Goal: Information Seeking & Learning: Find specific fact

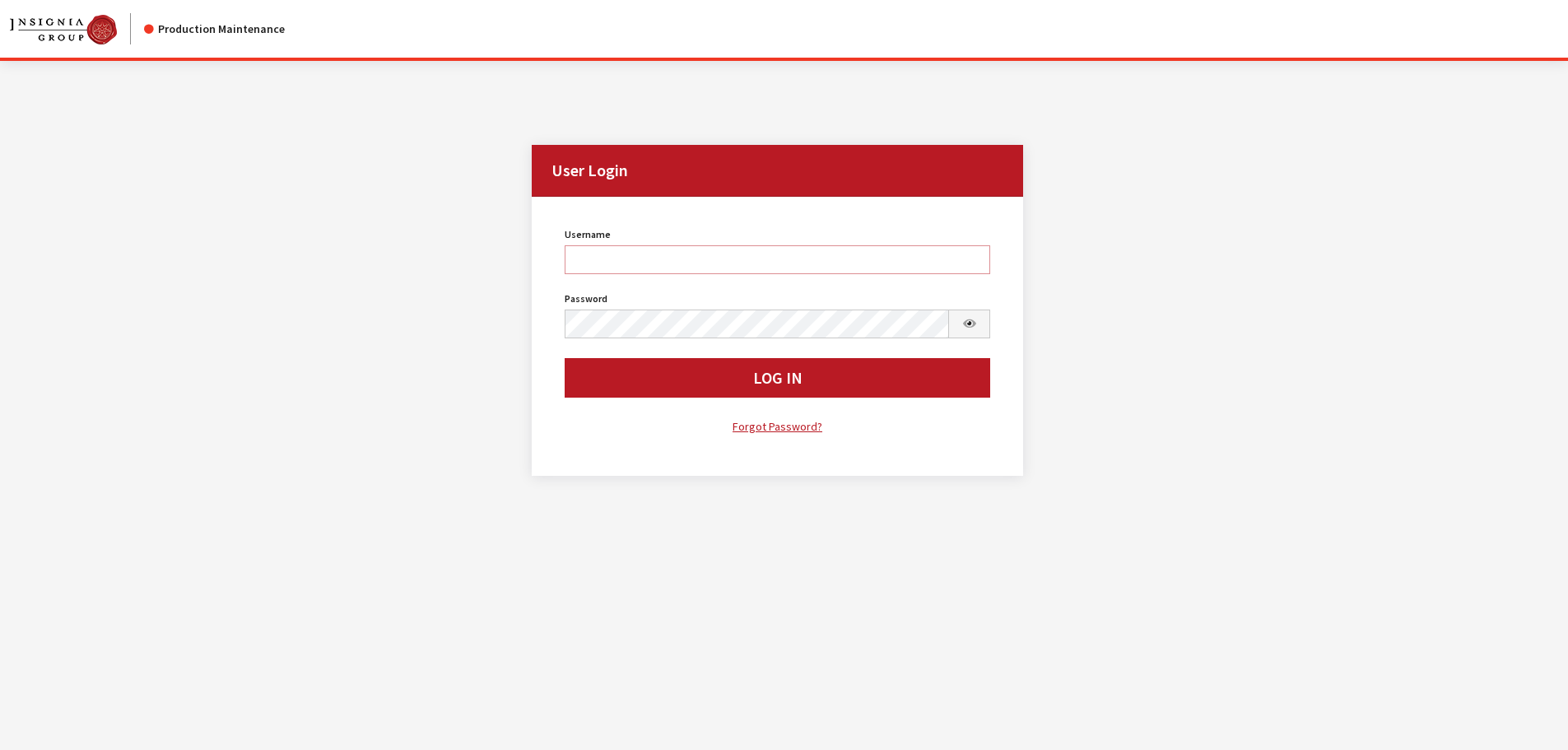
type input "cdorton"
click at [721, 363] on button "Log In" at bounding box center [777, 378] width 426 height 40
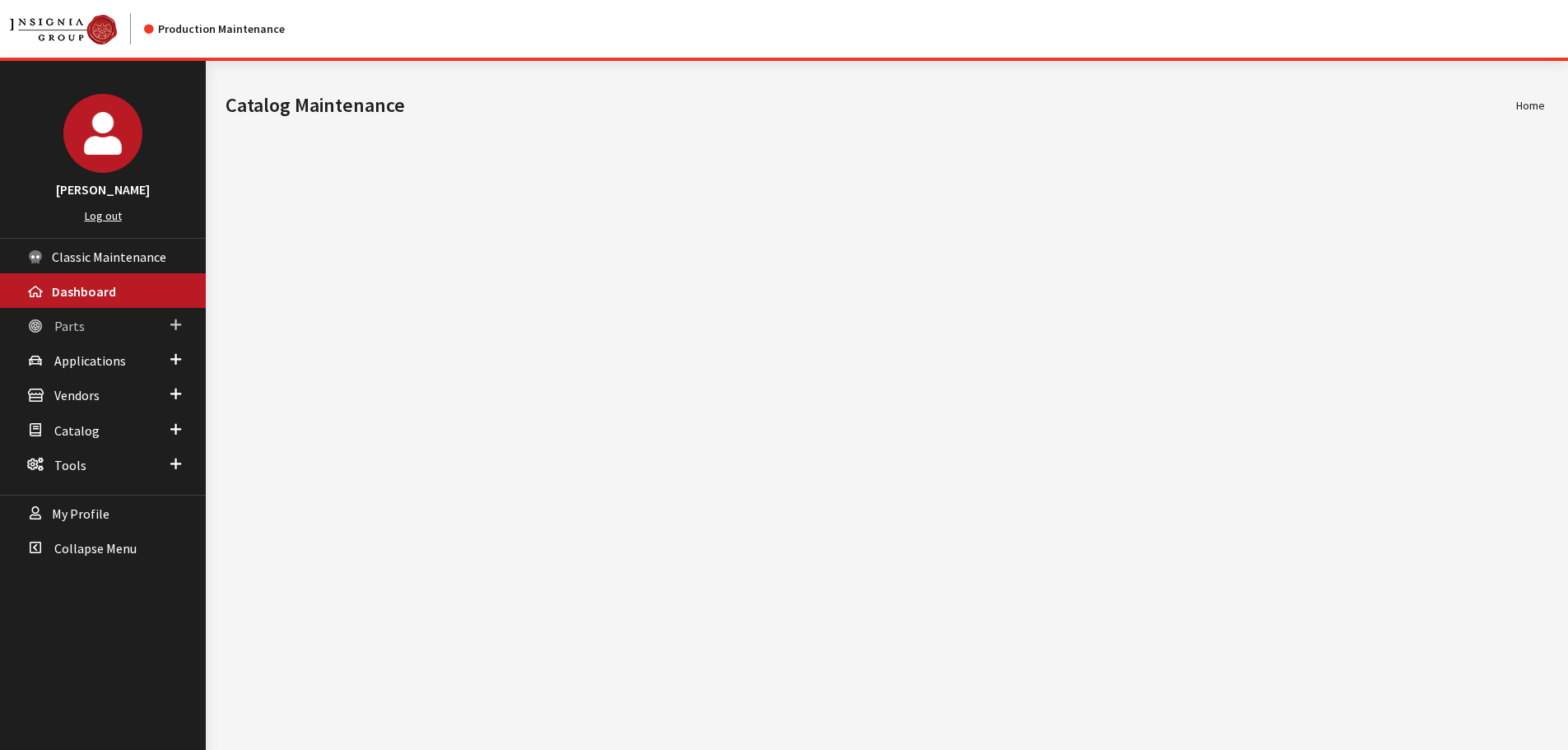
click at [108, 325] on link "Parts" at bounding box center [103, 325] width 206 height 34
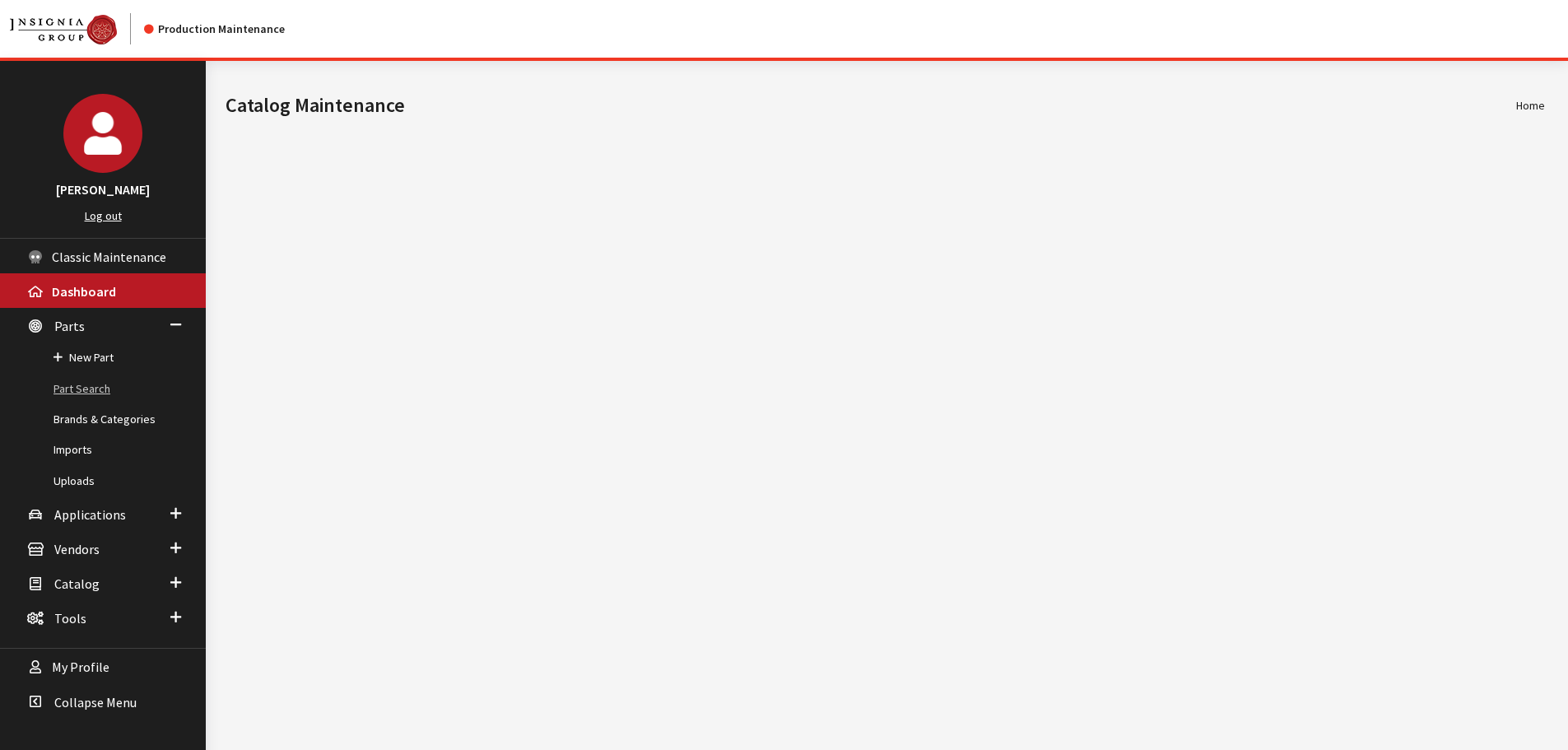
click at [100, 382] on link "Part Search" at bounding box center [103, 389] width 206 height 30
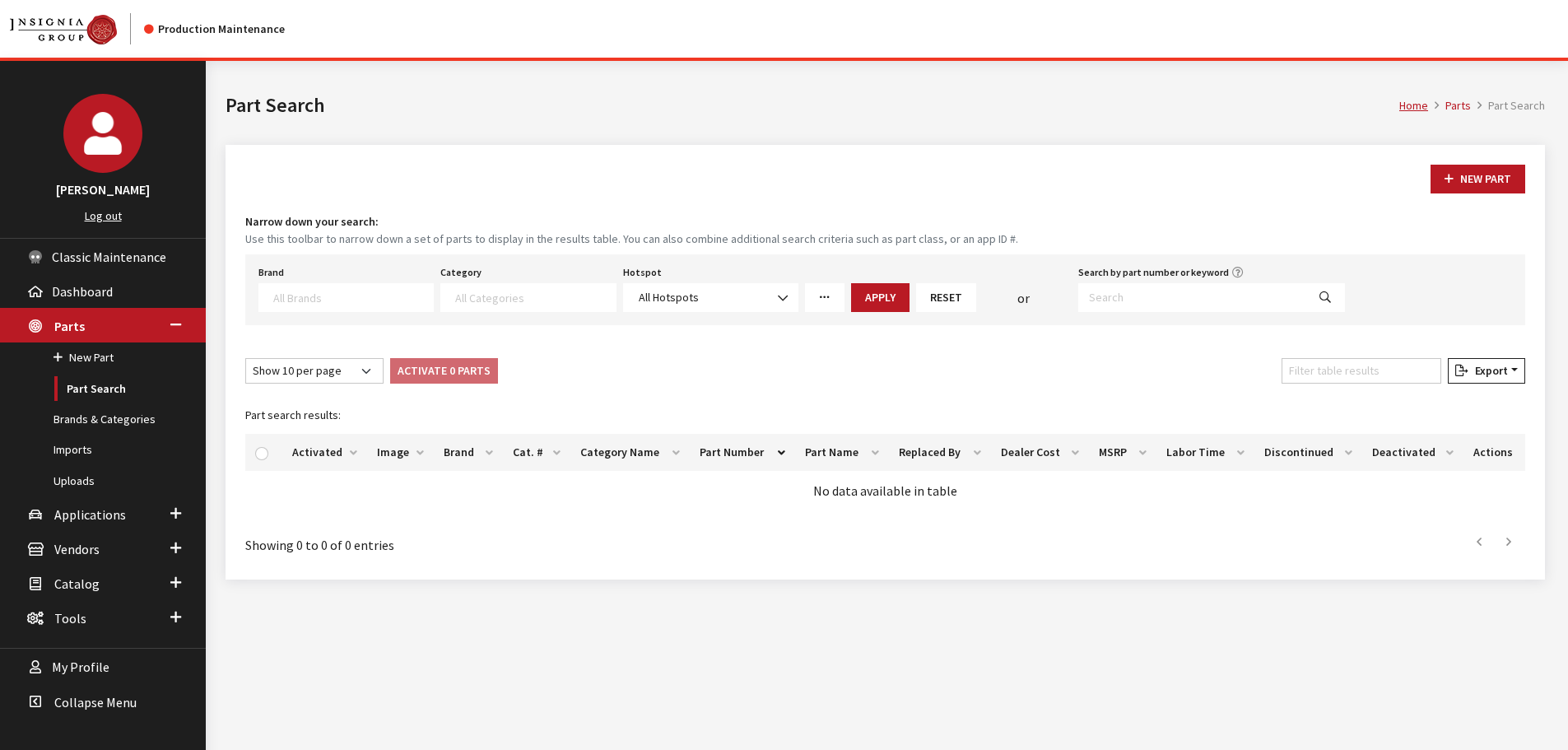
select select
click at [313, 289] on span at bounding box center [350, 296] width 164 height 15
type textarea "gm"
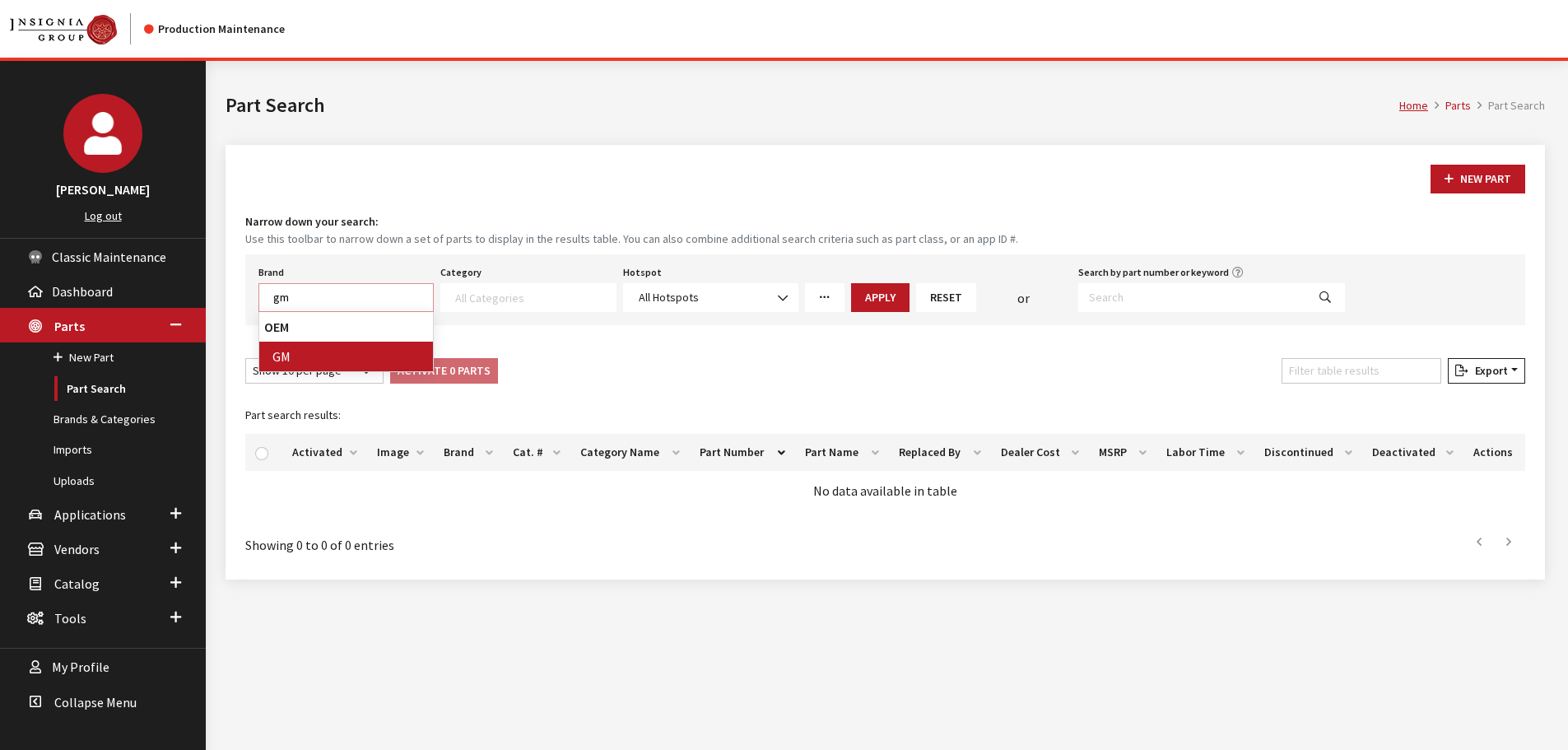
select select "1"
click at [492, 288] on span at bounding box center [533, 296] width 164 height 15
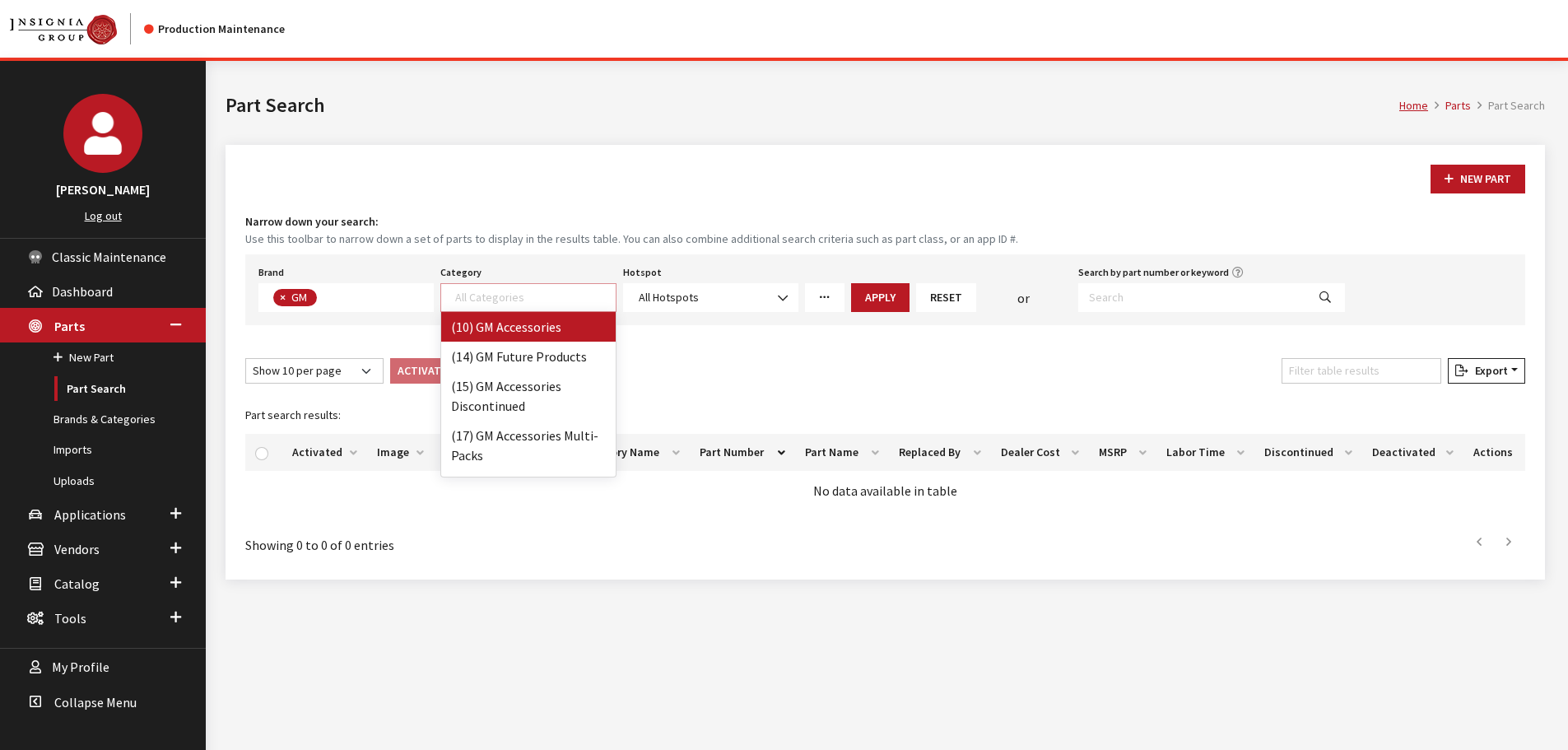
select select "5"
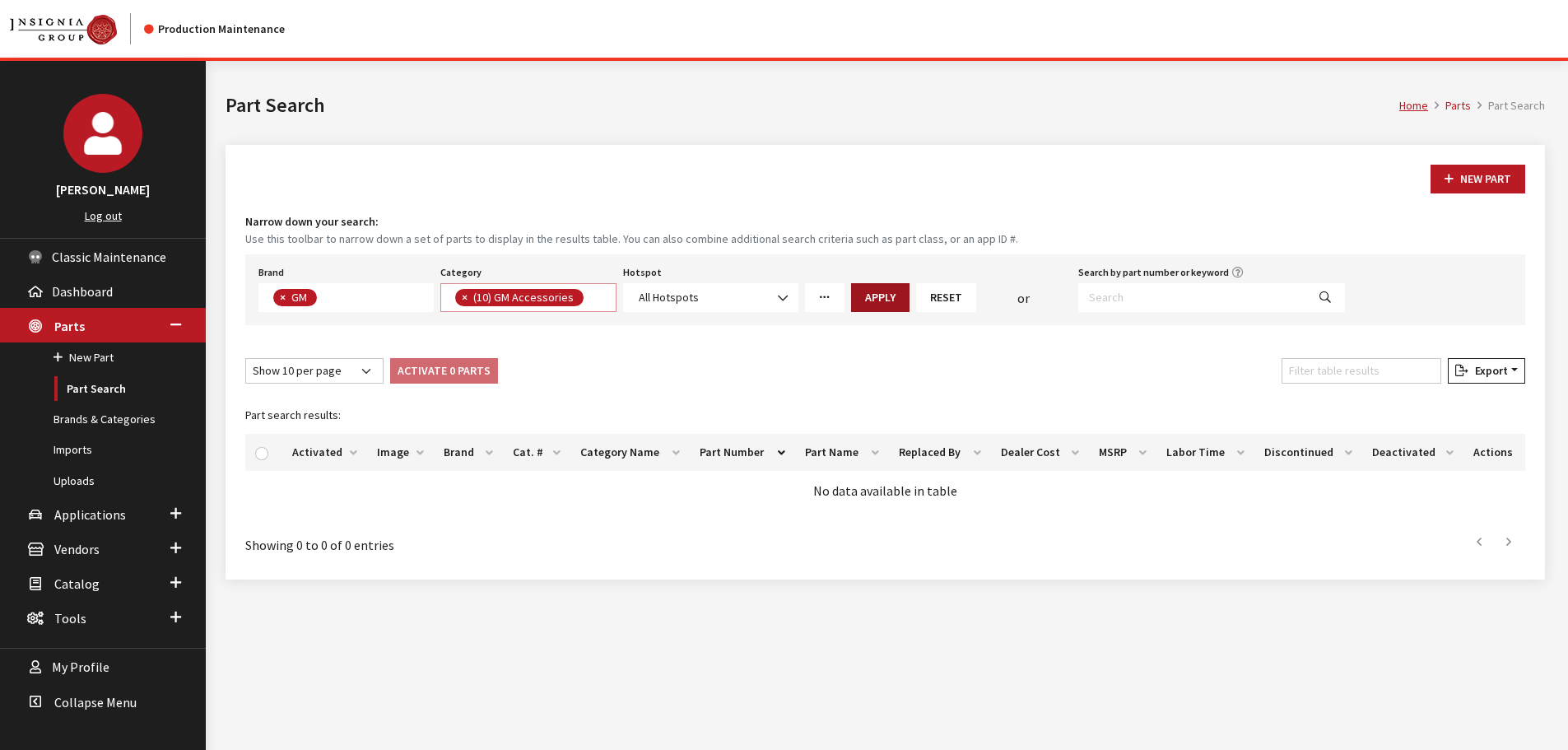
click at [868, 294] on button "Apply" at bounding box center [881, 298] width 59 height 29
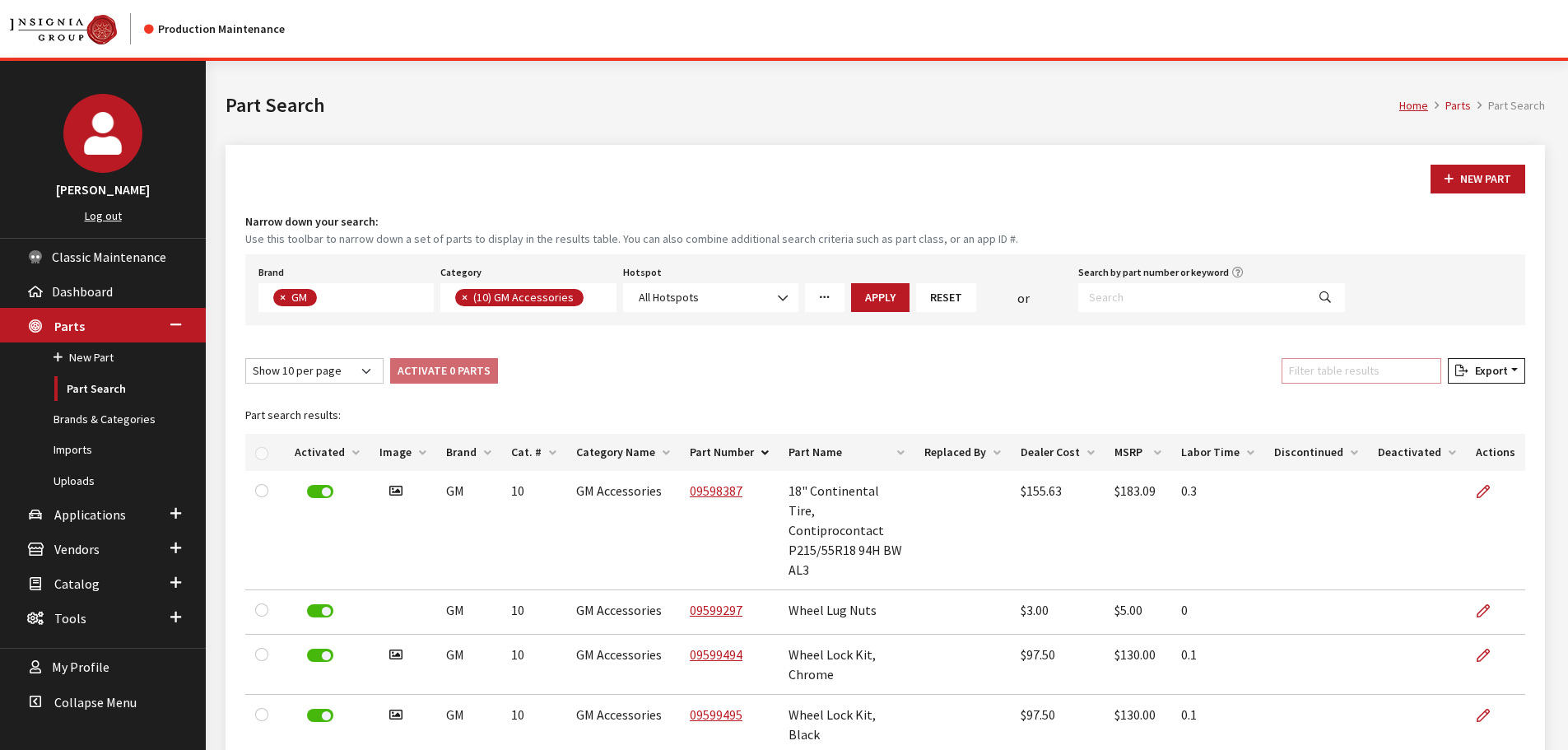
click at [1329, 373] on input "Filter table results" at bounding box center [1361, 371] width 160 height 25
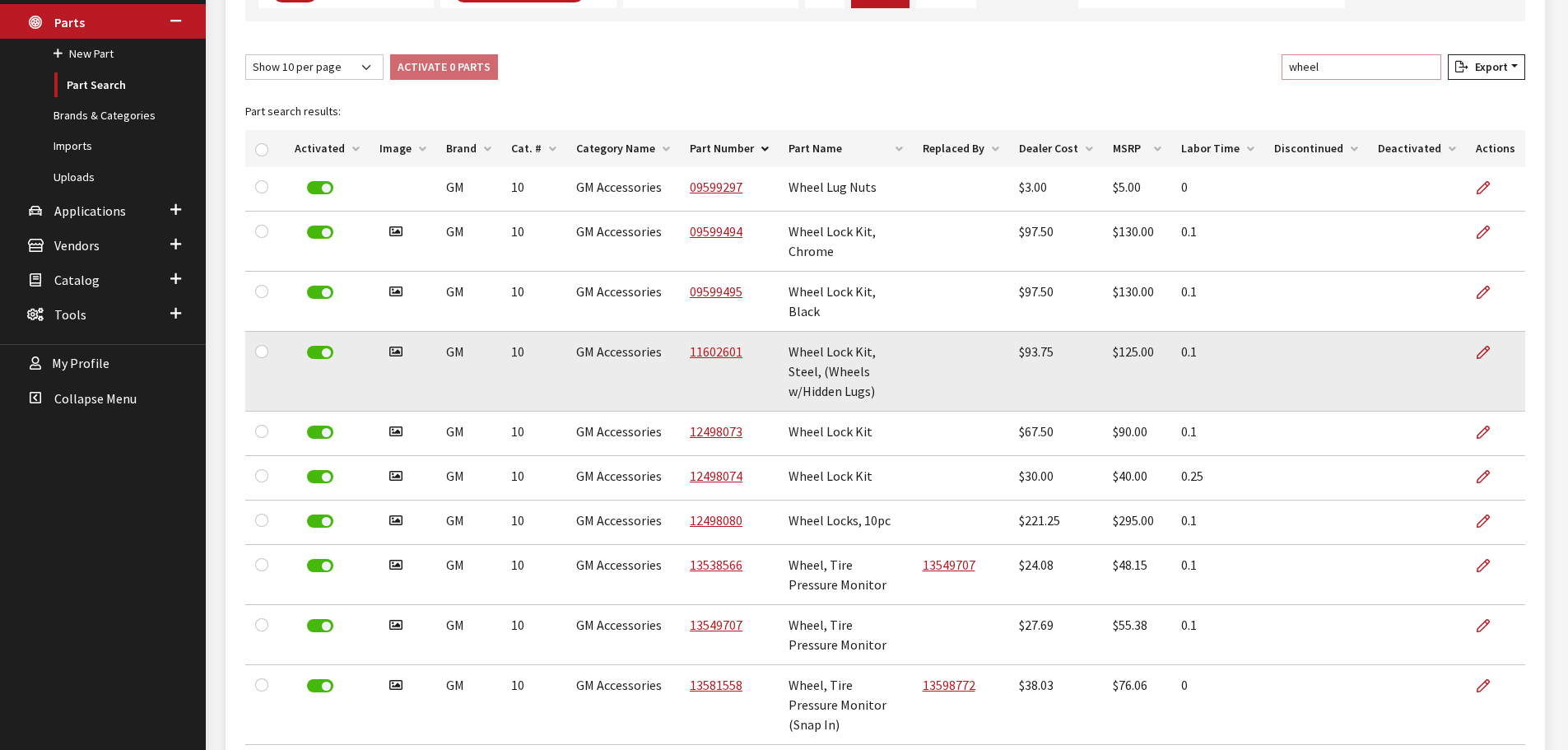
scroll to position [367, 0]
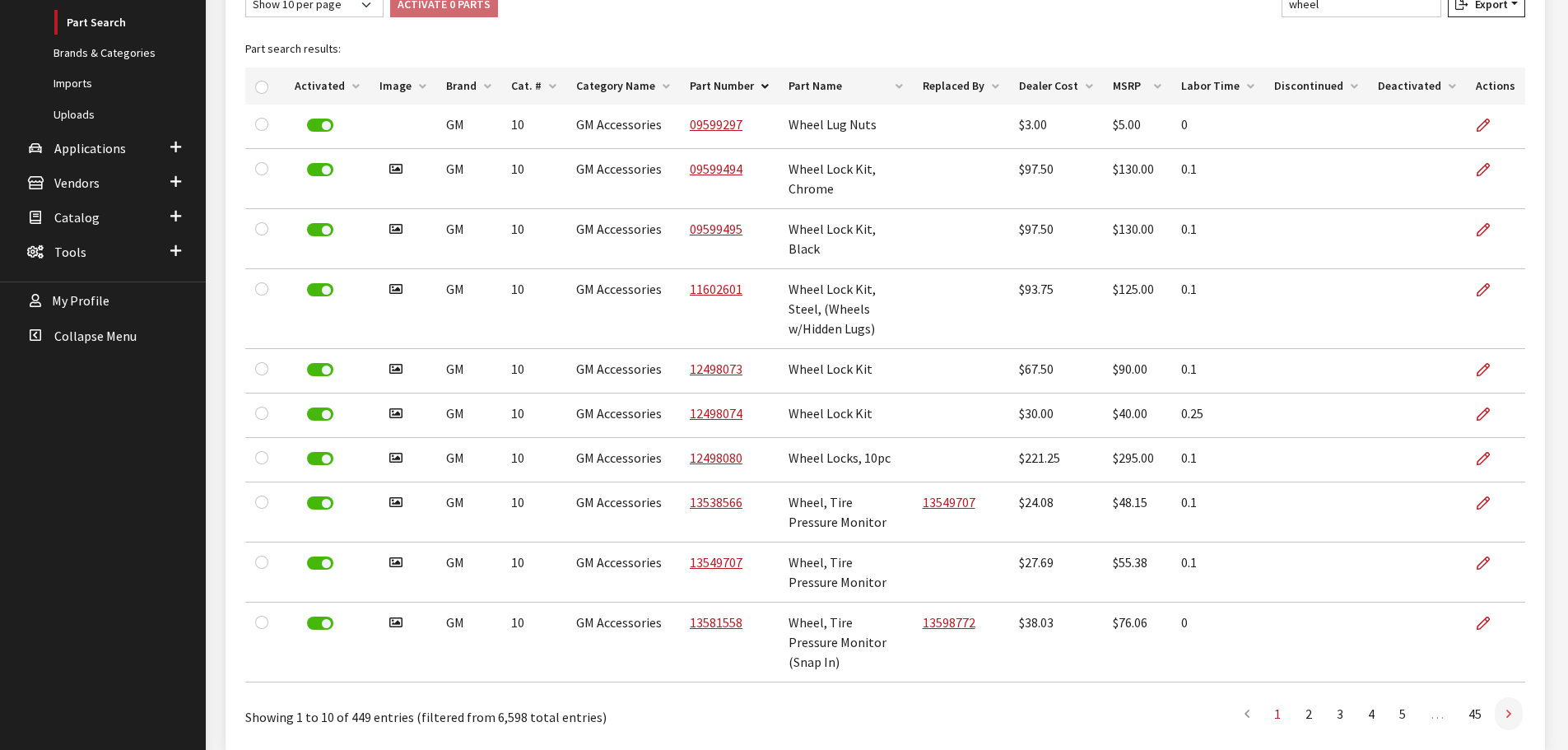
click at [1516, 698] on link at bounding box center [1508, 714] width 28 height 33
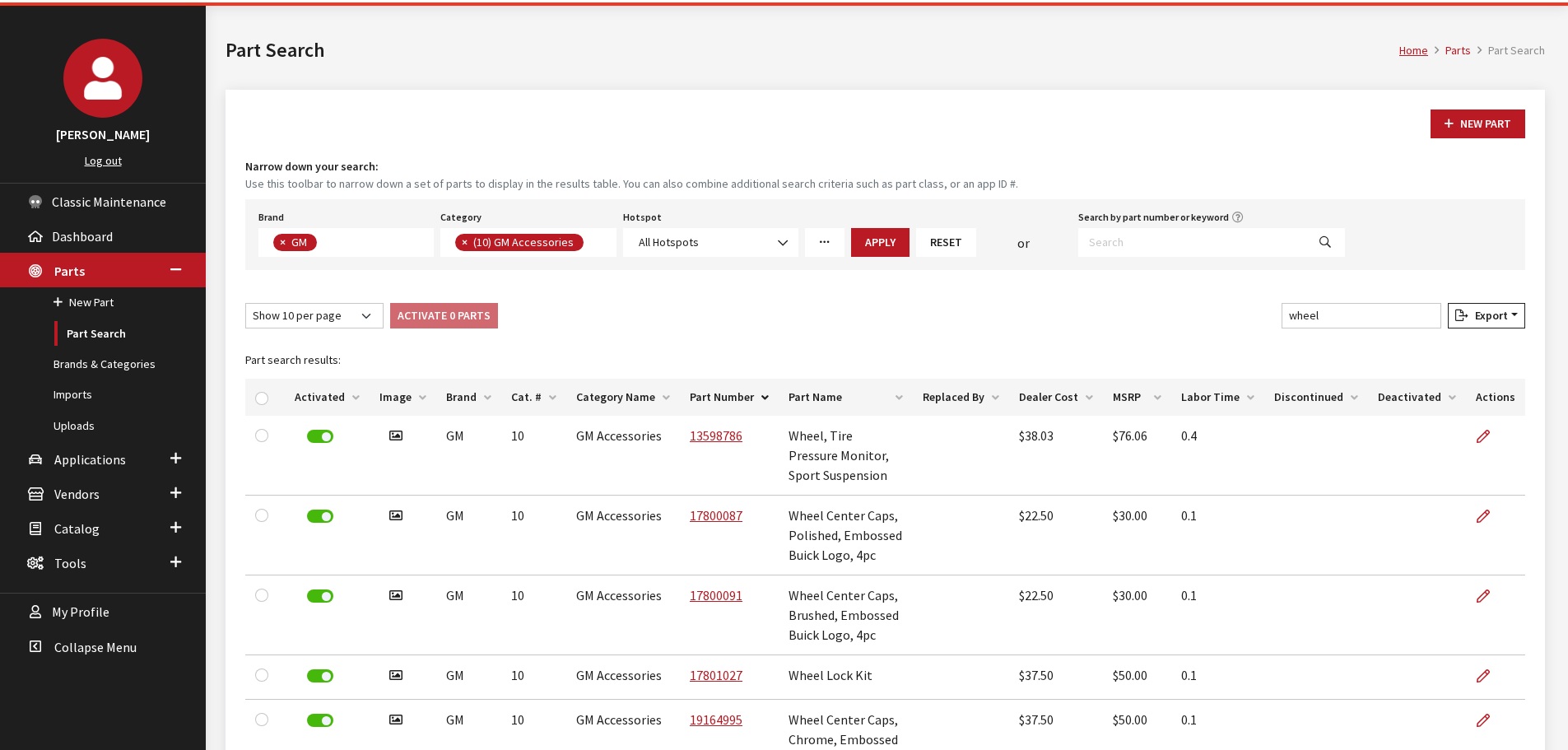
scroll to position [0, 0]
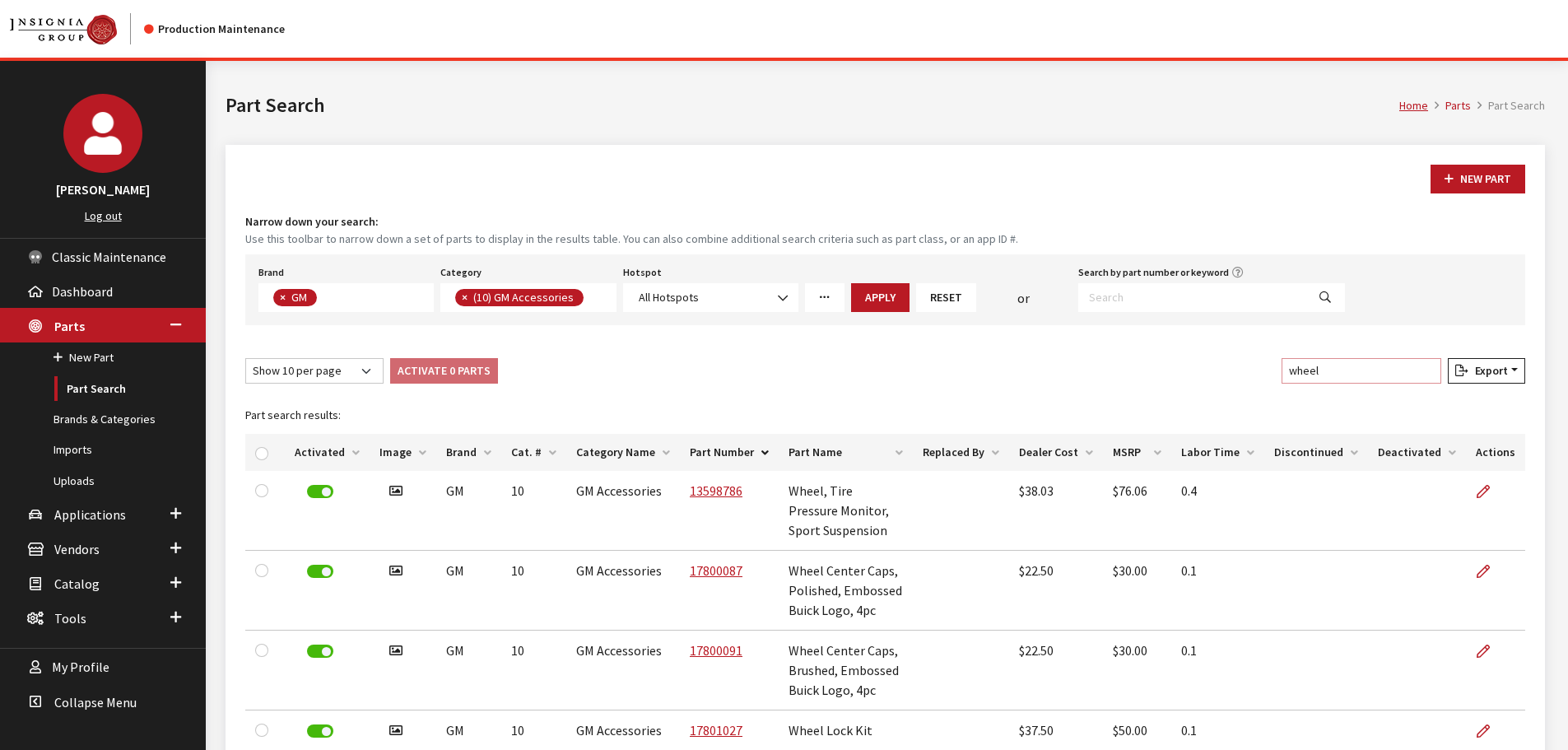
drag, startPoint x: 1338, startPoint y: 368, endPoint x: 1275, endPoint y: 368, distance: 63.0
click at [1275, 368] on div "Show 10 per page Show 25 per page Show 50 per page Show 100 per page Show 1000 …" at bounding box center [885, 374] width 1286 height 32
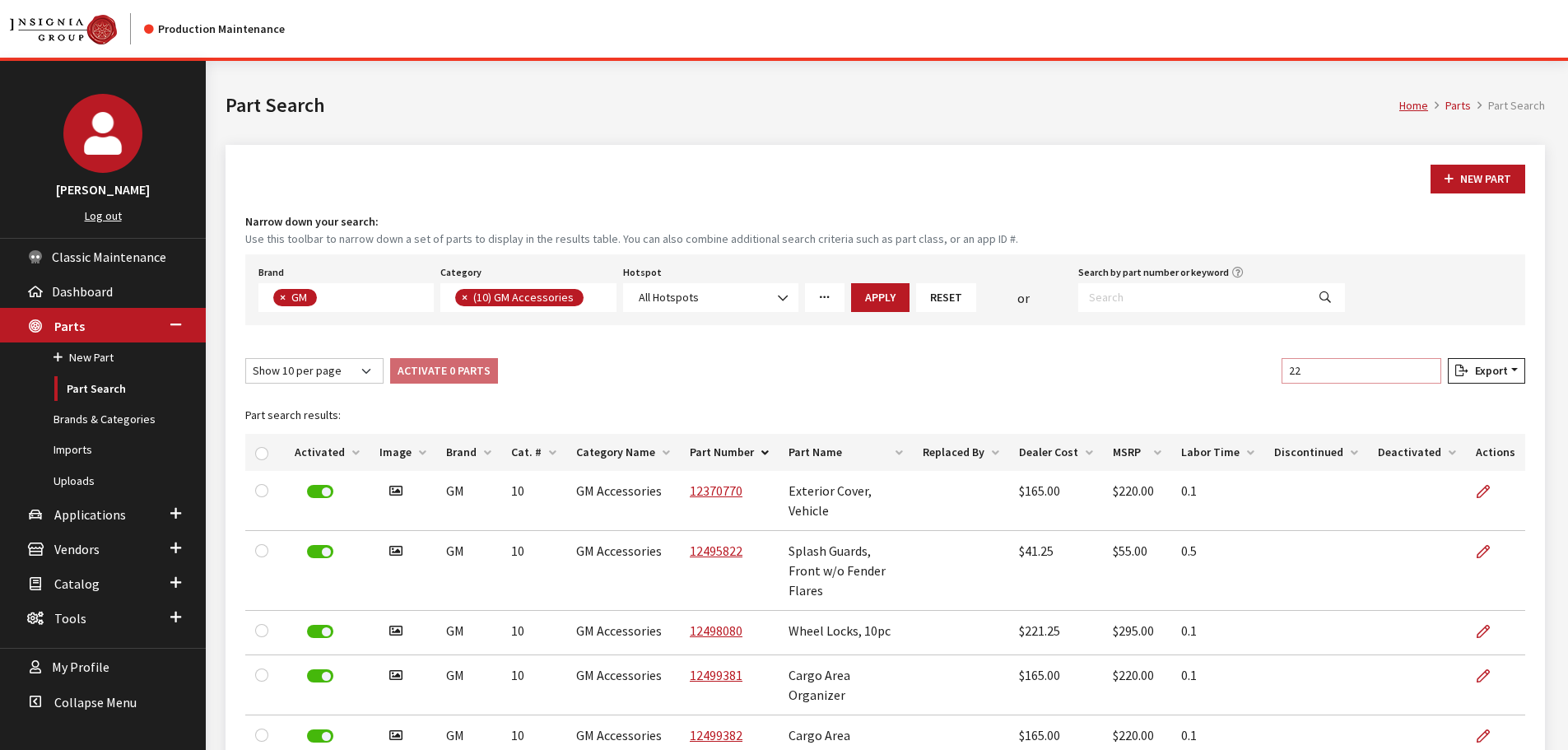
type input "22 x"
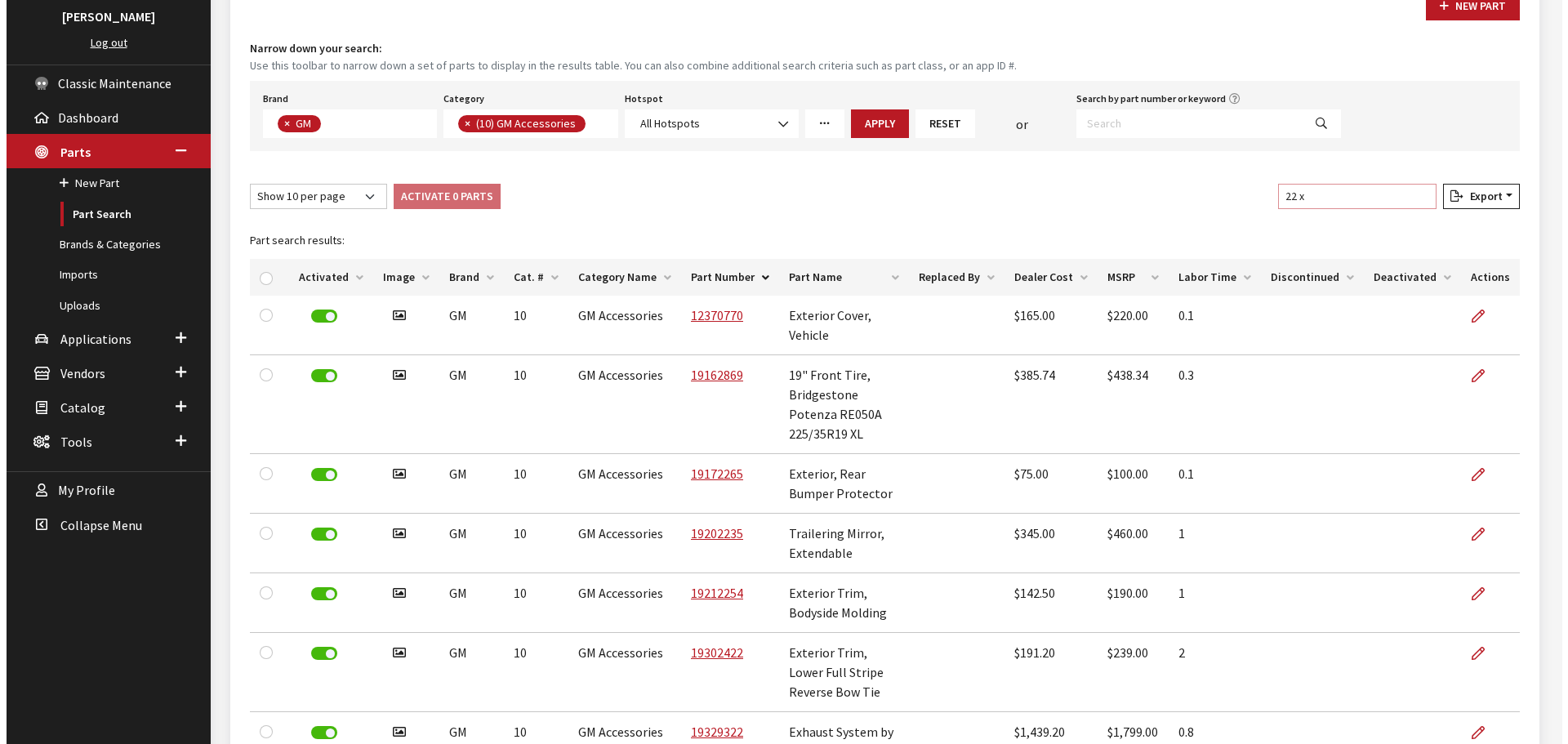
scroll to position [53, 0]
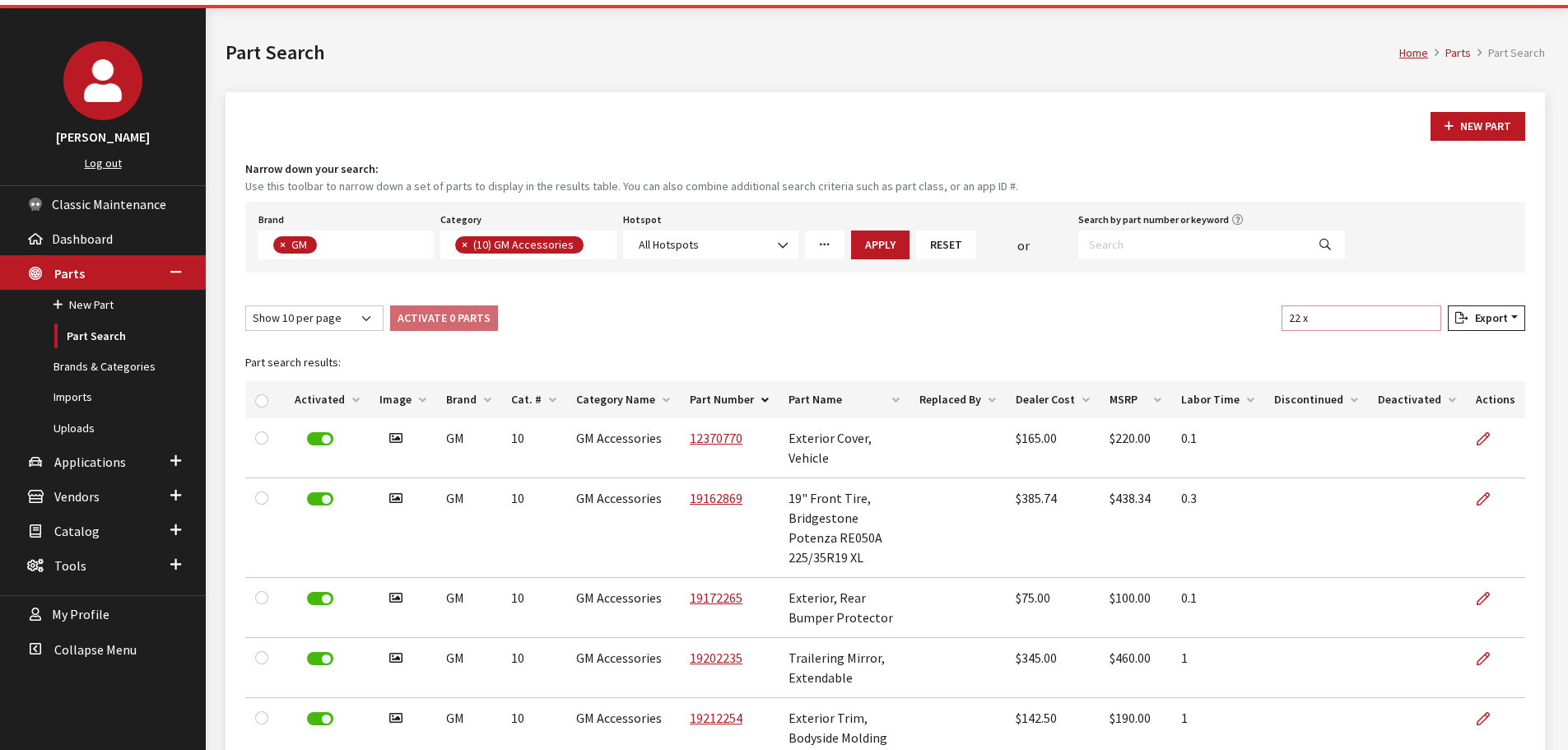
drag, startPoint x: 1342, startPoint y: 317, endPoint x: 1247, endPoint y: 318, distance: 95.0
click at [1247, 318] on div "Show 10 per page Show 25 per page Show 50 per page Show 100 per page Show 1000 …" at bounding box center [885, 321] width 1286 height 32
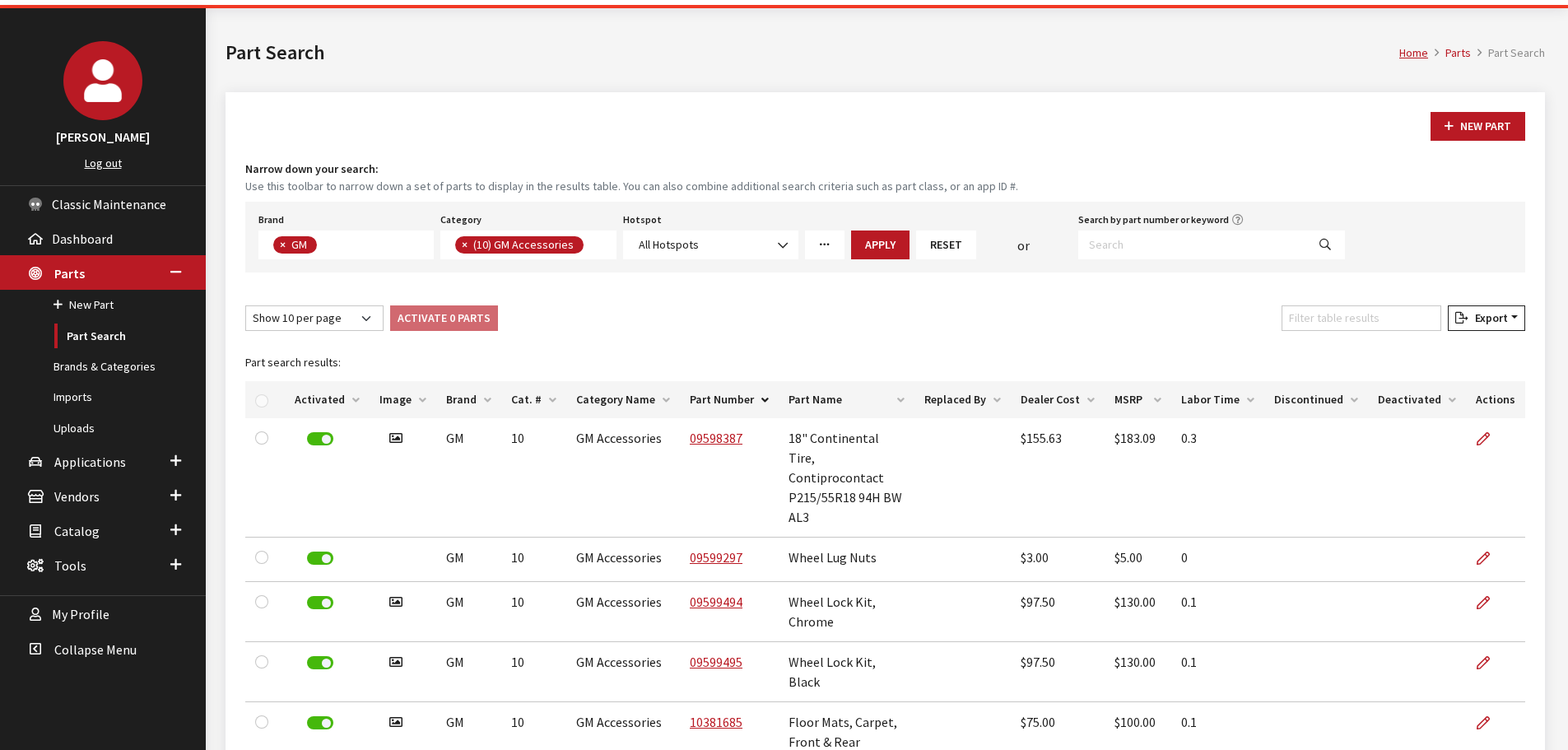
click at [823, 235] on link "More Filters" at bounding box center [824, 245] width 39 height 29
click at [953, 314] on link "Browse" at bounding box center [960, 309] width 71 height 29
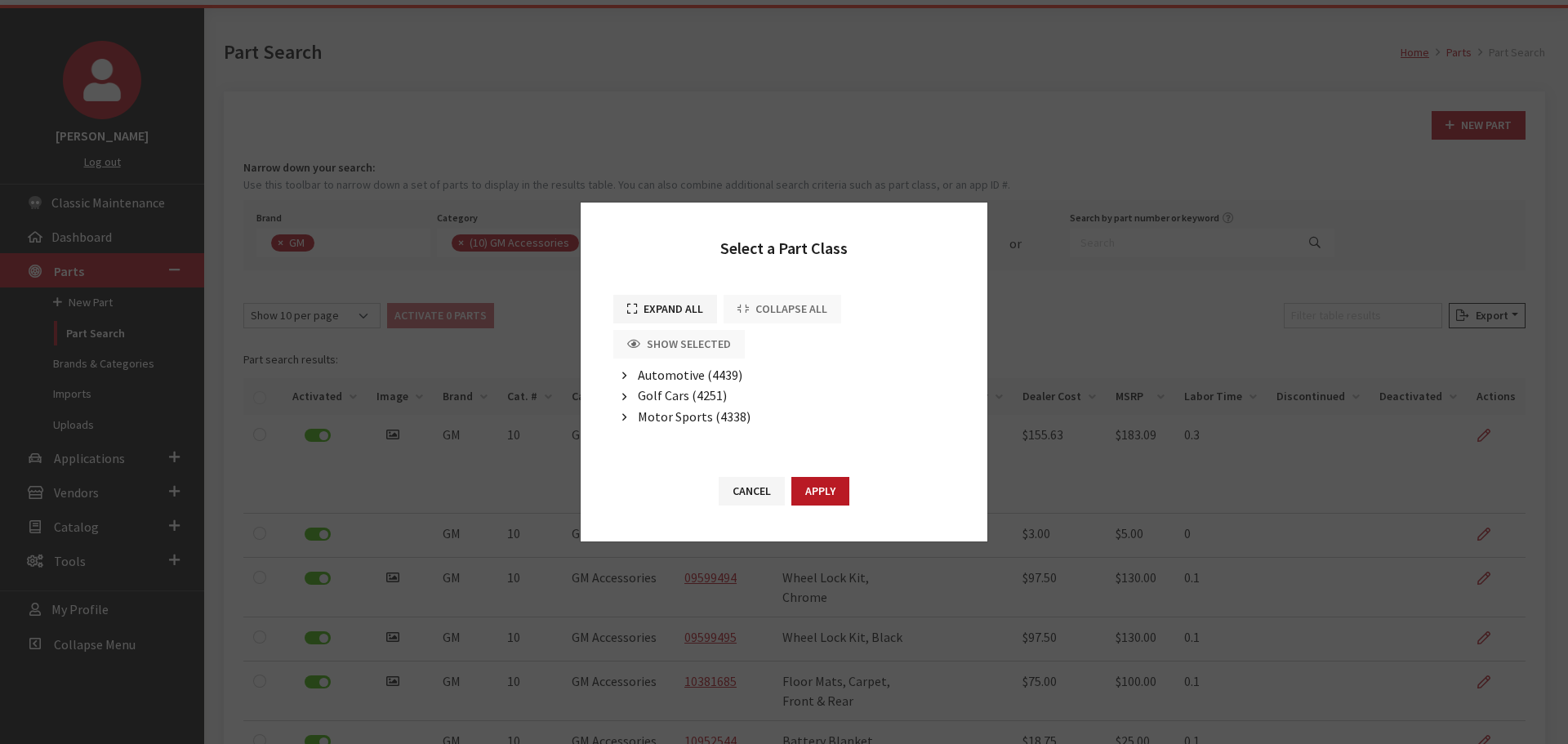
click at [656, 374] on span "Automotive (4439)" at bounding box center [690, 375] width 104 height 17
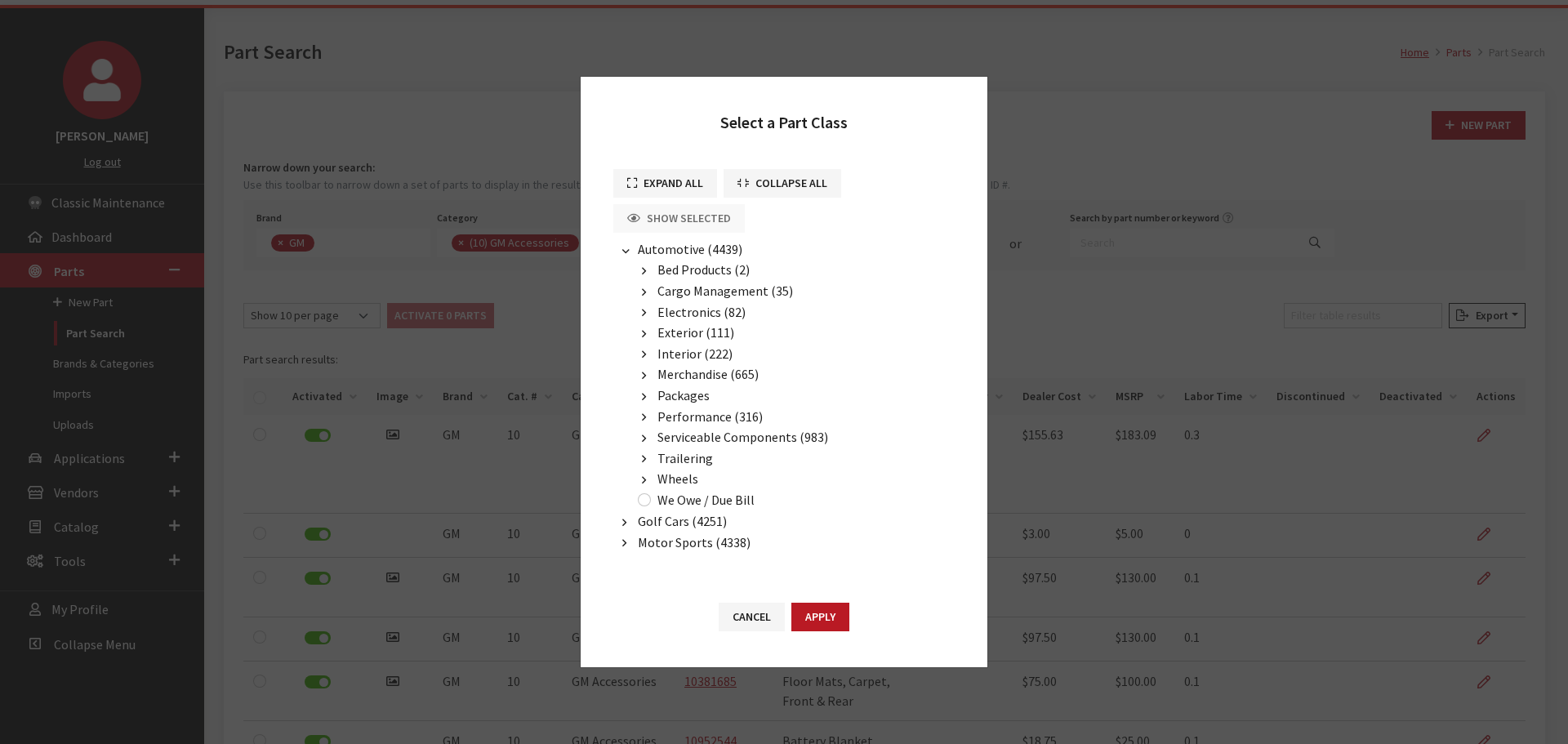
click at [677, 478] on span "Wheels" at bounding box center [677, 479] width 41 height 17
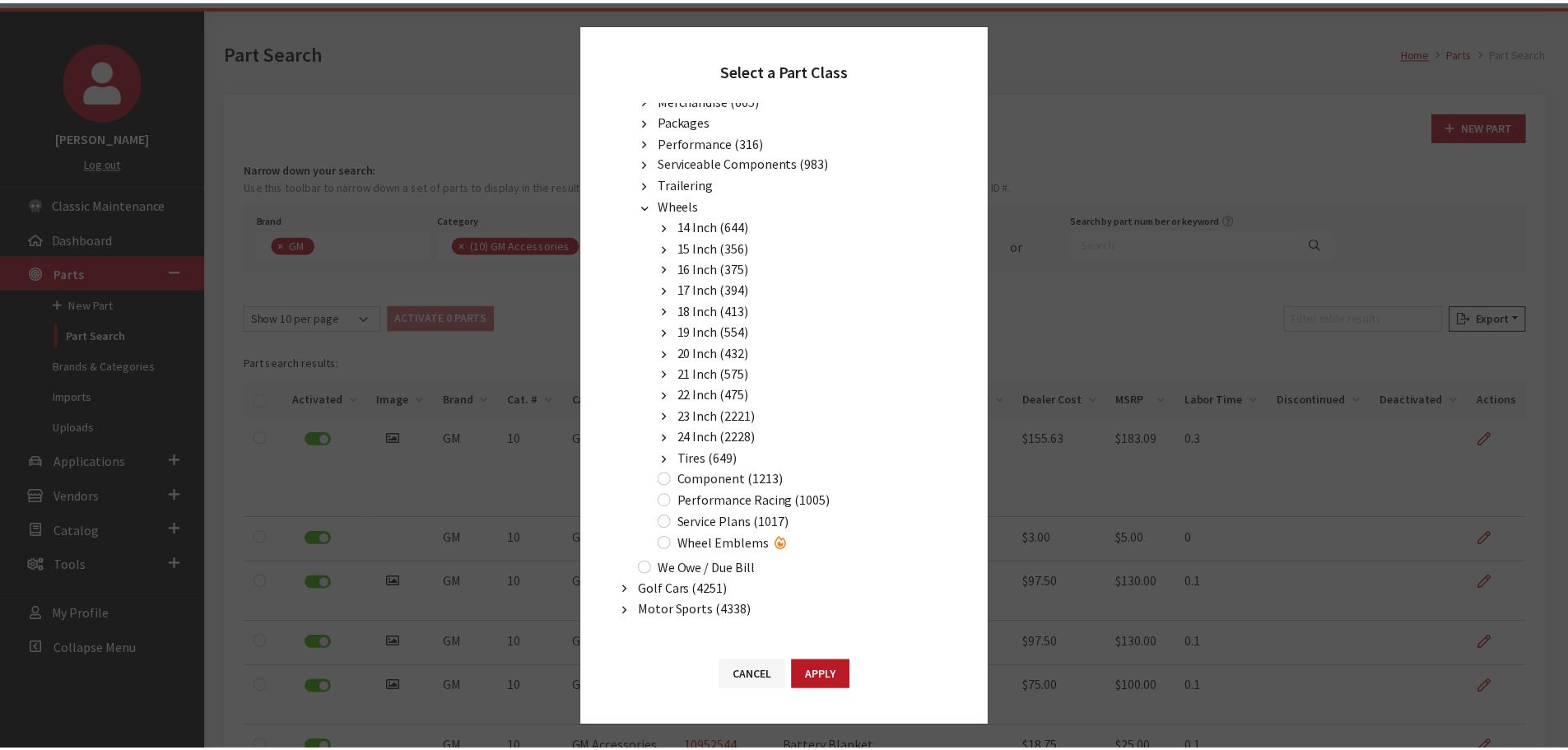
scroll to position [235, 0]
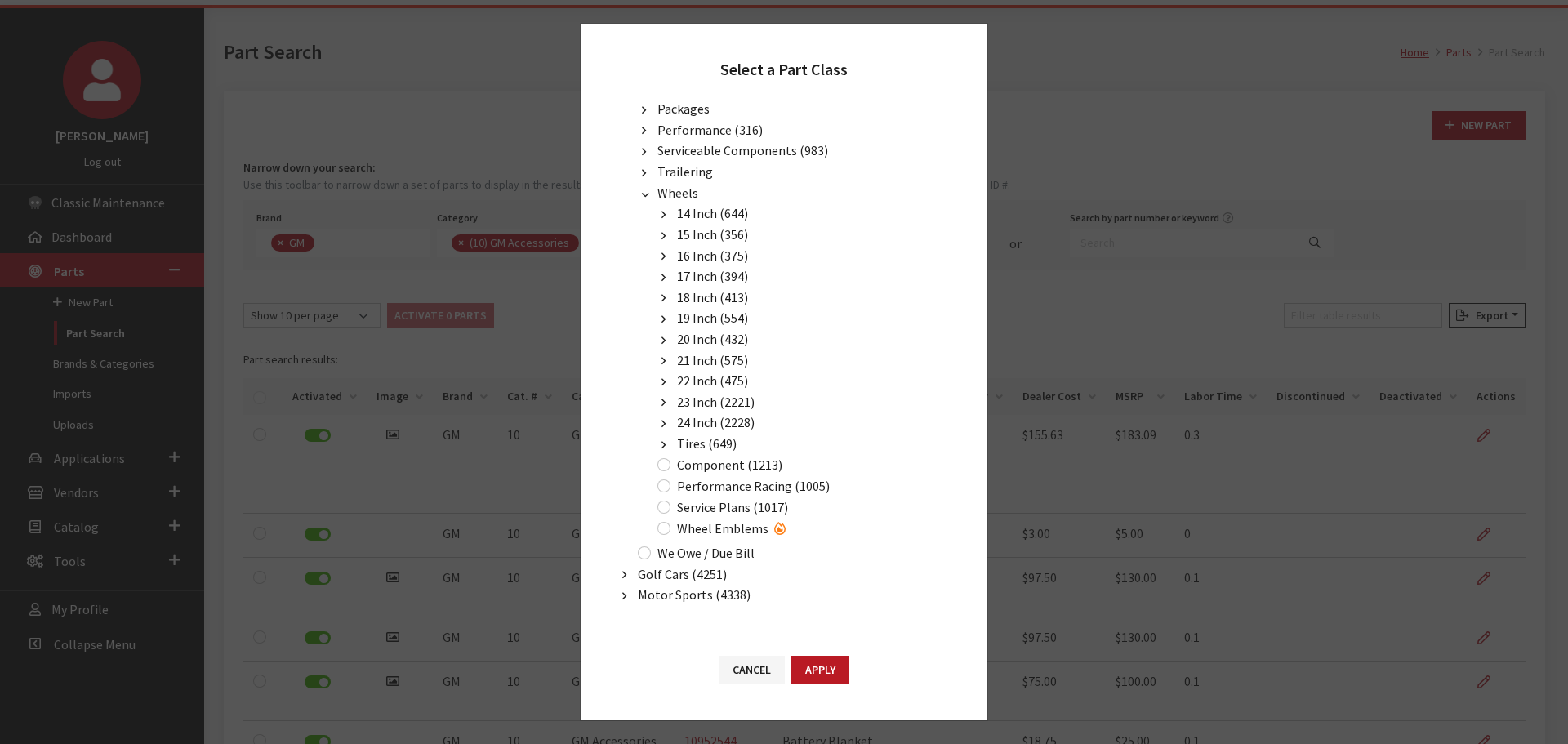
click at [691, 378] on span "22 Inch (475)" at bounding box center [712, 381] width 71 height 17
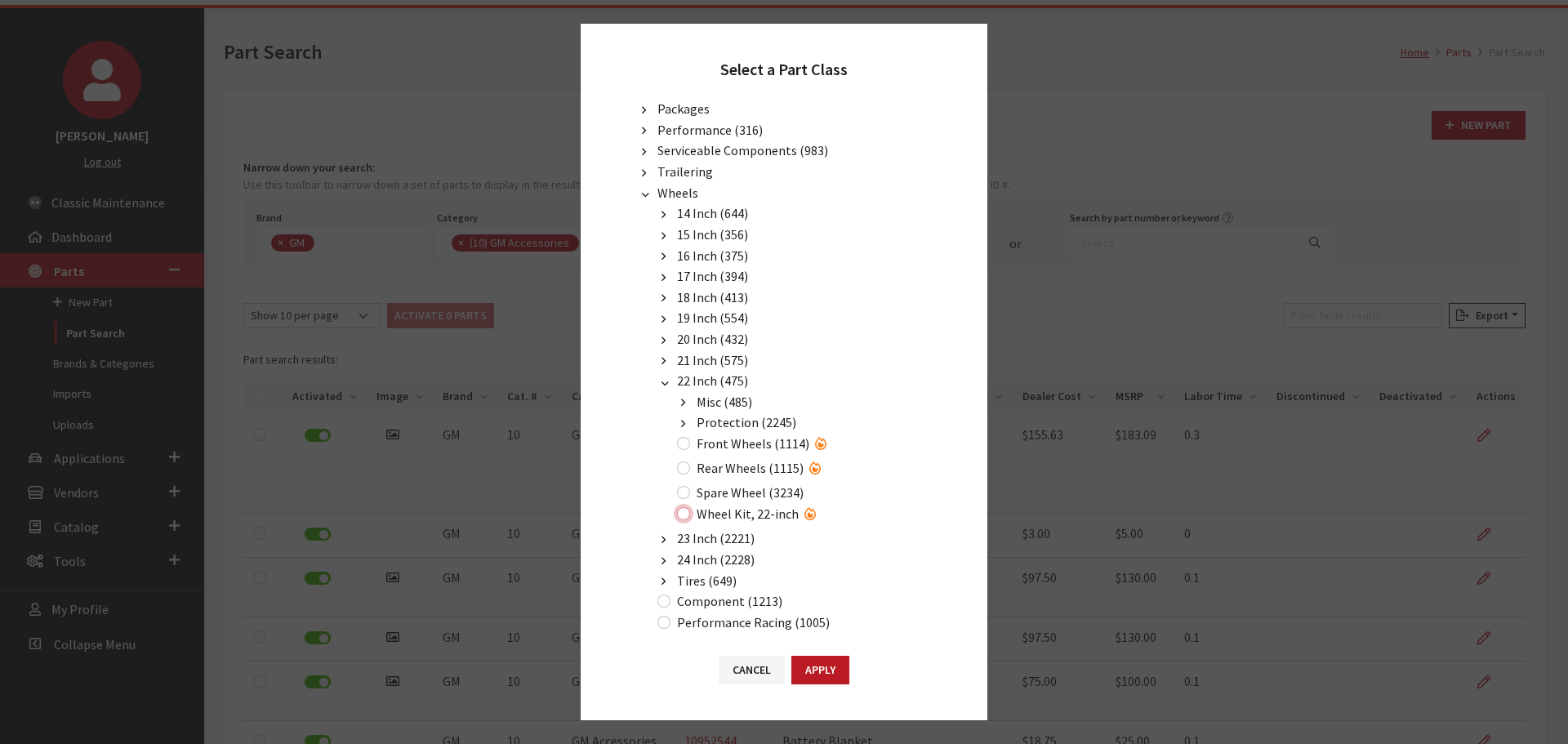
click at [687, 515] on input "Wheel Kit, 22-inch" at bounding box center [684, 514] width 13 height 13
radio input "true"
click at [822, 676] on button "Apply" at bounding box center [821, 670] width 58 height 28
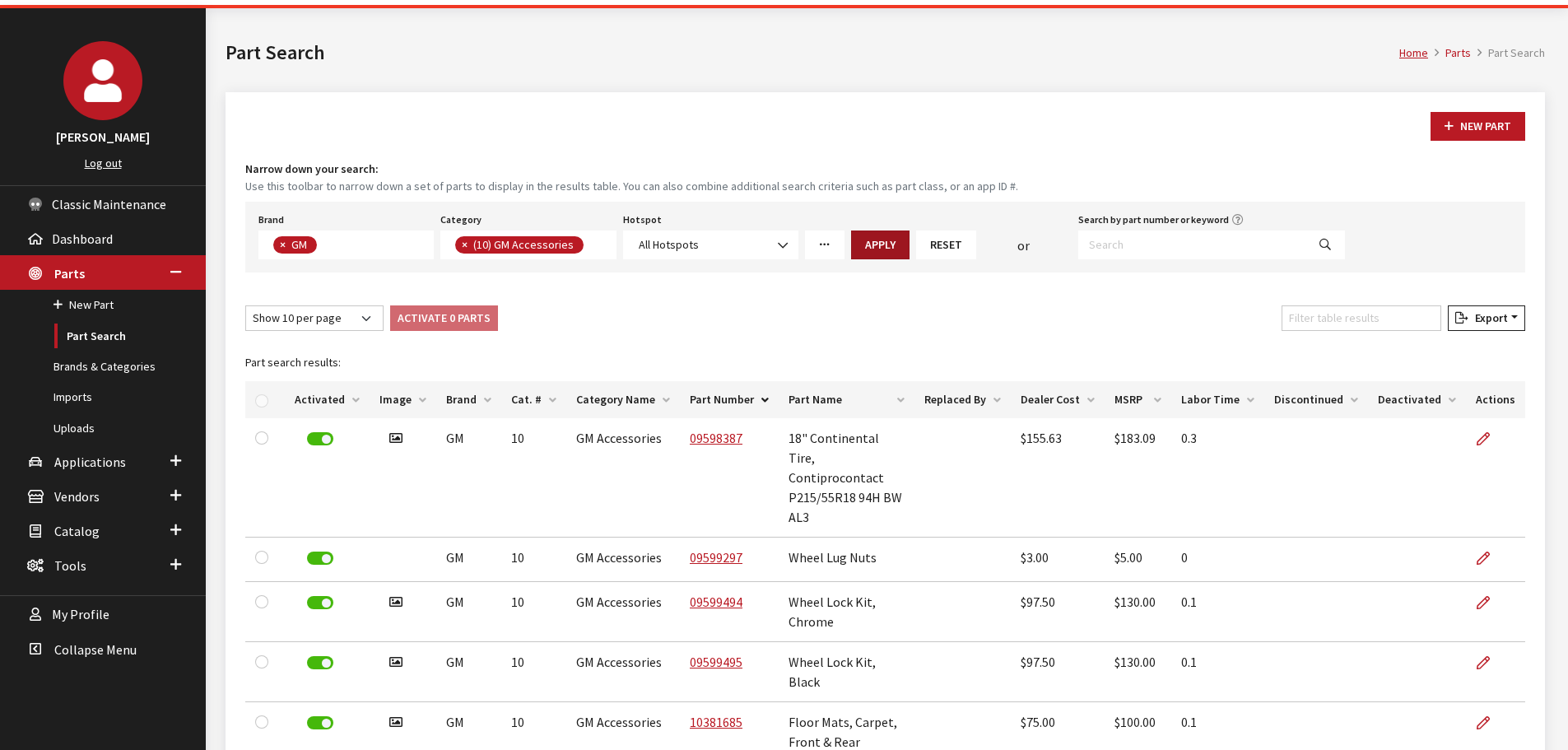
click at [868, 250] on button "Apply" at bounding box center [881, 245] width 59 height 29
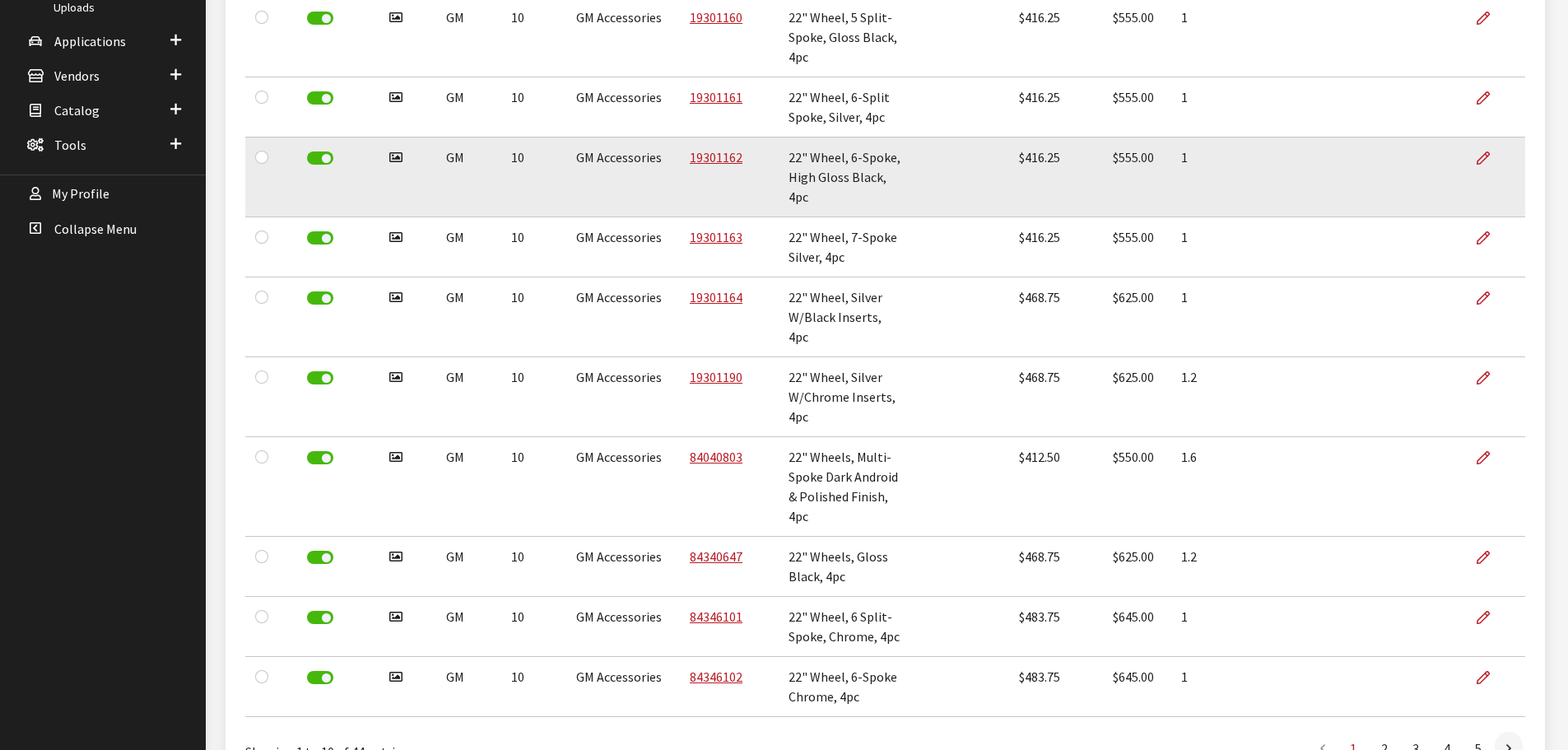
scroll to position [480, 0]
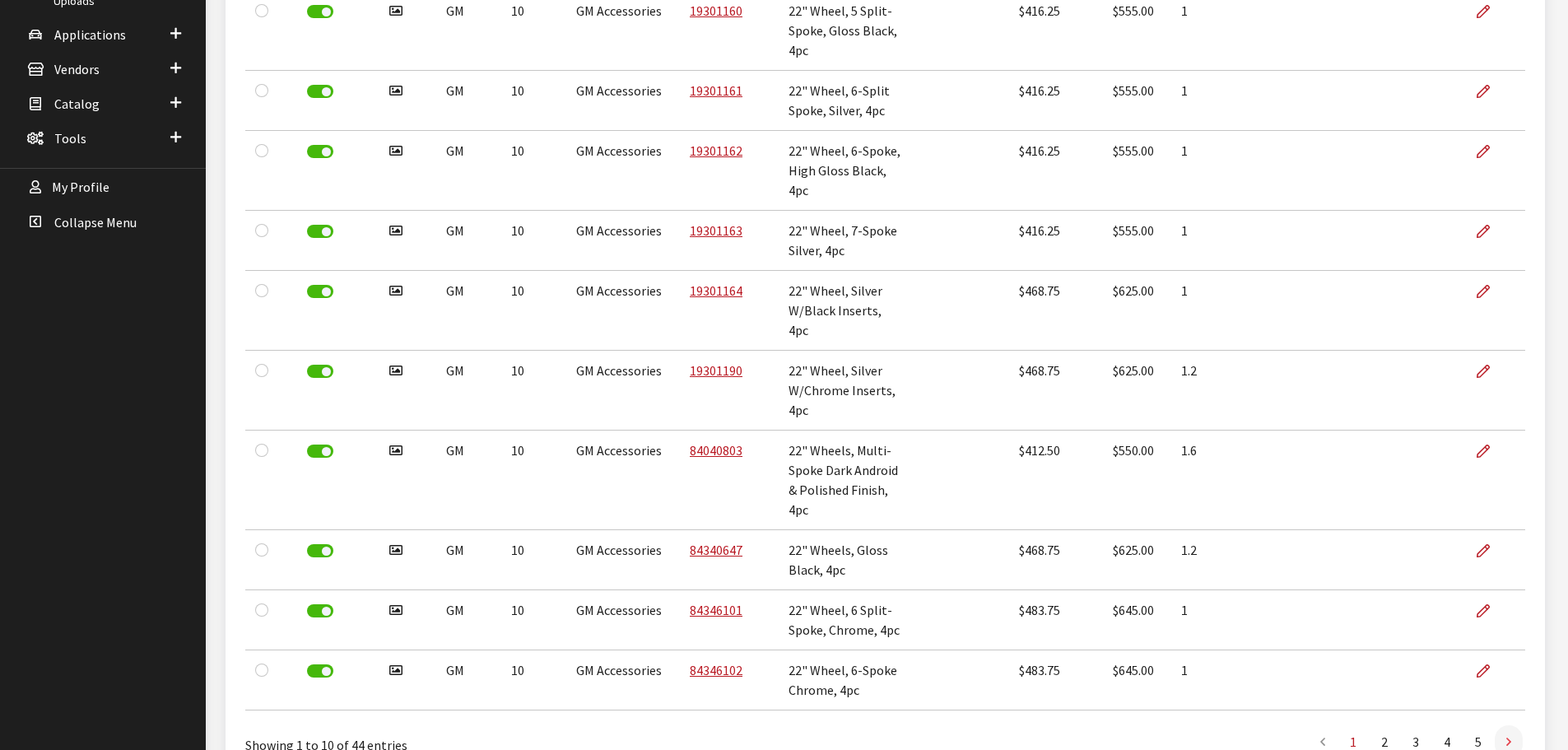
click at [1514, 726] on link at bounding box center [1508, 742] width 28 height 33
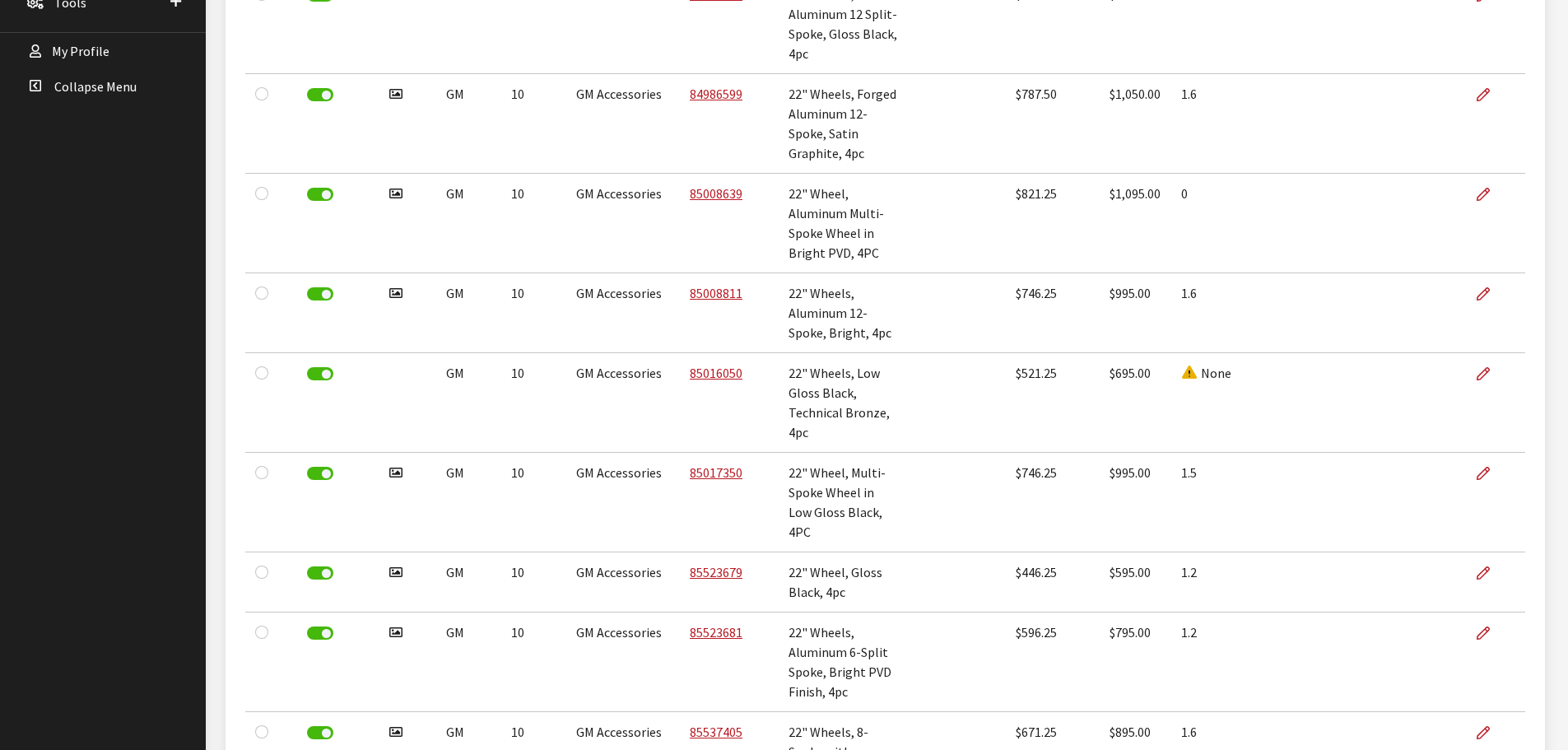
scroll to position [636, 0]
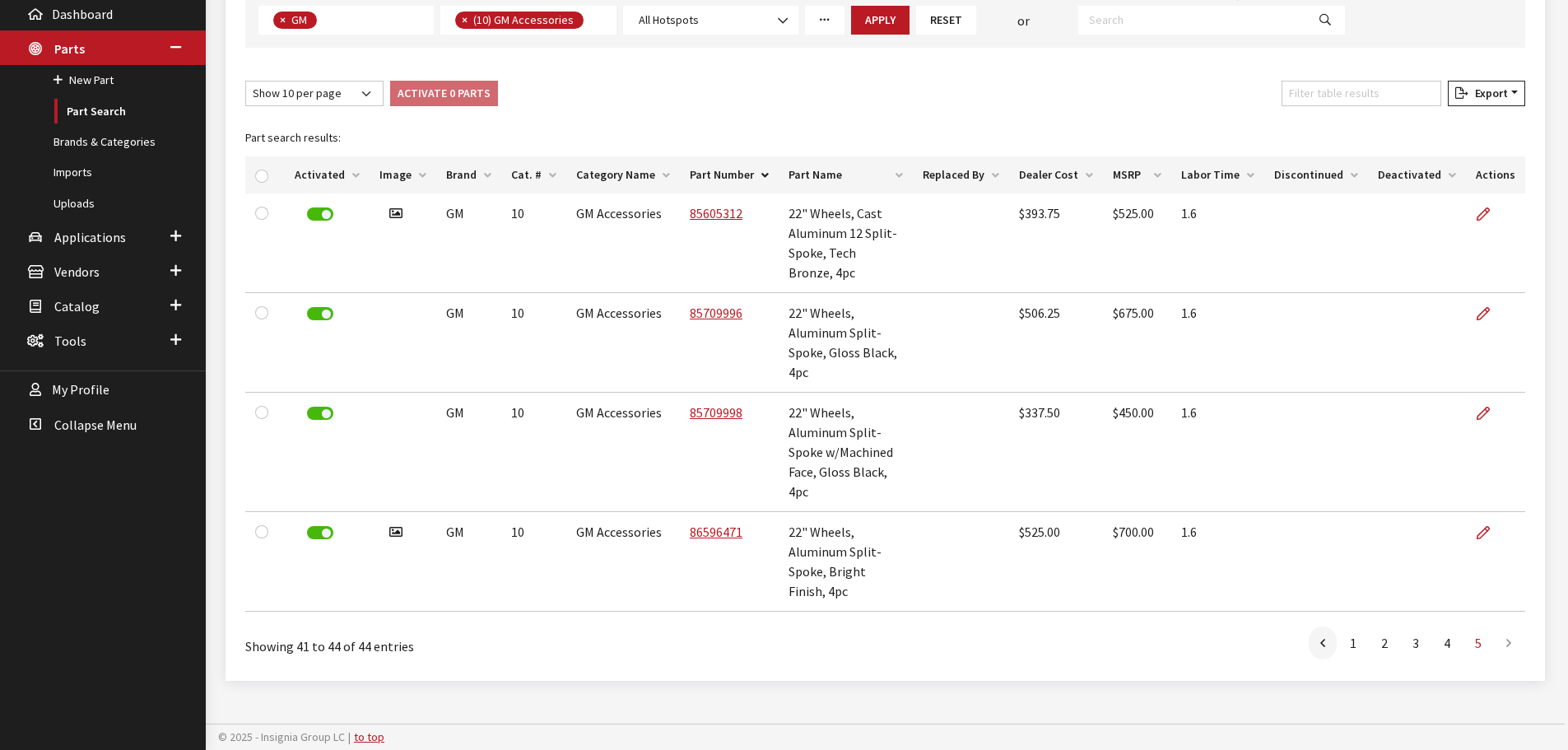
scroll to position [177, 0]
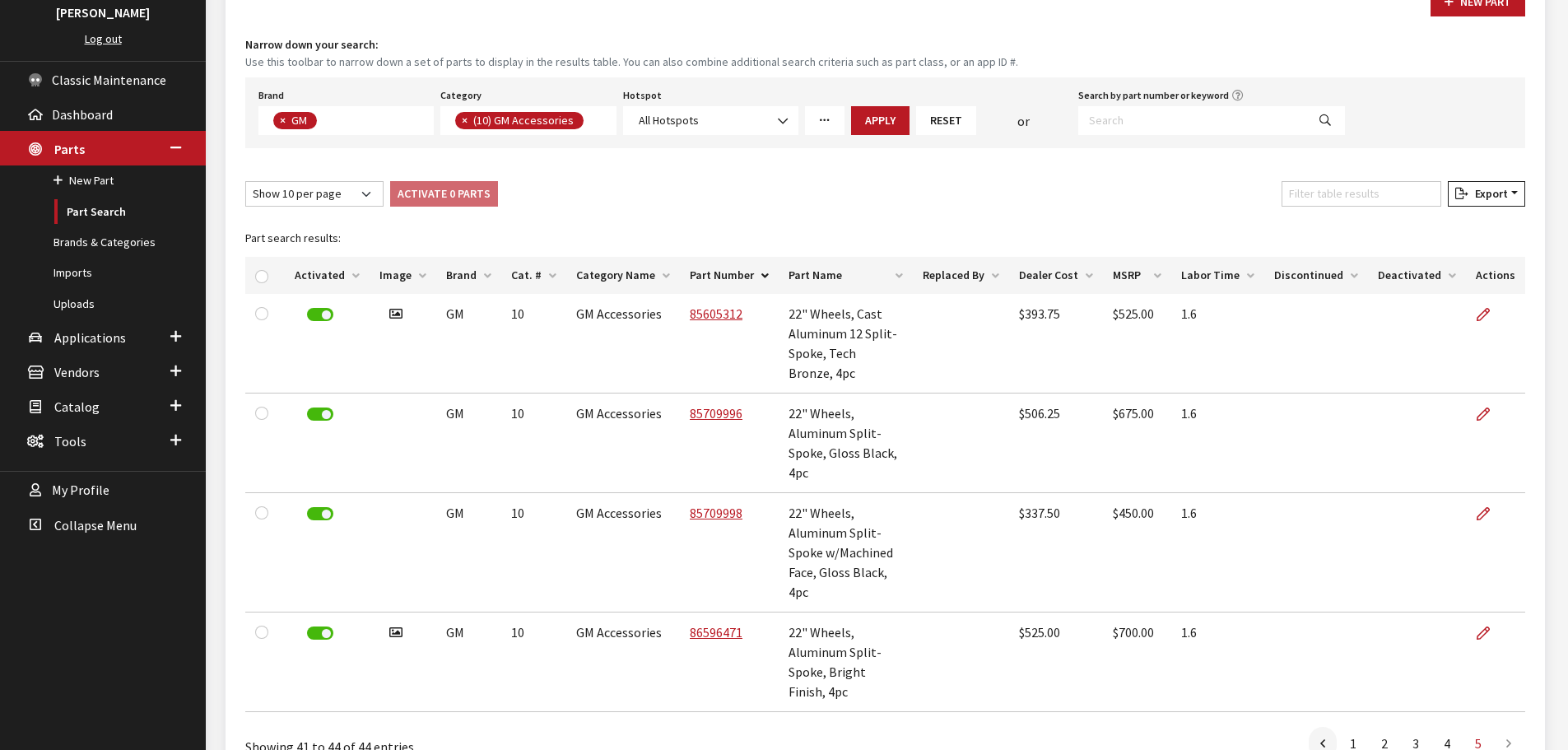
click at [819, 115] on icon "More Filters" at bounding box center [825, 121] width 12 height 12
drag, startPoint x: 816, startPoint y: 180, endPoint x: 781, endPoint y: 180, distance: 35.0
click at [782, 180] on div "New Part Narrow down your search: Use this toolbar to narrow down a set of part…" at bounding box center [885, 375] width 1319 height 814
click at [826, 124] on icon "More Filters" at bounding box center [825, 121] width 12 height 12
click at [853, 185] on input "817" at bounding box center [869, 185] width 114 height 29
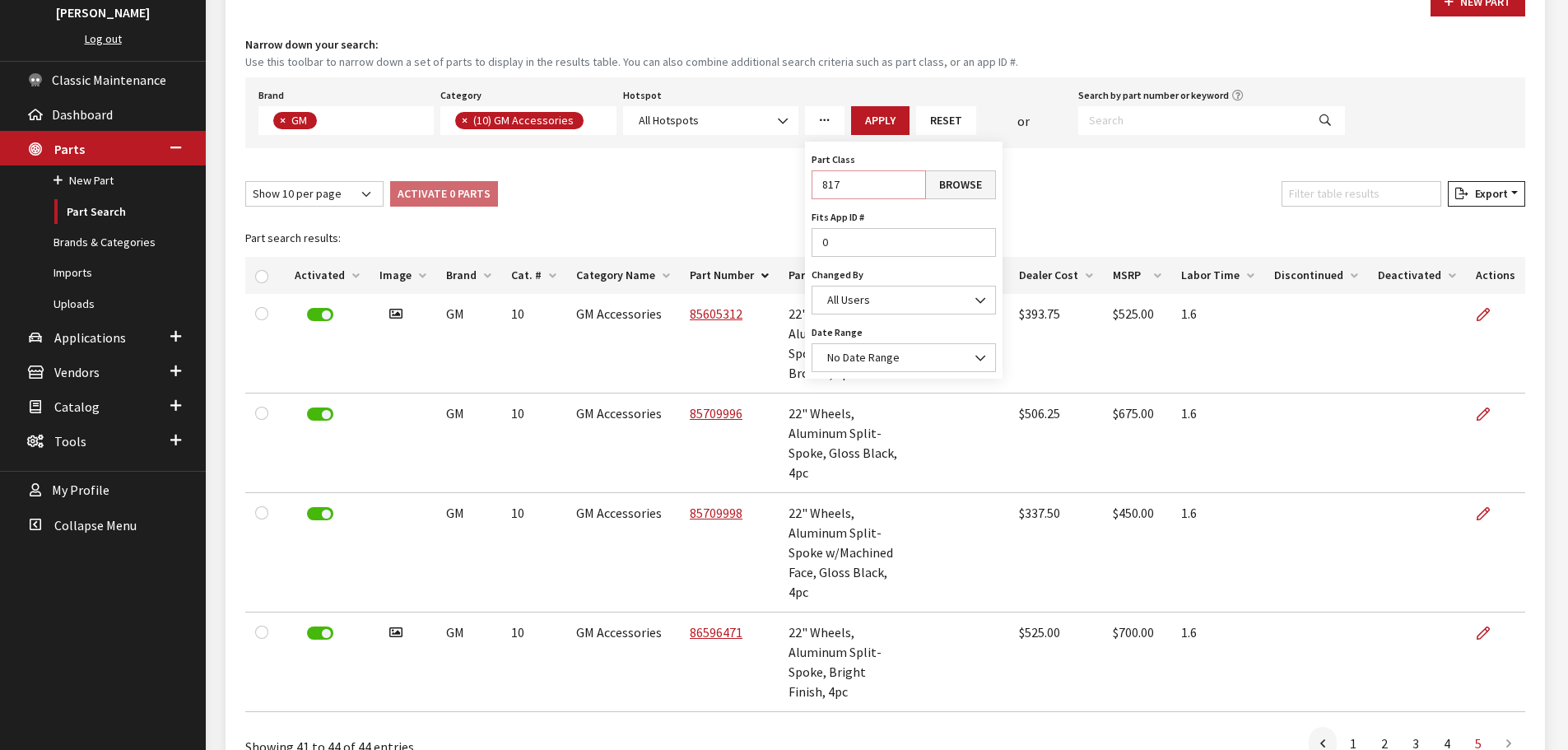
click at [853, 185] on input "817" at bounding box center [869, 185] width 114 height 29
drag, startPoint x: 842, startPoint y: 182, endPoint x: 819, endPoint y: 182, distance: 23.0
click at [819, 182] on input "817" at bounding box center [869, 185] width 114 height 29
click at [874, 120] on button "Apply" at bounding box center [881, 120] width 59 height 29
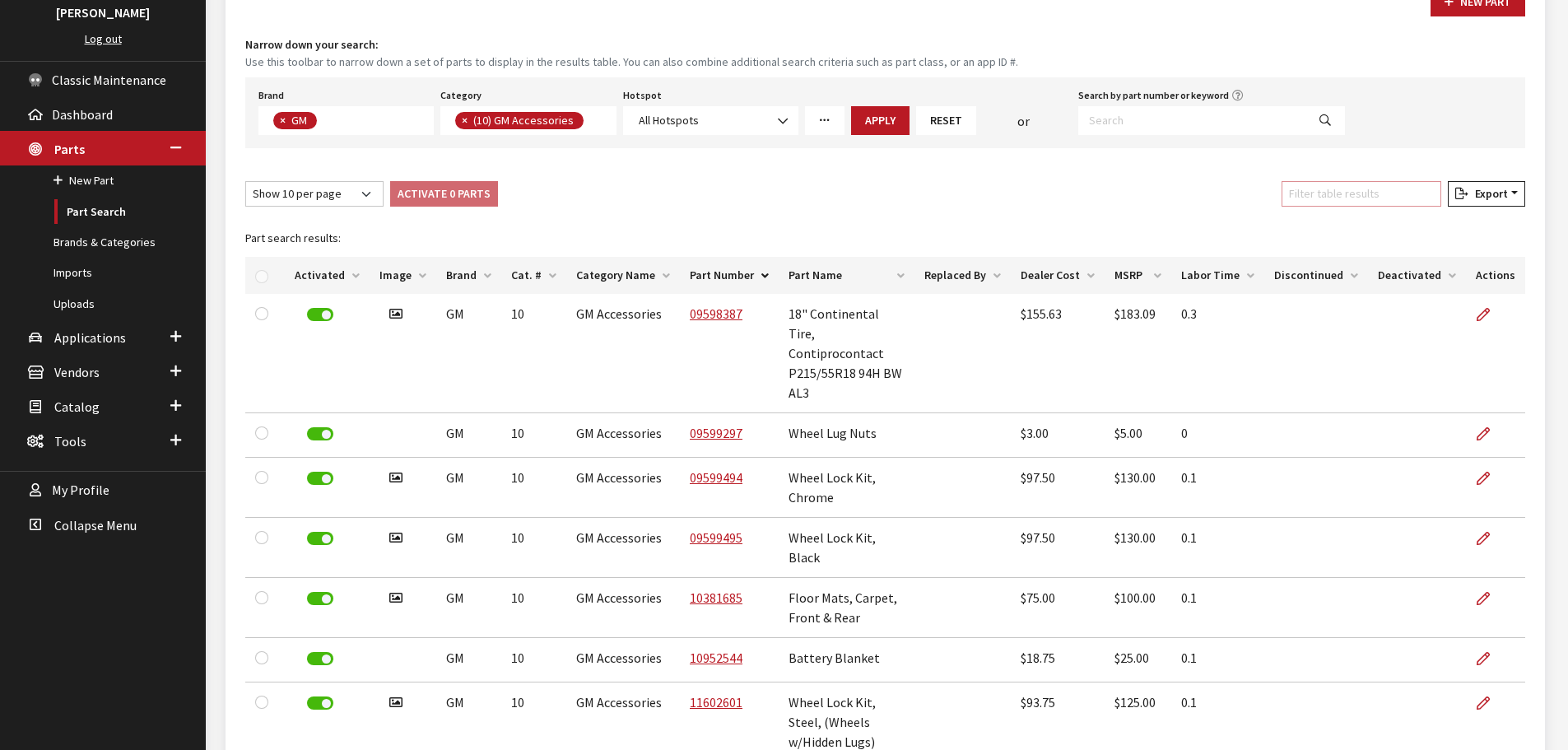
click at [1340, 191] on input "Filter table results" at bounding box center [1361, 193] width 160 height 25
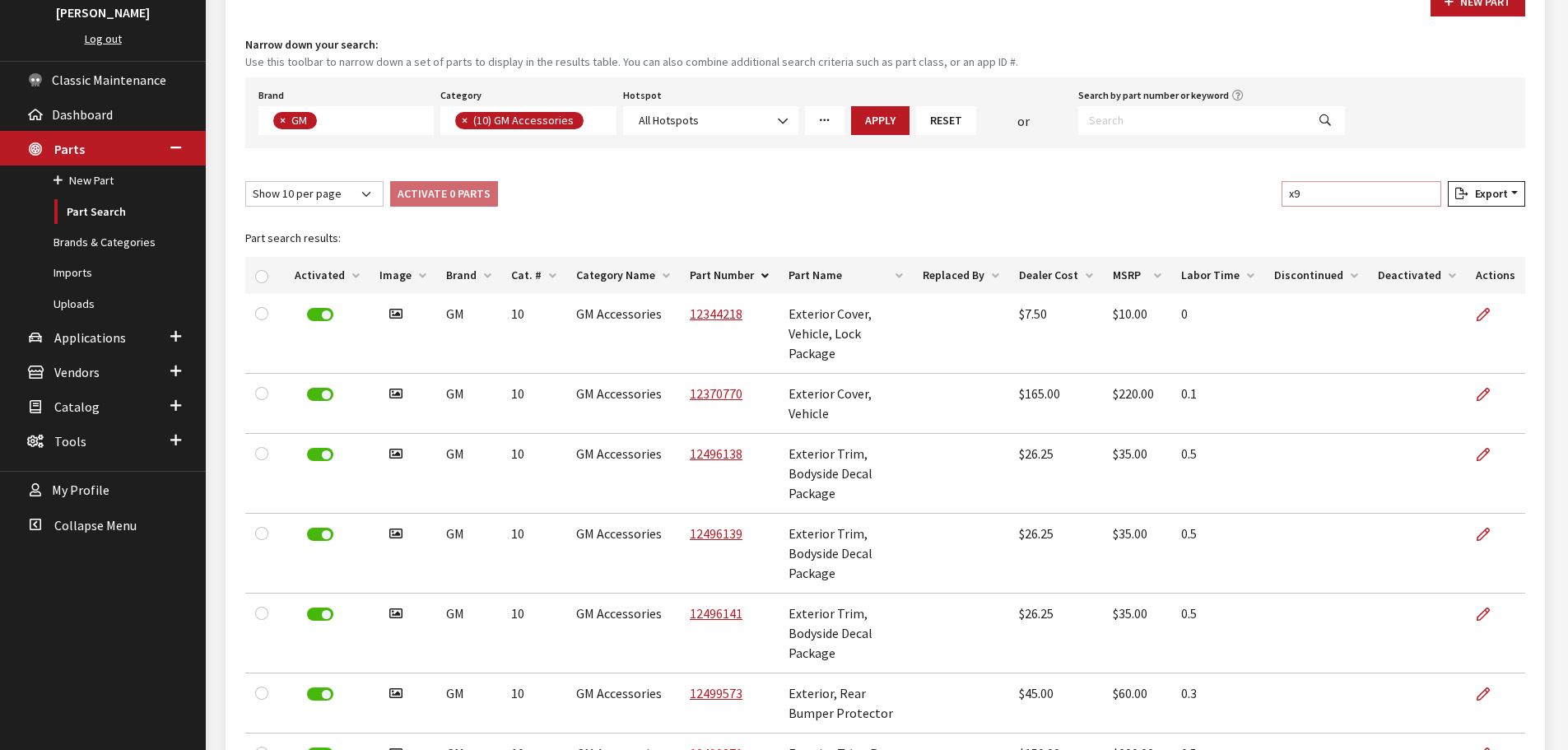
scroll to position [61, 0]
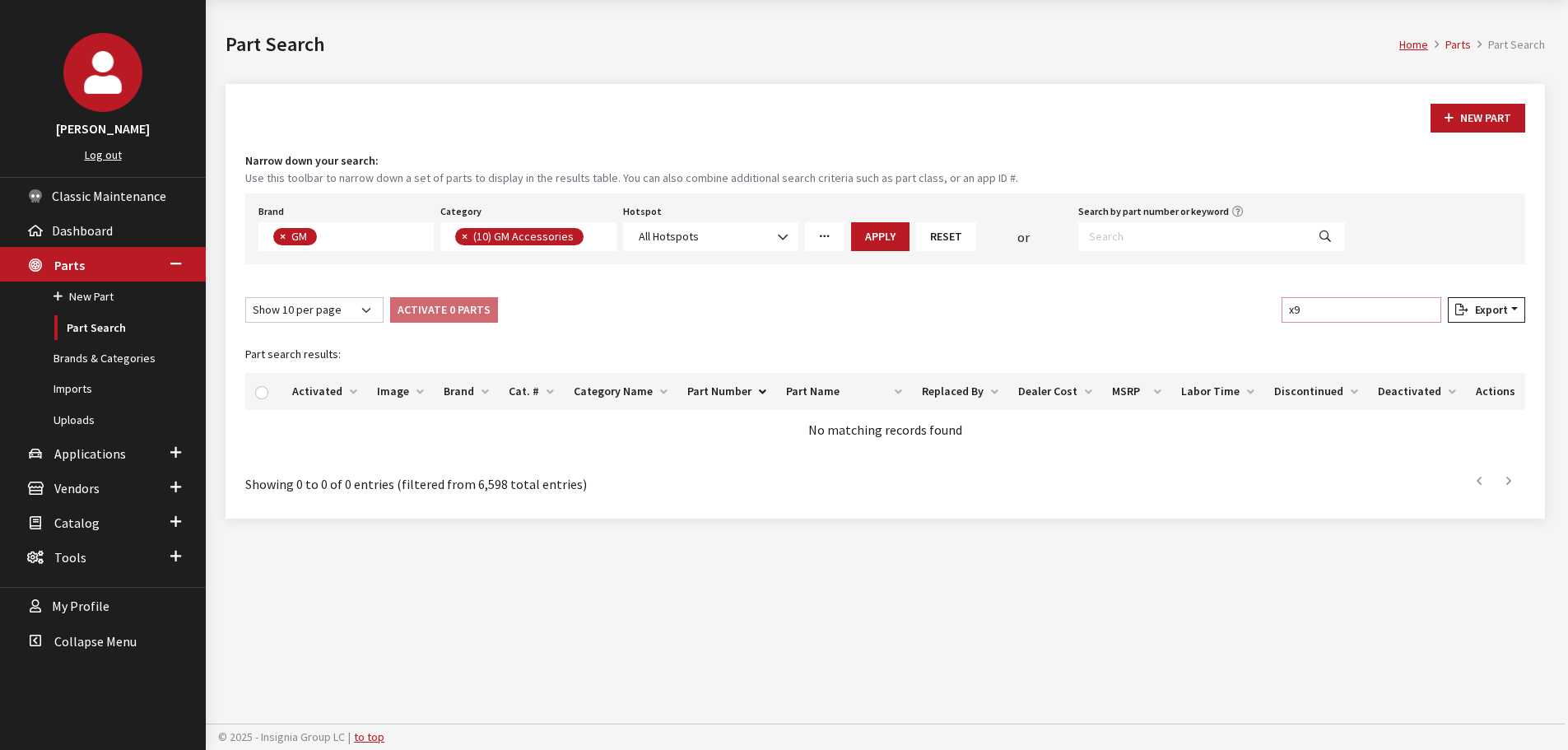
type input "x"
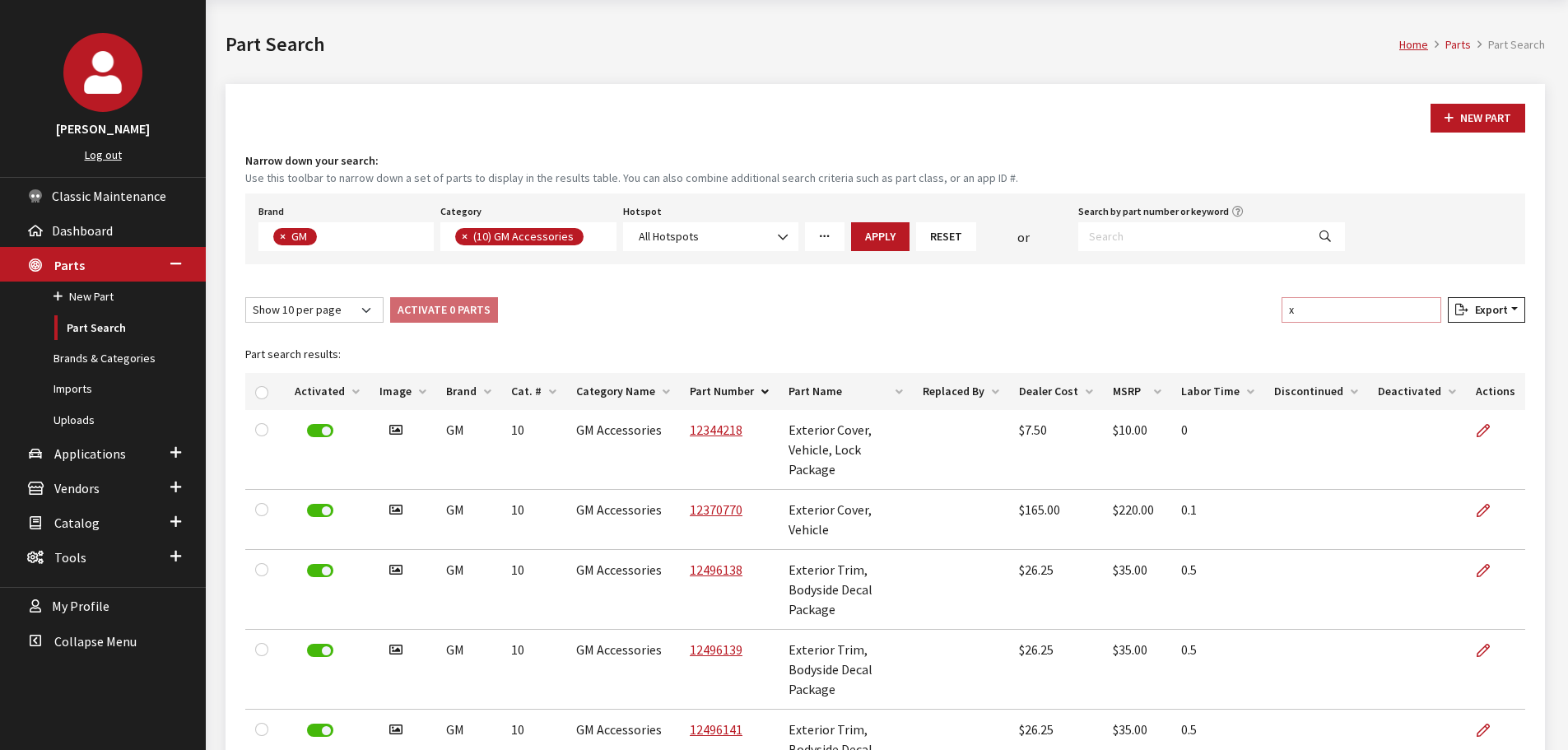
scroll to position [177, 0]
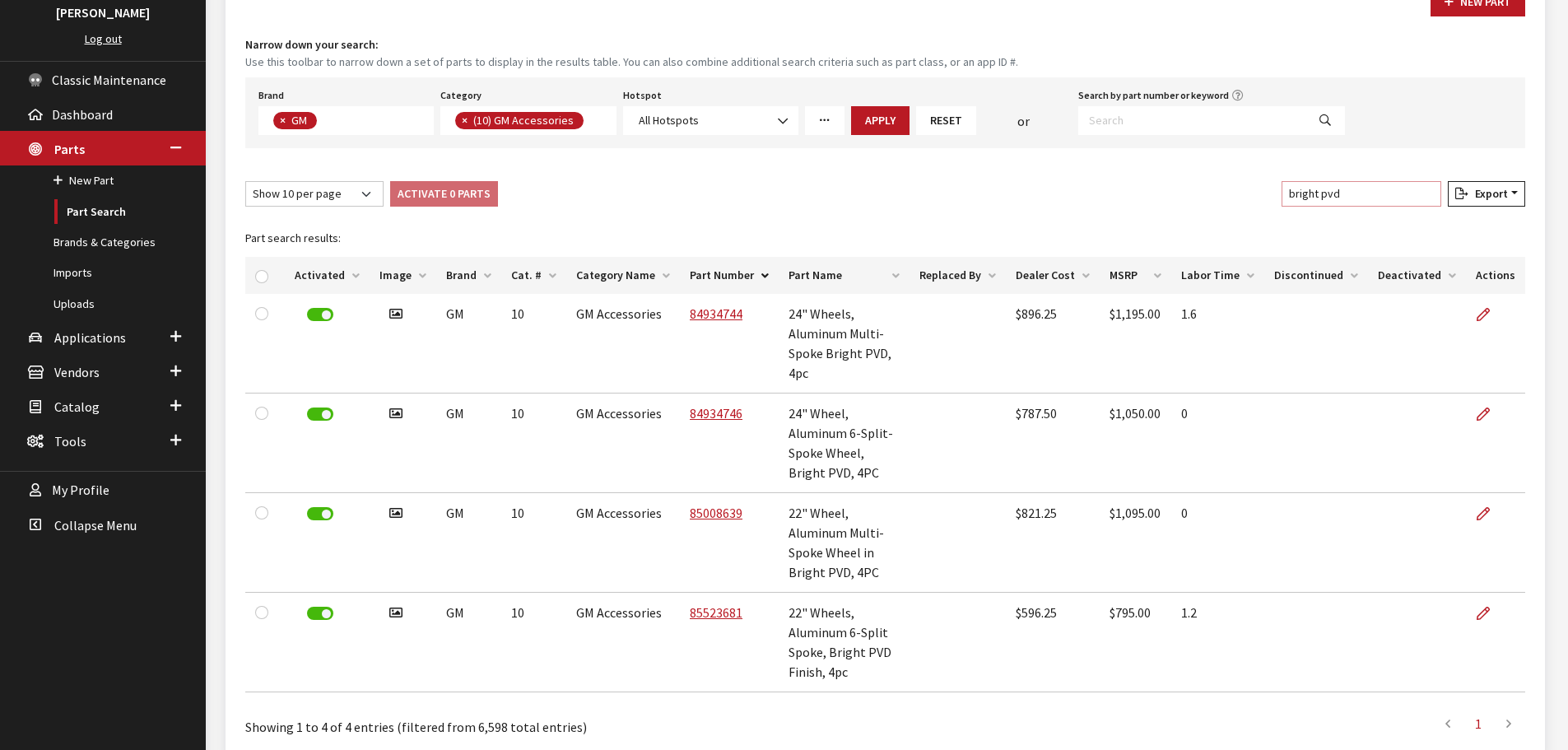
drag, startPoint x: 1343, startPoint y: 198, endPoint x: 1251, endPoint y: 204, distance: 92.2
click at [1251, 204] on div "Show 10 per page Show 25 per page Show 50 per page Show 100 per page Show 1000 …" at bounding box center [885, 197] width 1286 height 32
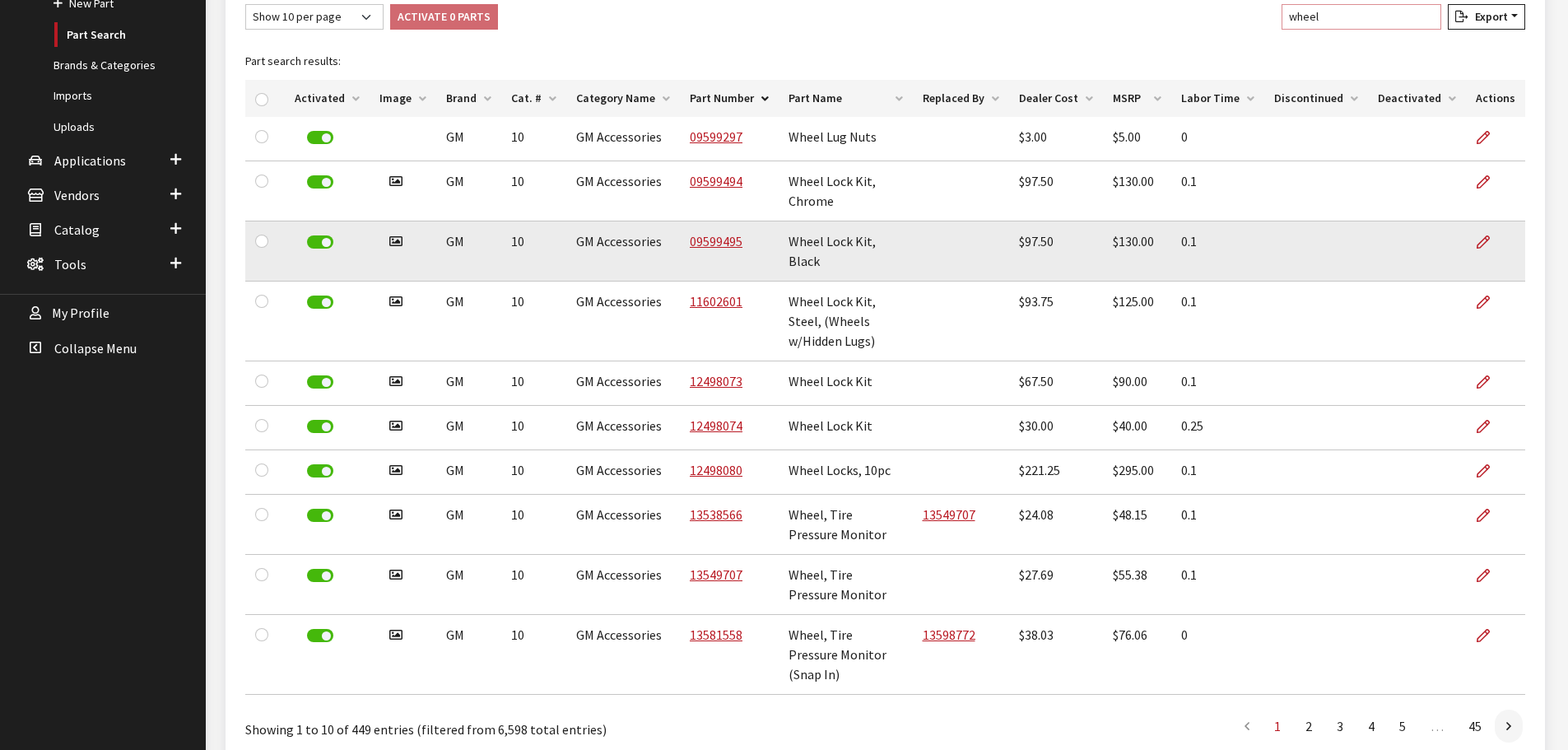
scroll to position [367, 0]
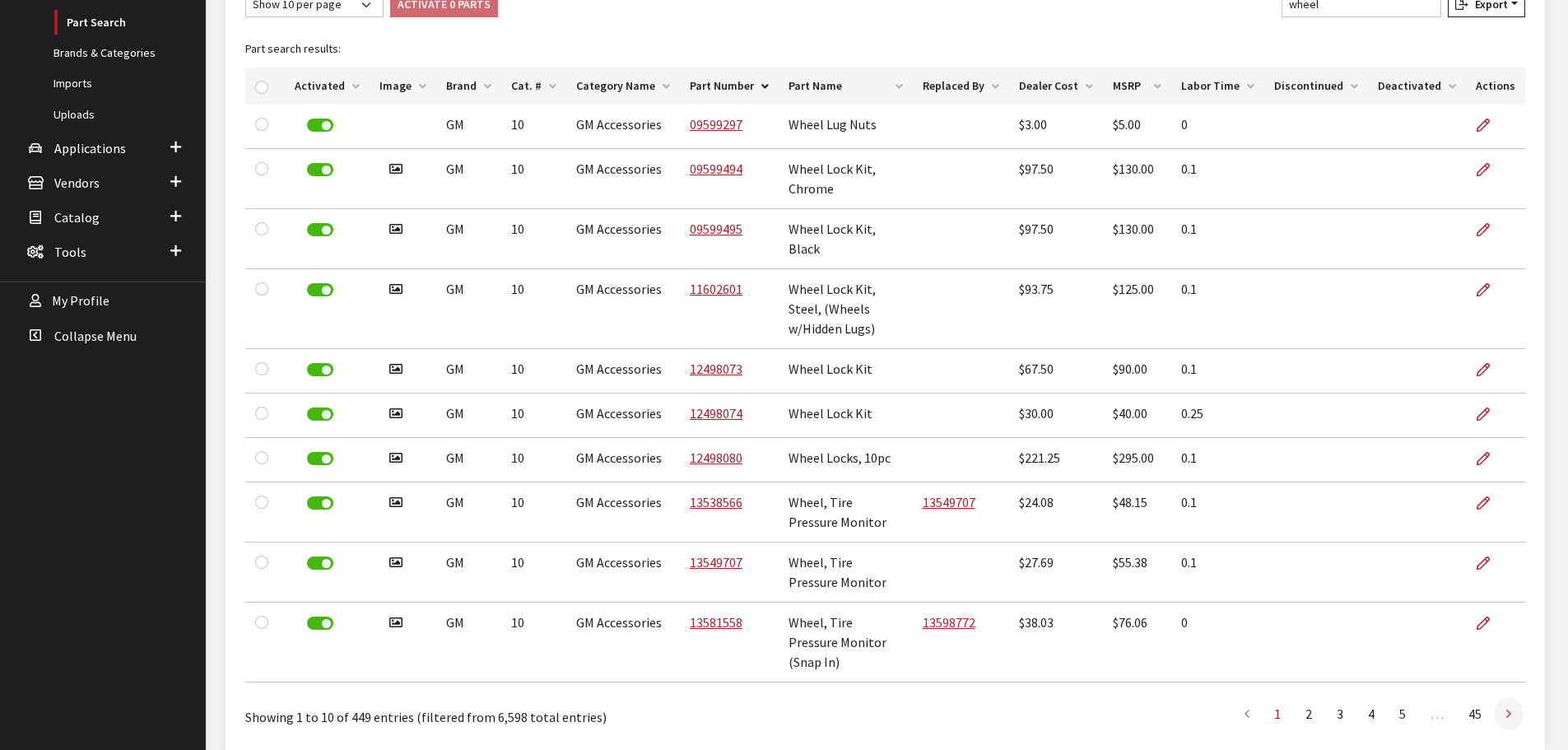
click at [1516, 698] on link at bounding box center [1508, 714] width 28 height 33
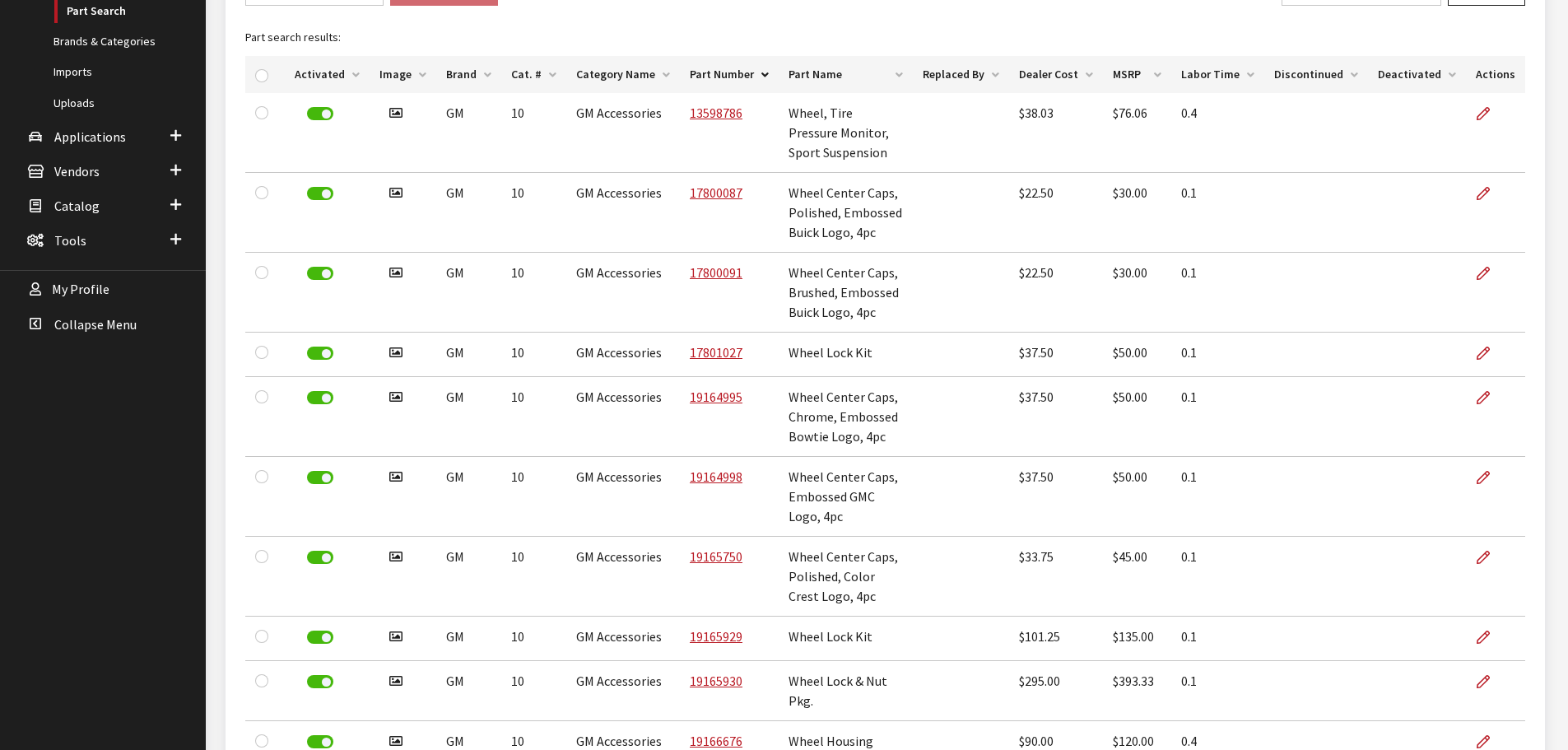
scroll to position [531, 0]
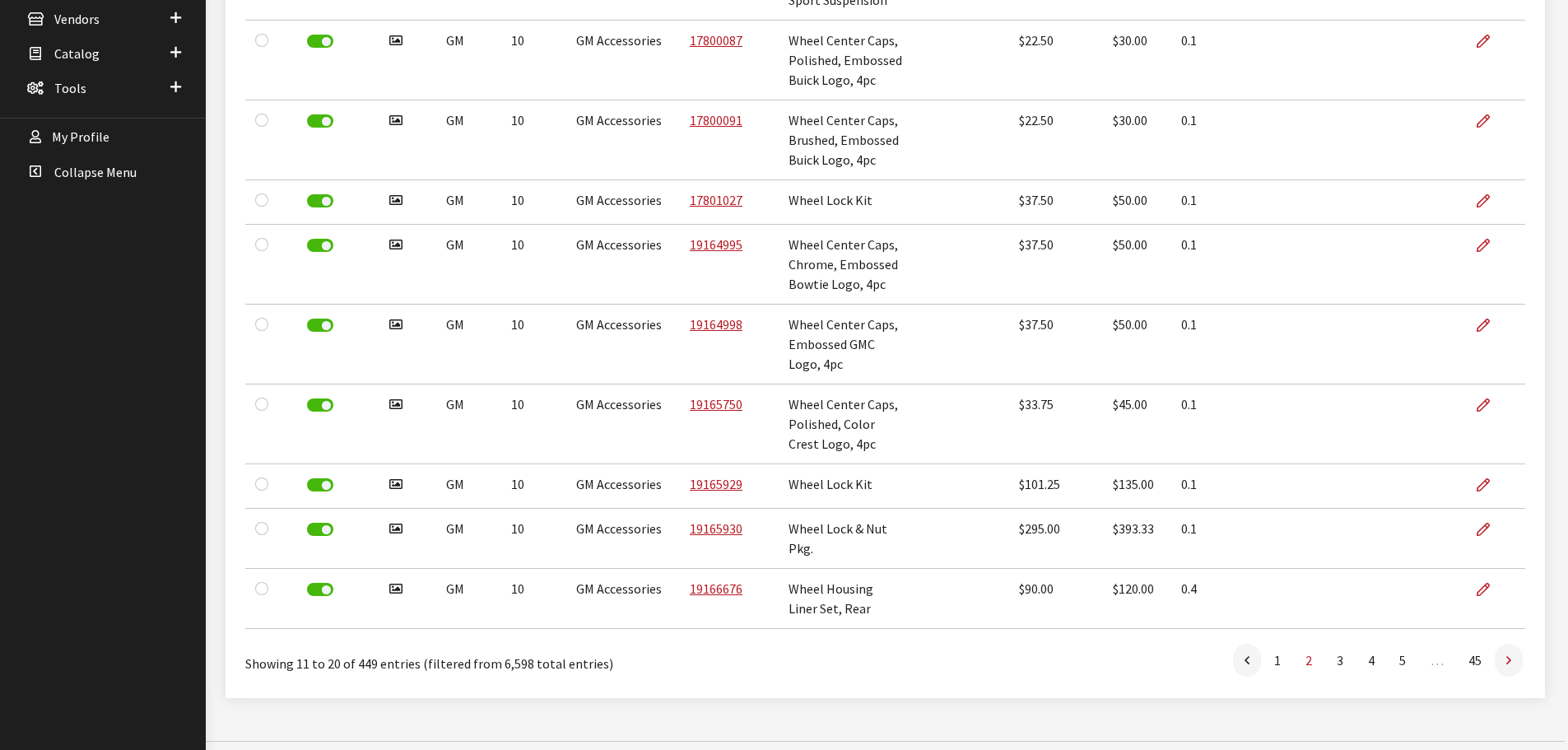
click at [1512, 648] on link at bounding box center [1508, 660] width 28 height 33
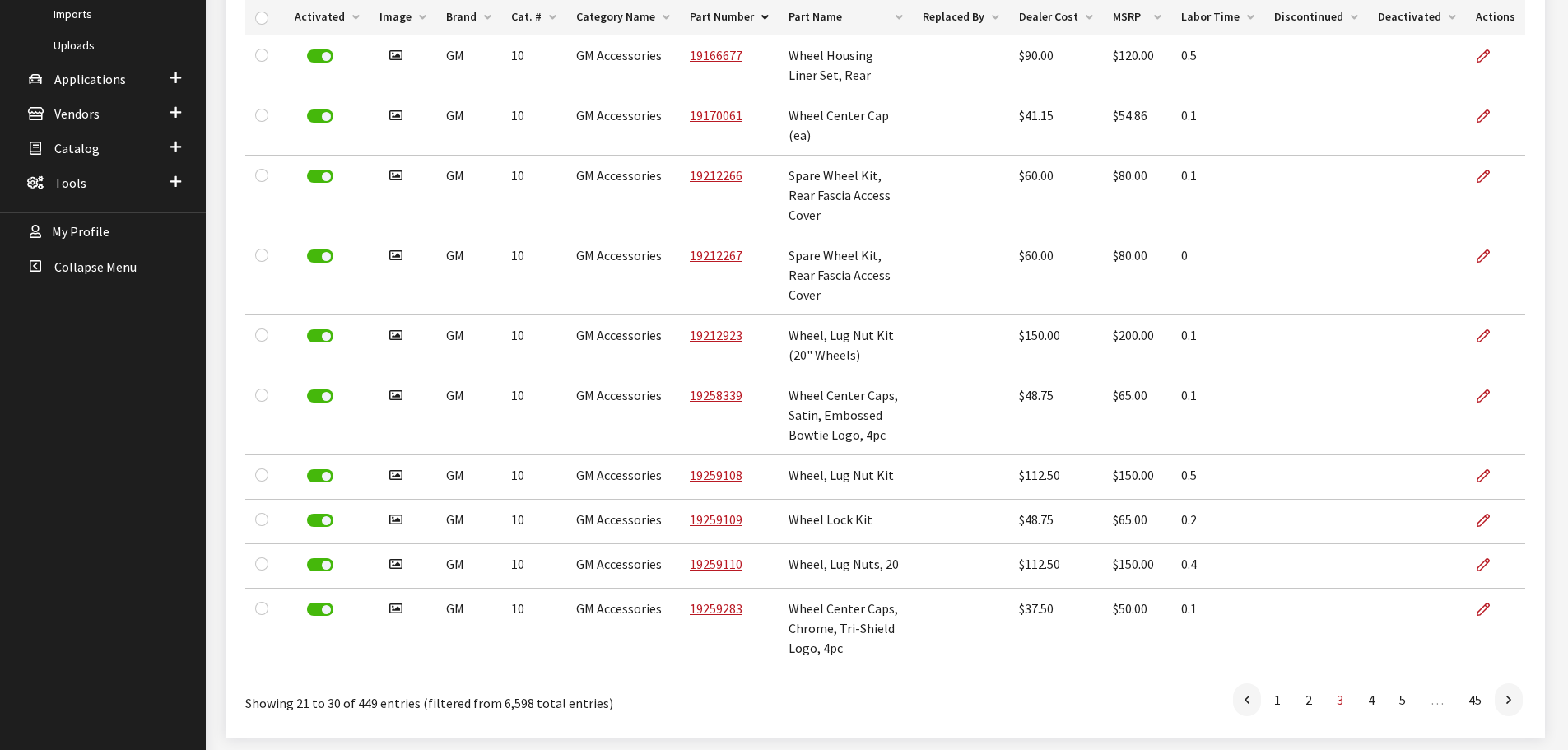
click at [1512, 684] on link at bounding box center [1508, 700] width 28 height 33
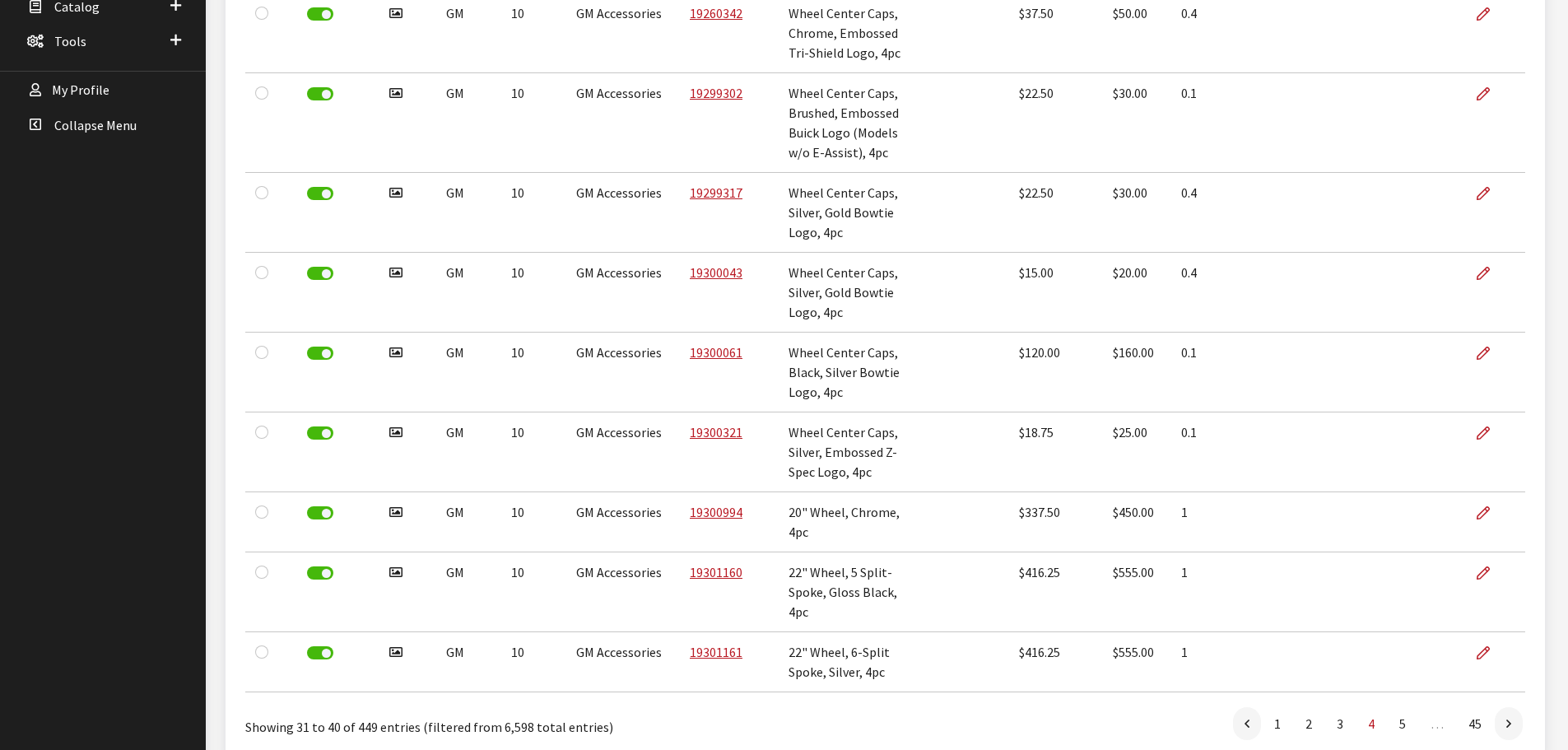
scroll to position [601, 0]
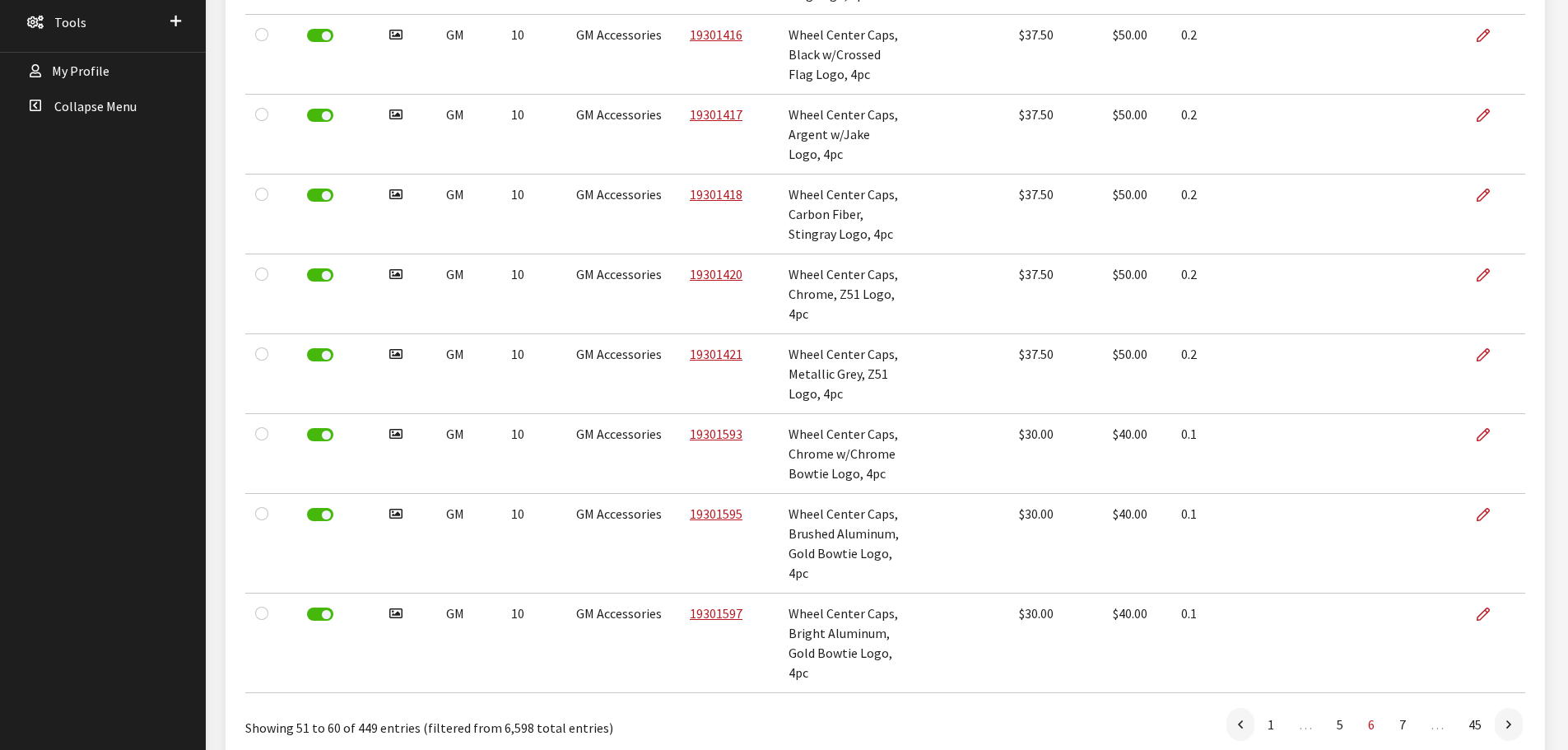
scroll to position [597, 0]
click at [1513, 707] on link at bounding box center [1508, 723] width 28 height 33
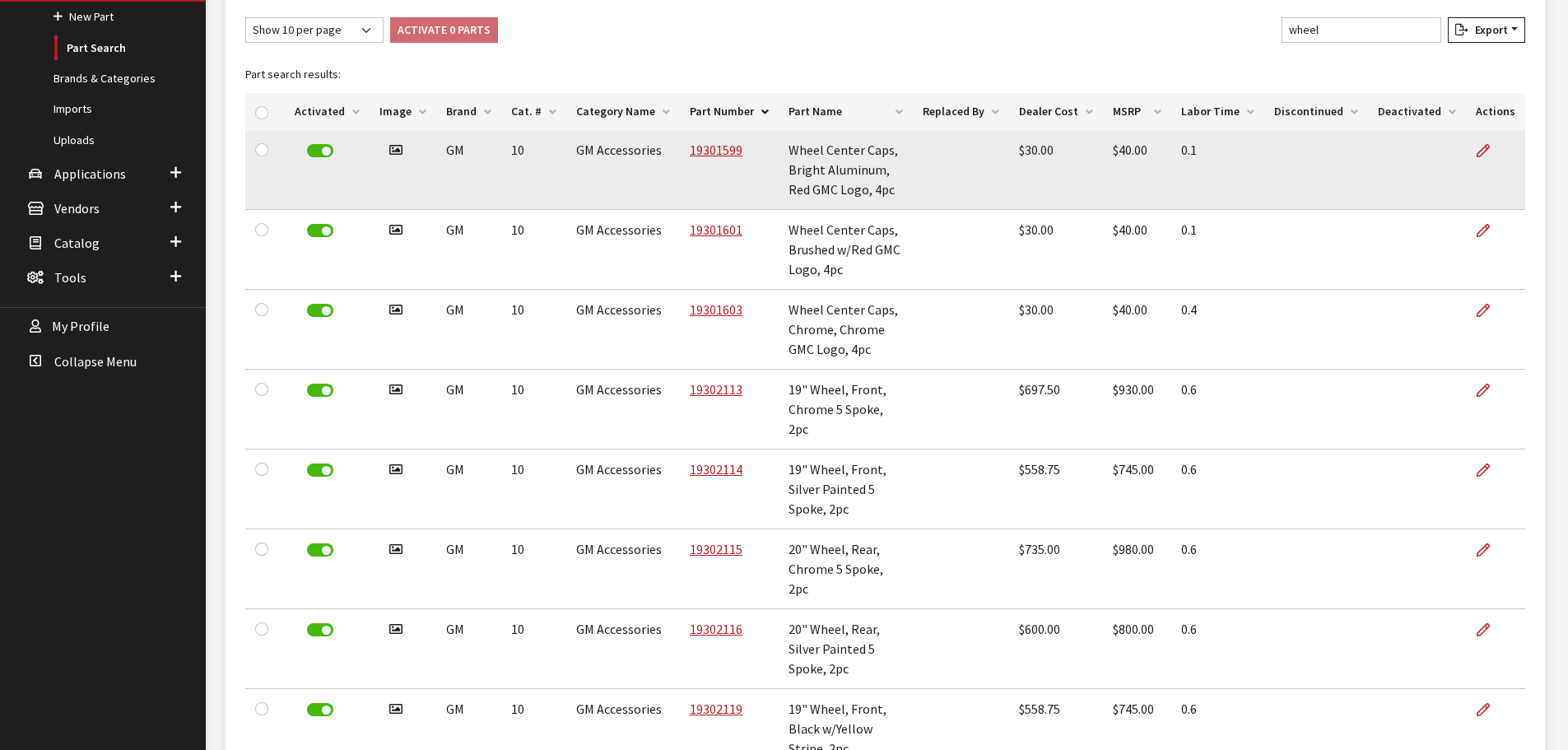
scroll to position [126, 0]
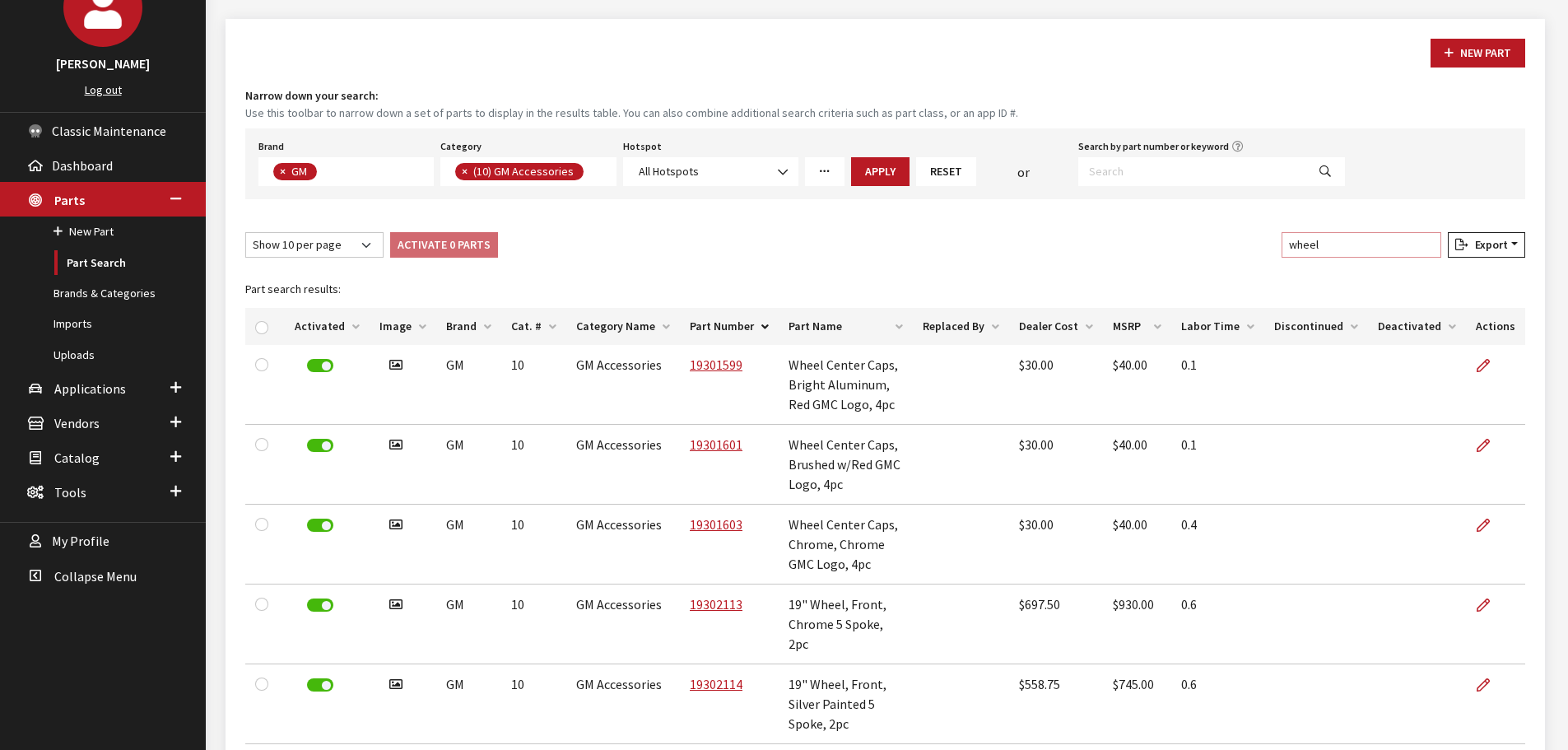
click at [1341, 246] on input "wheel" at bounding box center [1361, 245] width 160 height 25
drag, startPoint x: 1329, startPoint y: 246, endPoint x: 1272, endPoint y: 246, distance: 57.0
click at [1272, 246] on div "Show 10 per page Show 25 per page Show 50 per page Show 100 per page Show 1000 …" at bounding box center [885, 248] width 1286 height 32
type input "l"
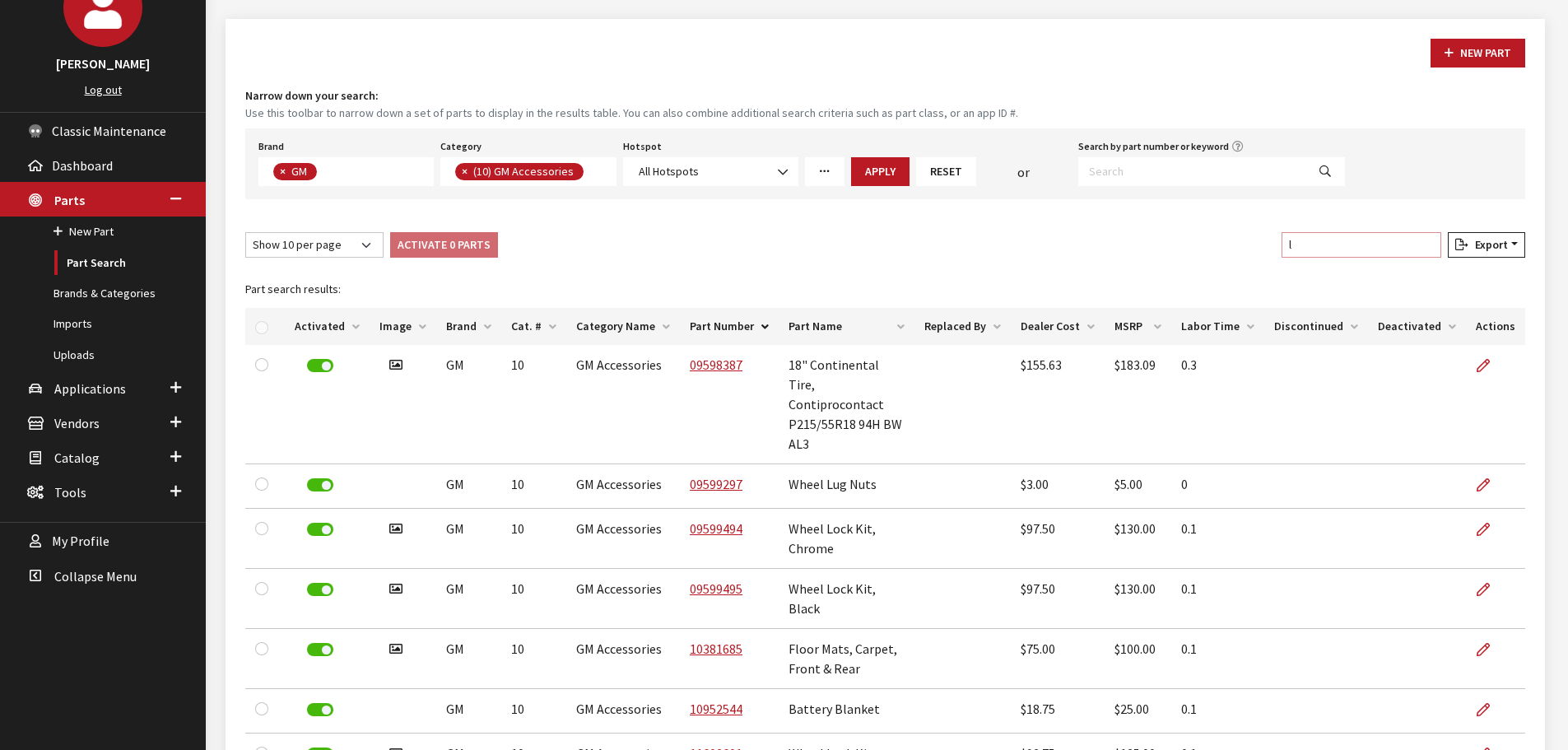
click at [1337, 248] on input "l" at bounding box center [1361, 245] width 160 height 25
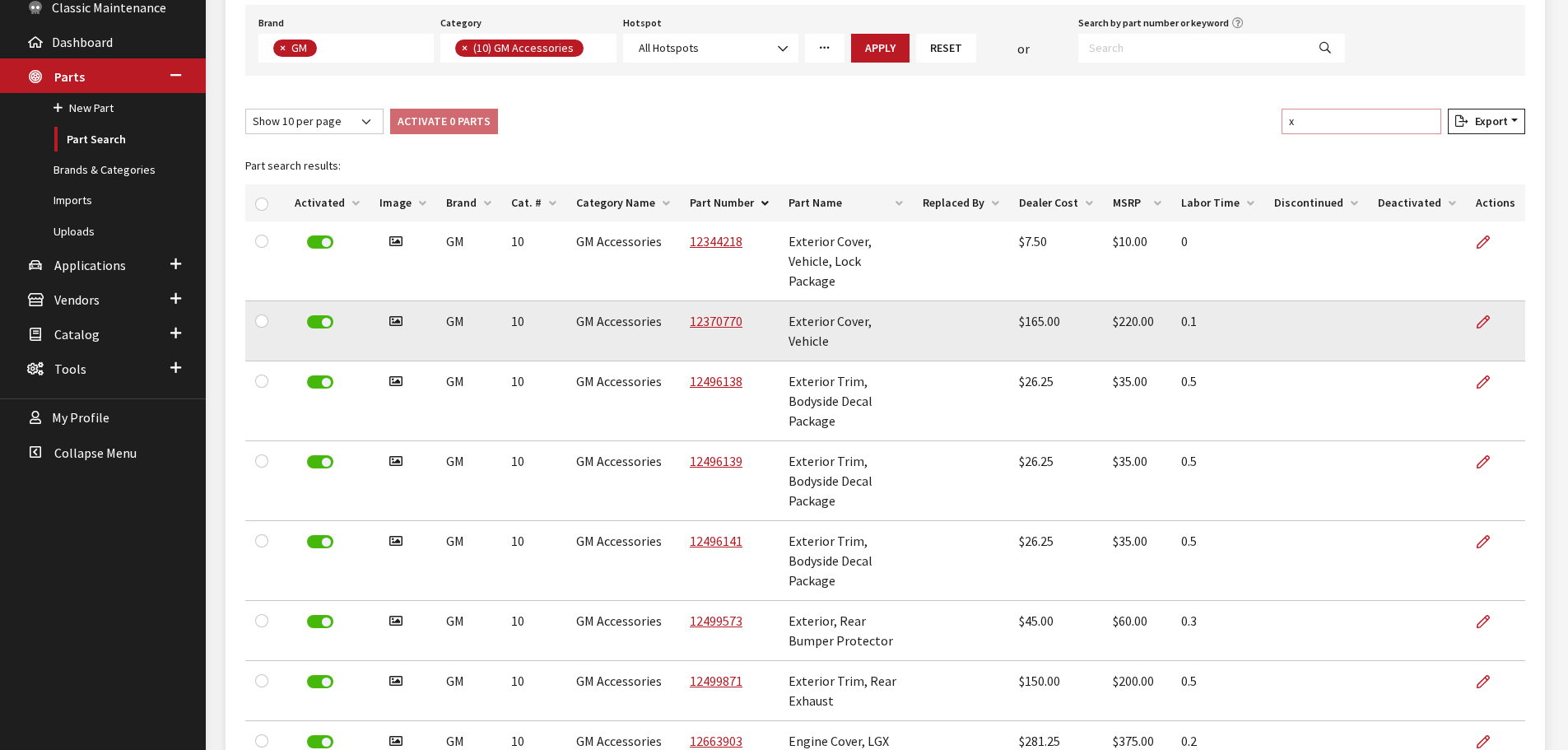
scroll to position [249, 0]
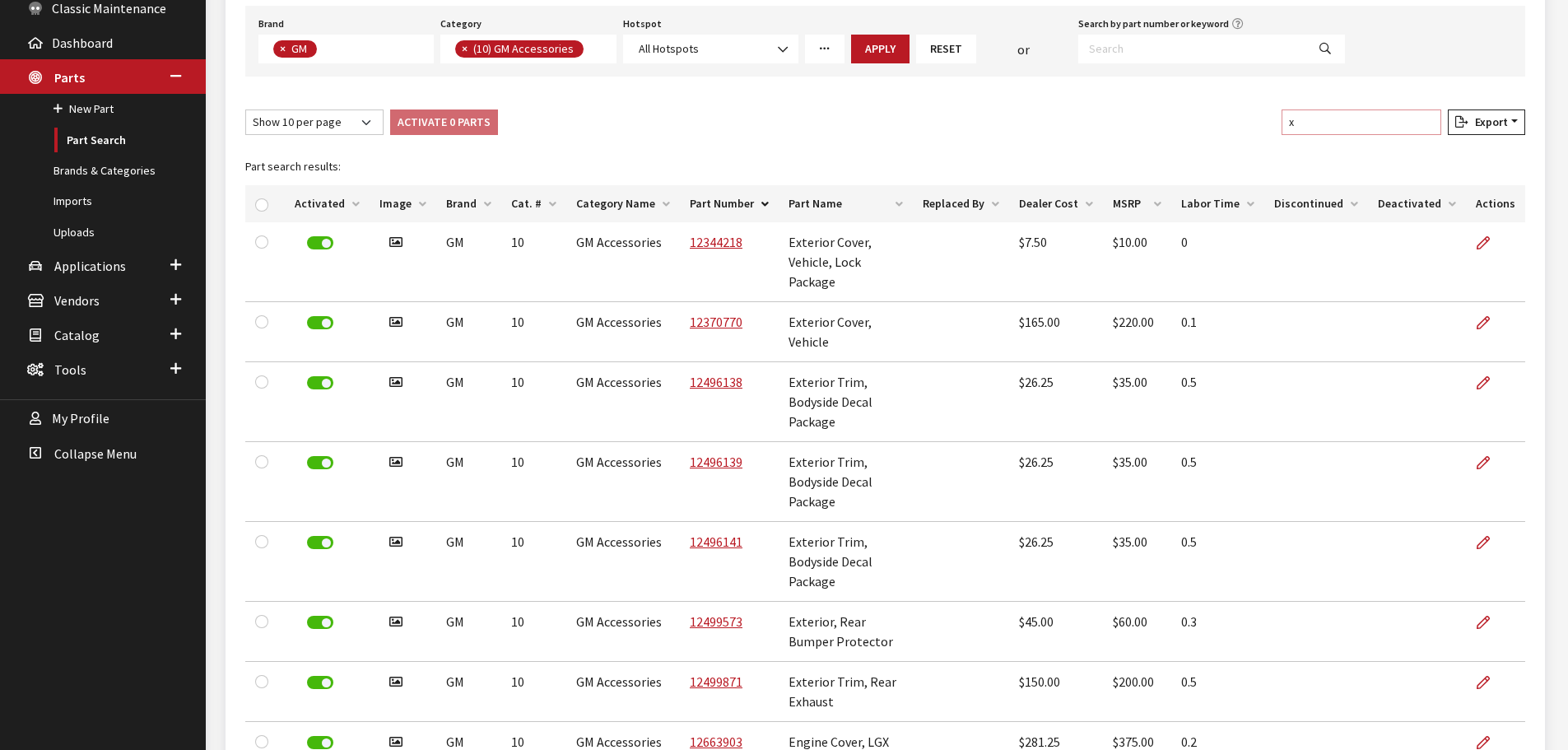
type input "x"
click at [820, 197] on th "Part Name" at bounding box center [846, 203] width 134 height 37
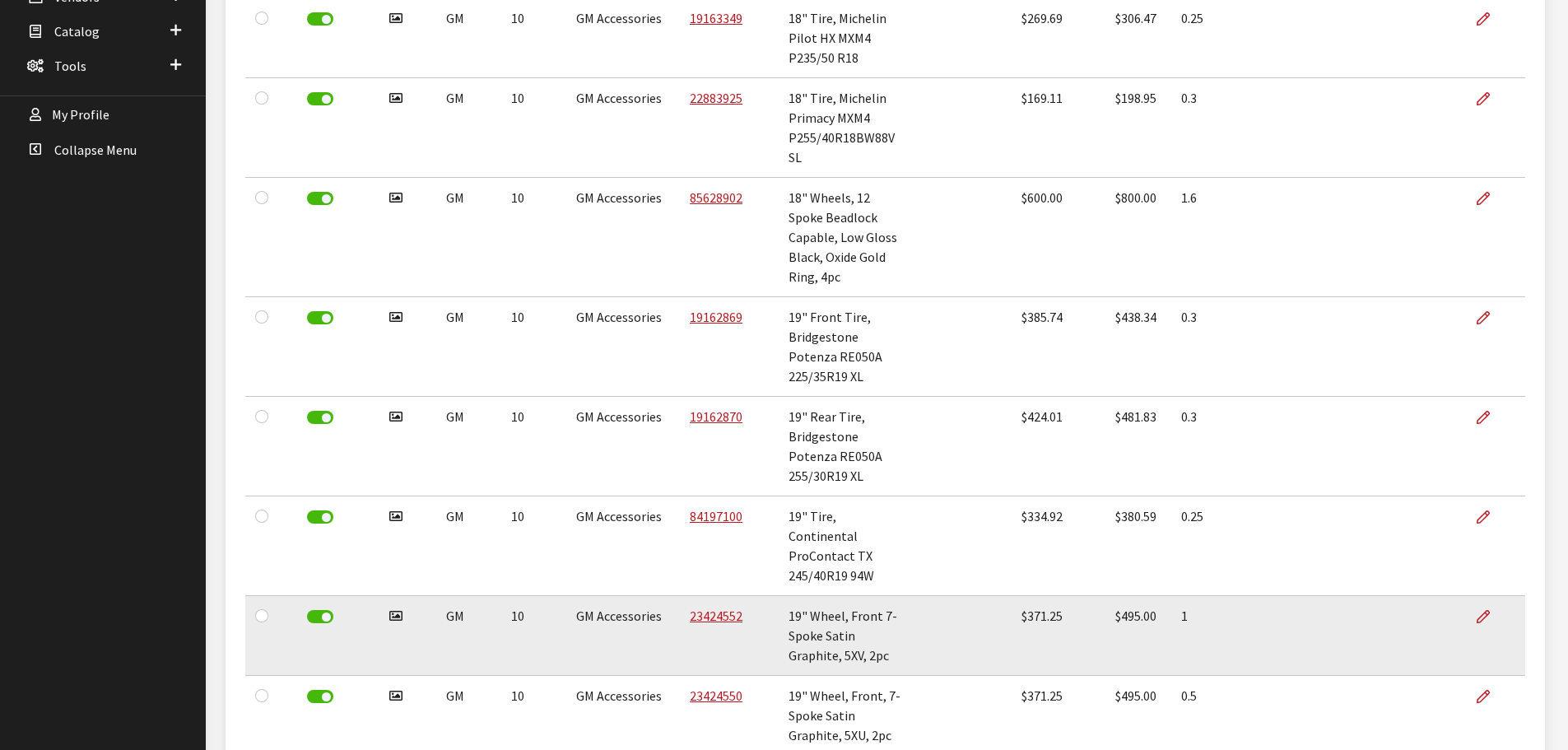
scroll to position [578, 0]
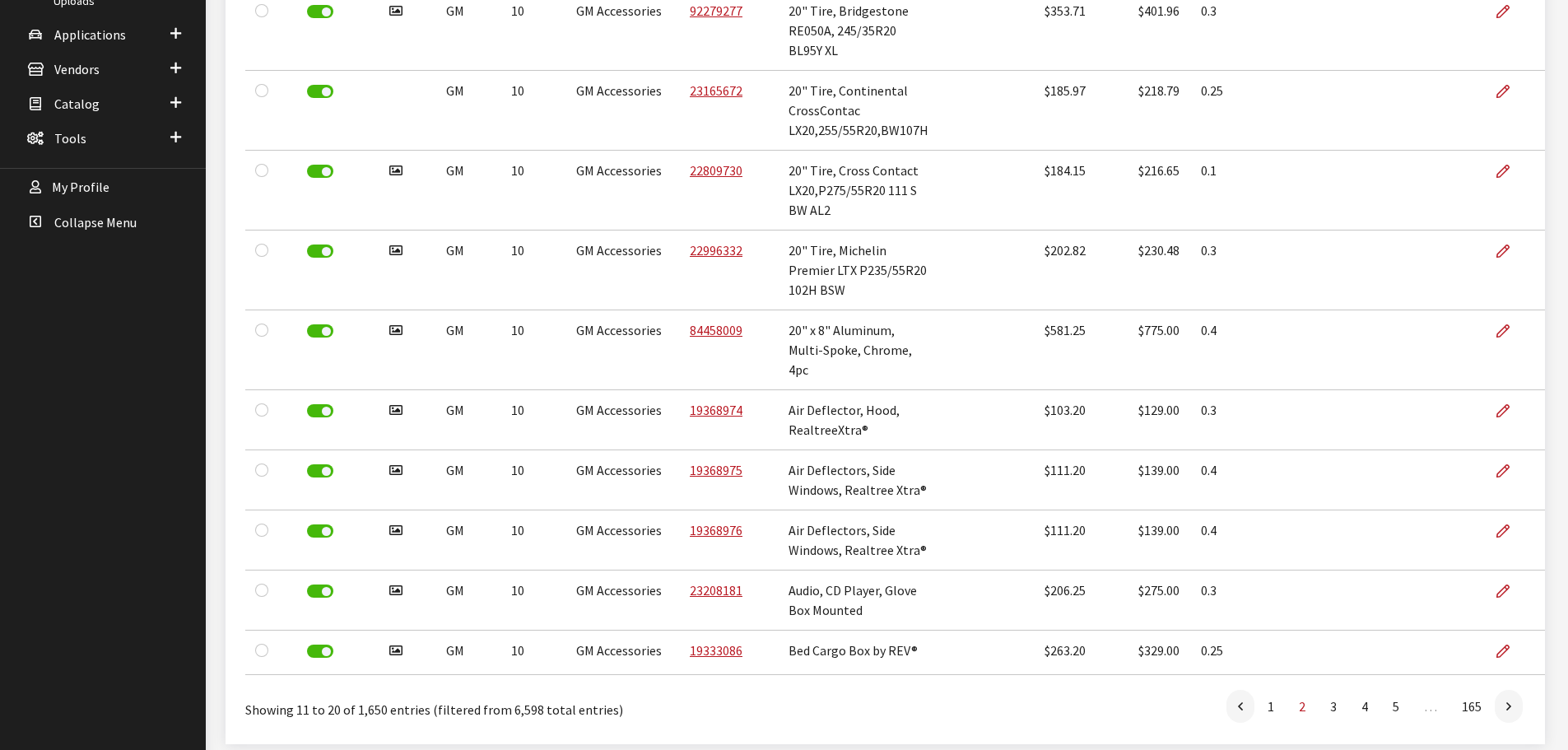
scroll to position [440, 0]
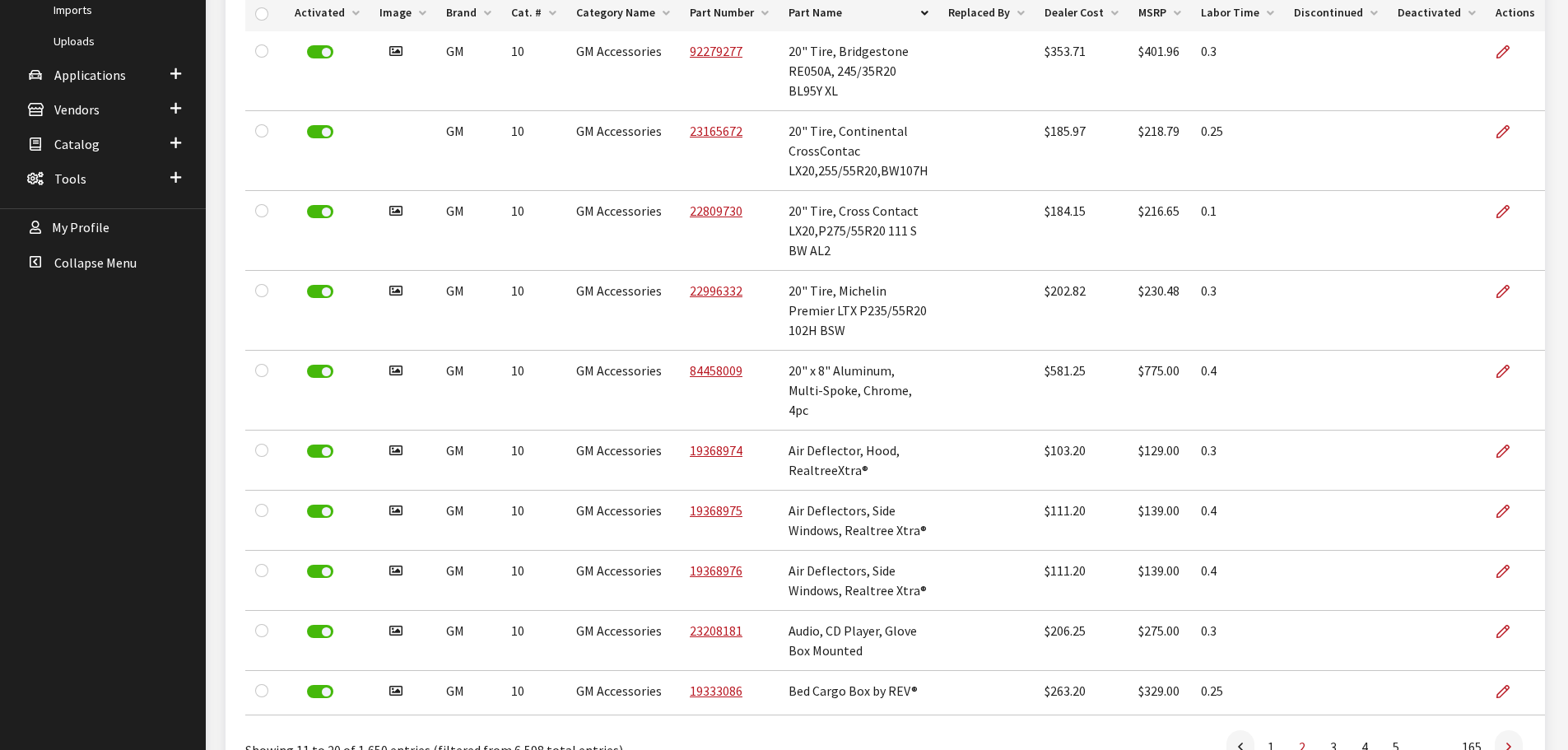
click at [1515, 731] on link at bounding box center [1508, 747] width 28 height 33
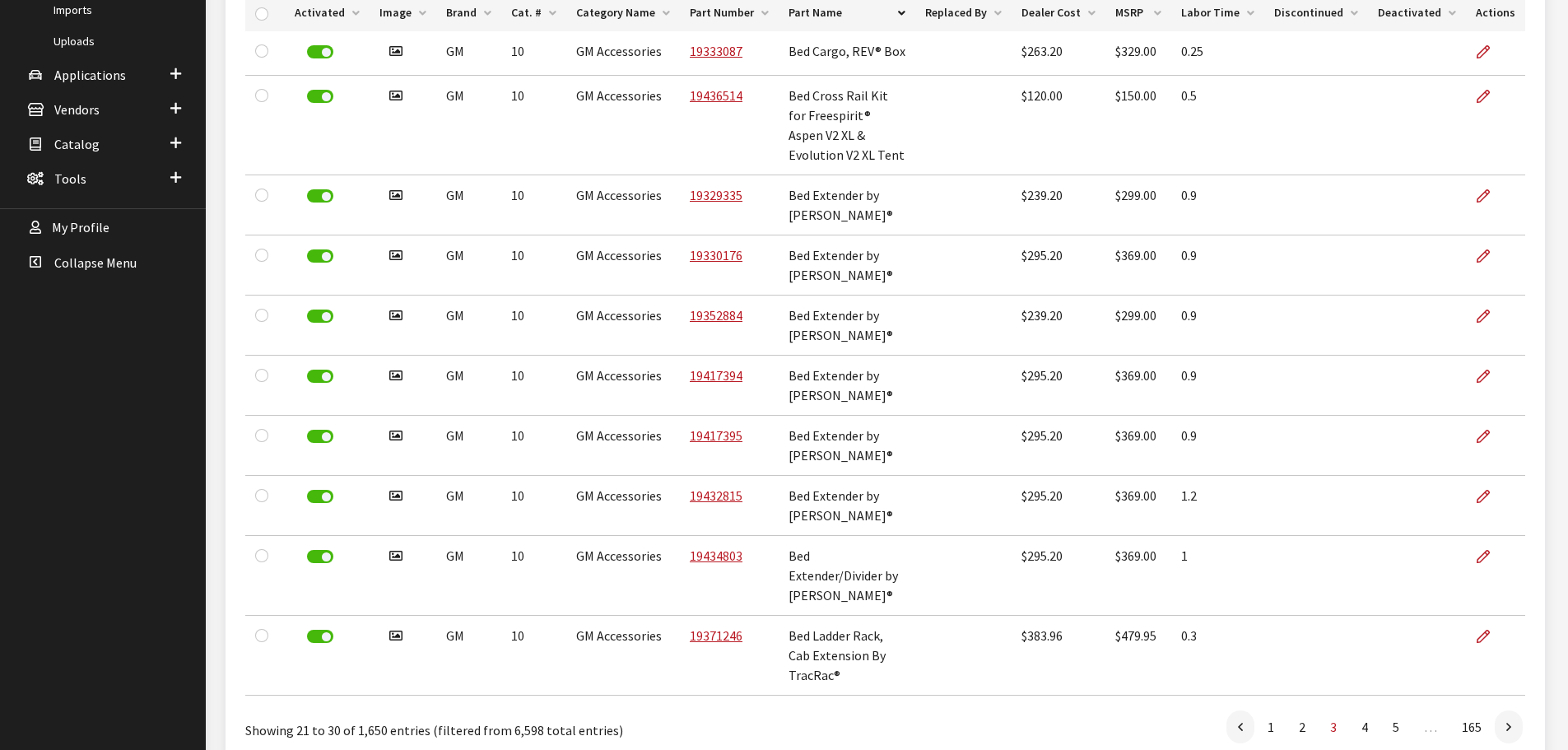
scroll to position [369, 0]
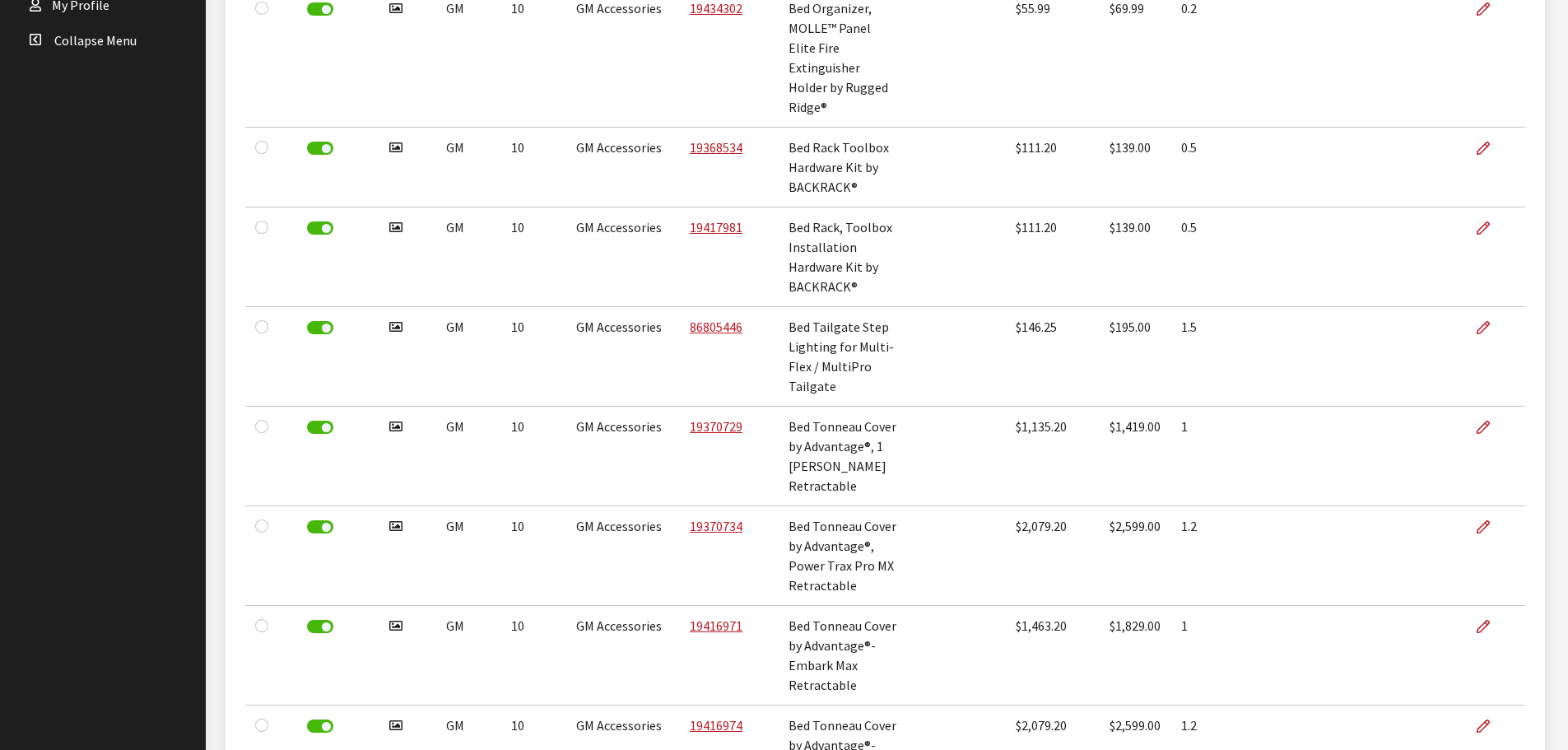
scroll to position [676, 0]
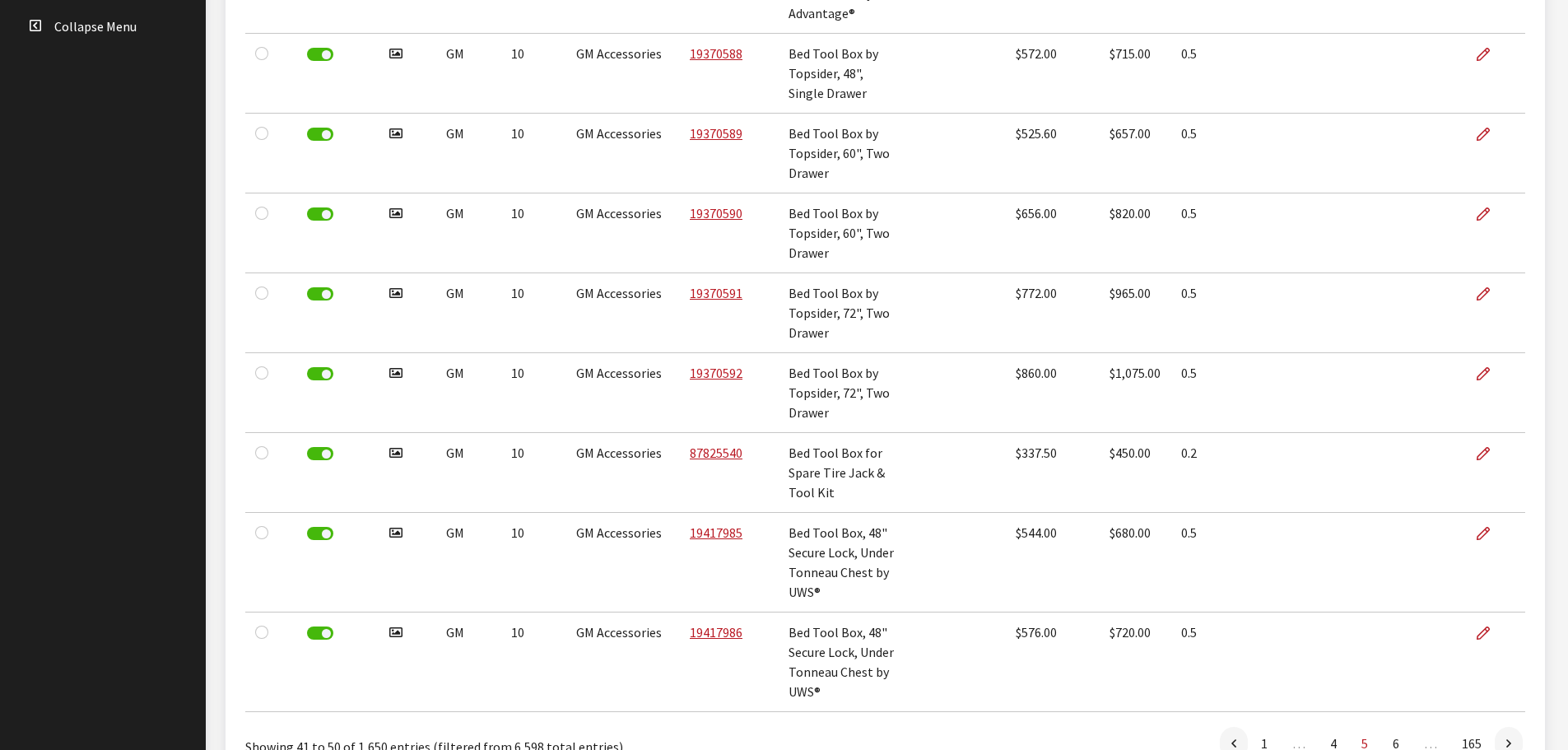
click at [1507, 738] on icon at bounding box center [1508, 745] width 5 height 13
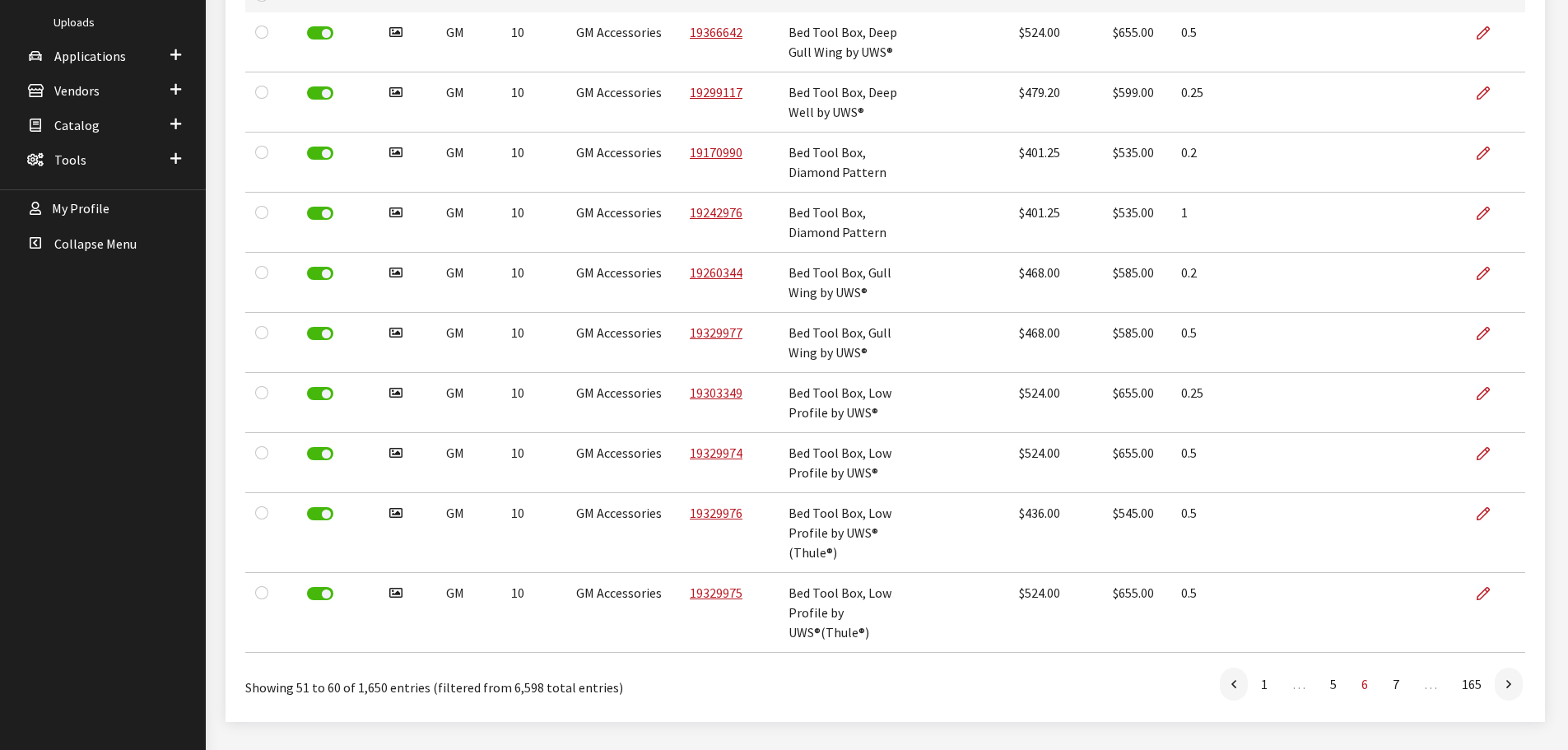
click at [1507, 679] on icon at bounding box center [1508, 685] width 5 height 13
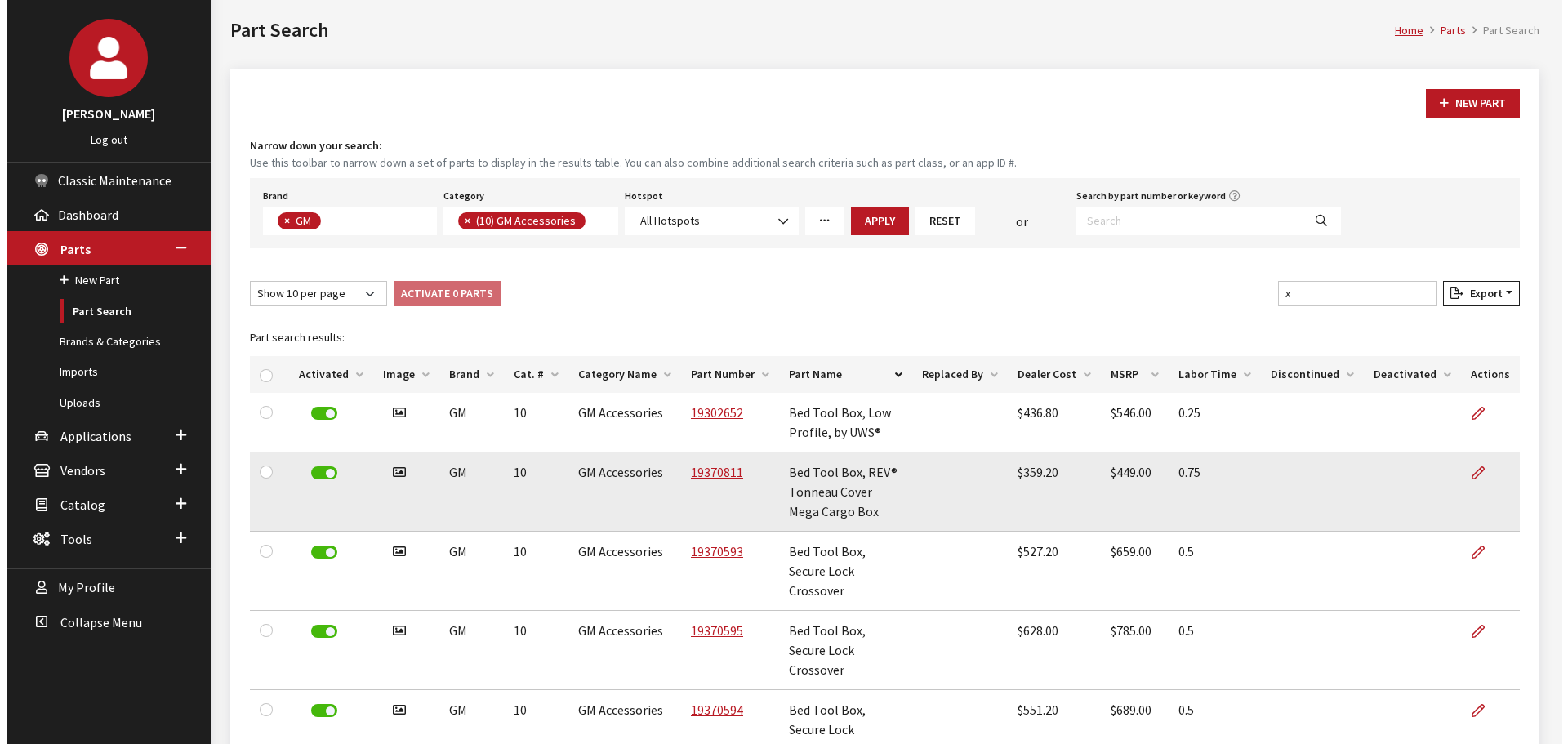
scroll to position [0, 0]
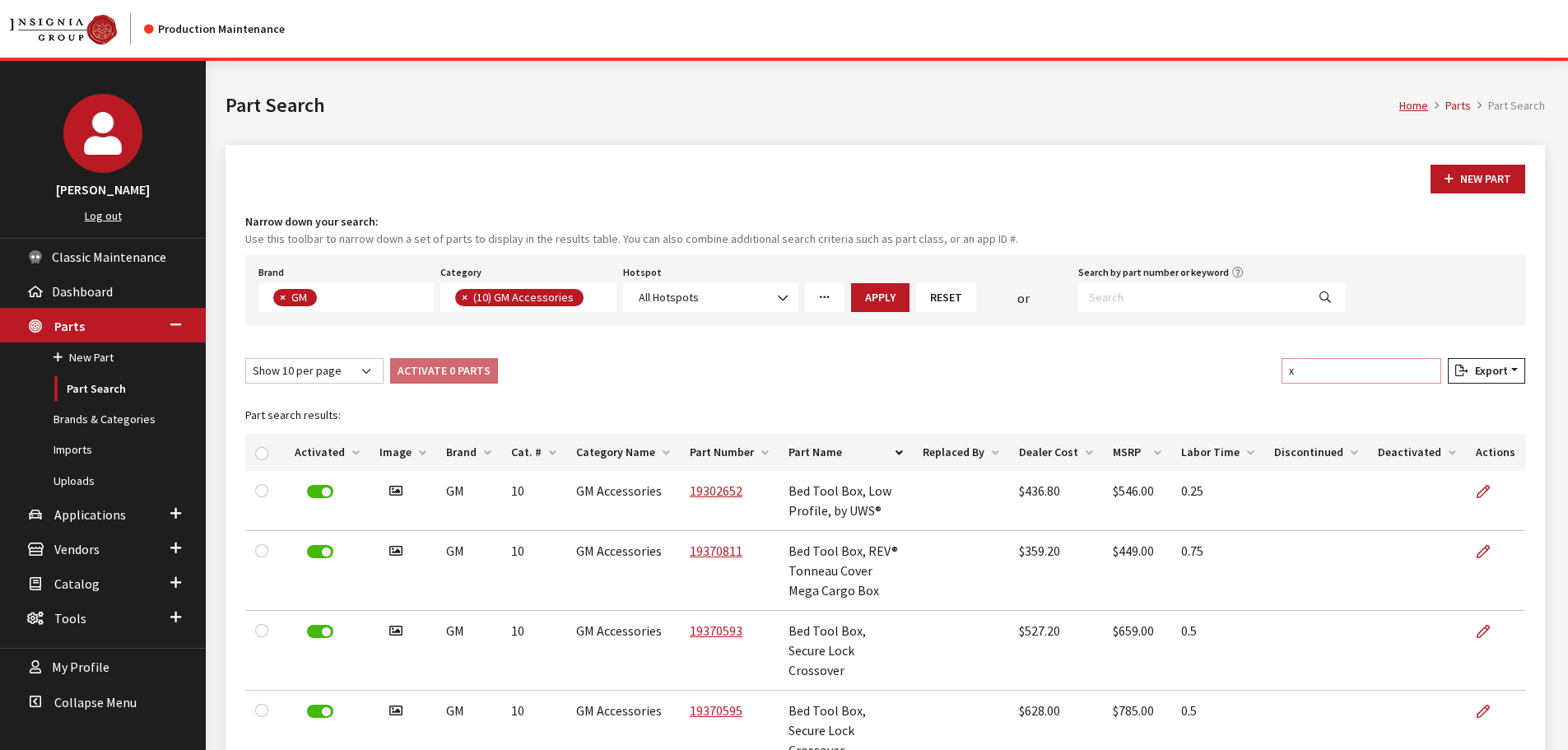
drag, startPoint x: 1318, startPoint y: 372, endPoint x: 1281, endPoint y: 374, distance: 37.1
click at [1281, 374] on div "Show 10 per page Show 25 per page Show 50 per page Show 100 per page Show 1000 …" at bounding box center [885, 374] width 1286 height 32
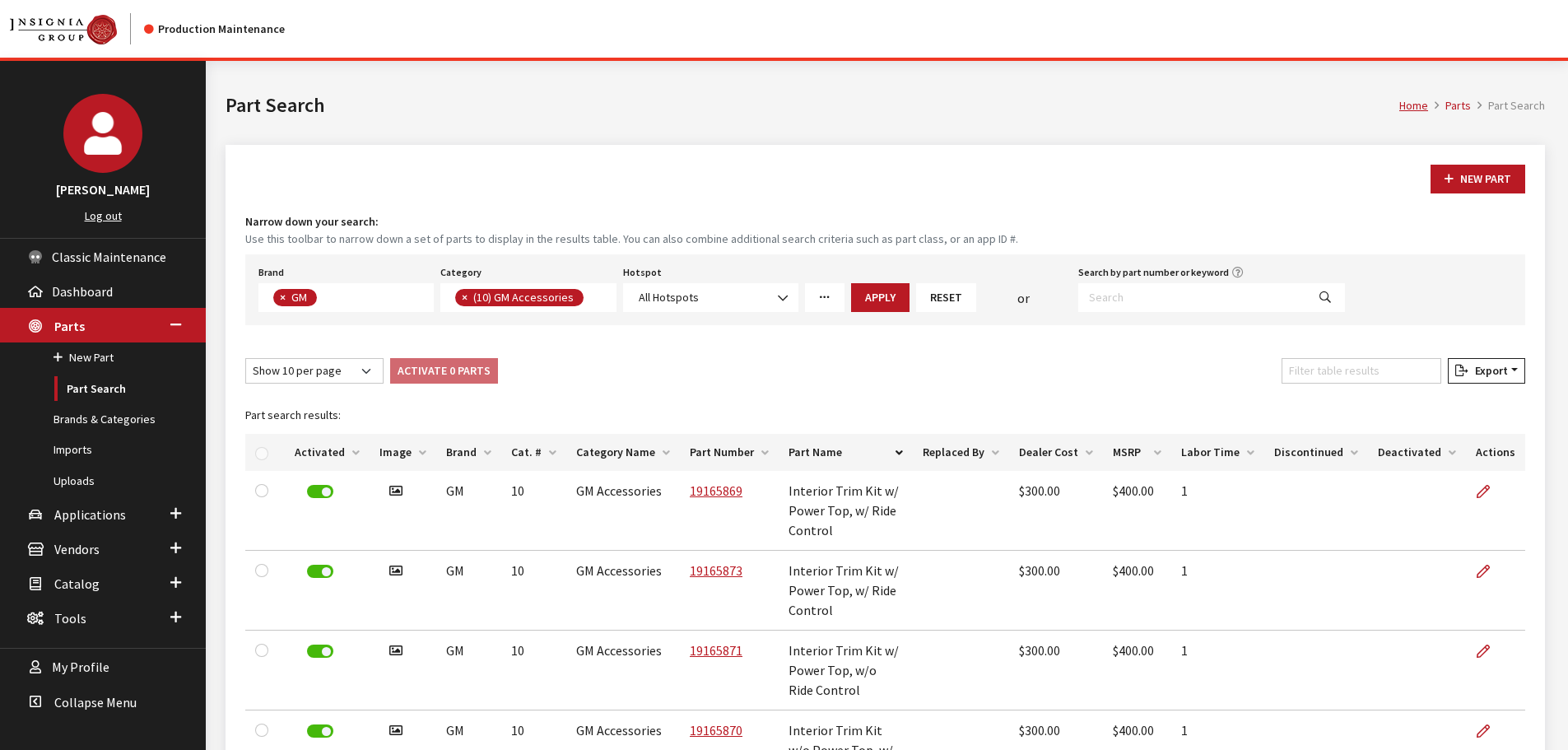
click at [826, 293] on icon "More Filters" at bounding box center [825, 298] width 12 height 12
click at [953, 353] on link "Browse" at bounding box center [960, 362] width 71 height 29
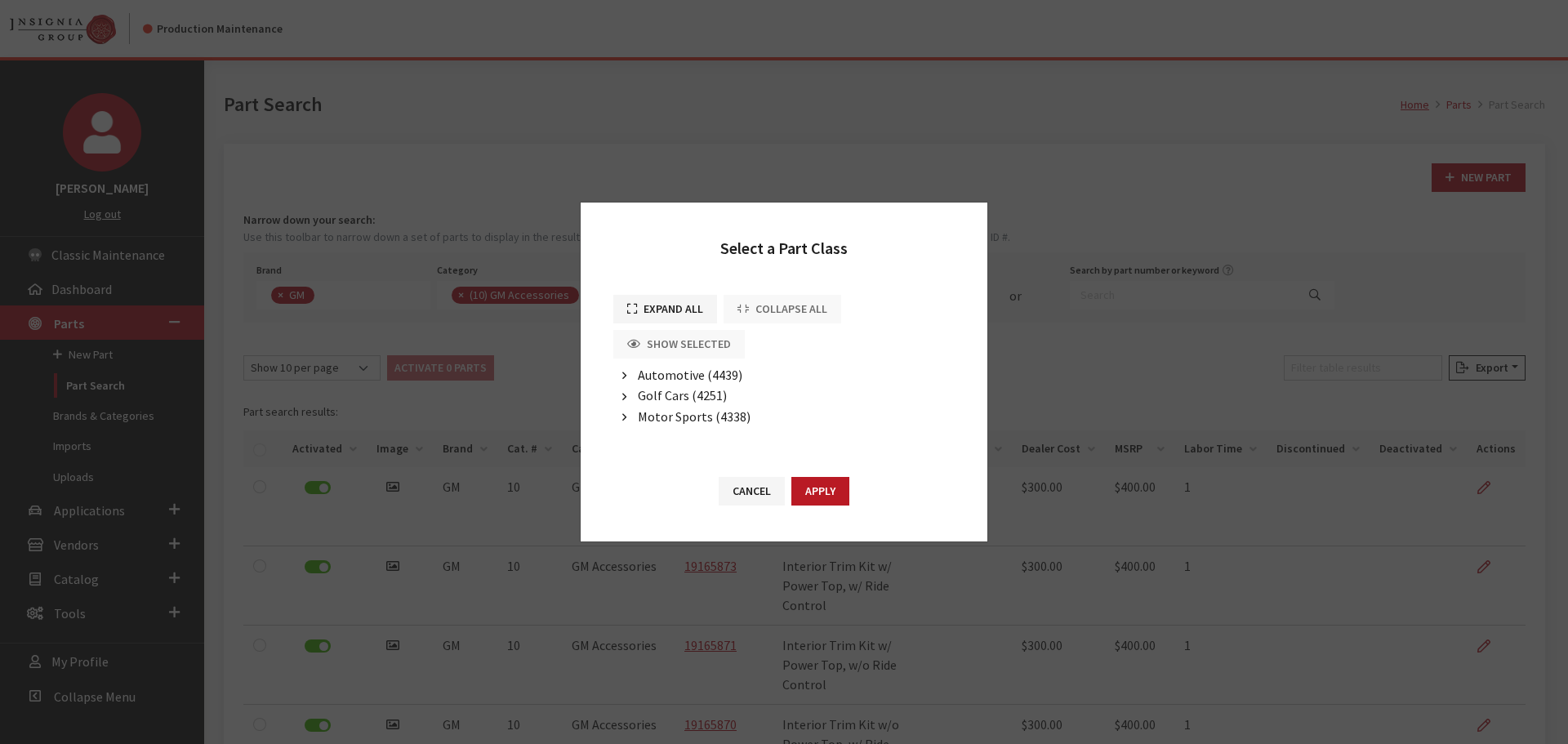
click at [661, 375] on span "Automotive (4439)" at bounding box center [690, 375] width 104 height 17
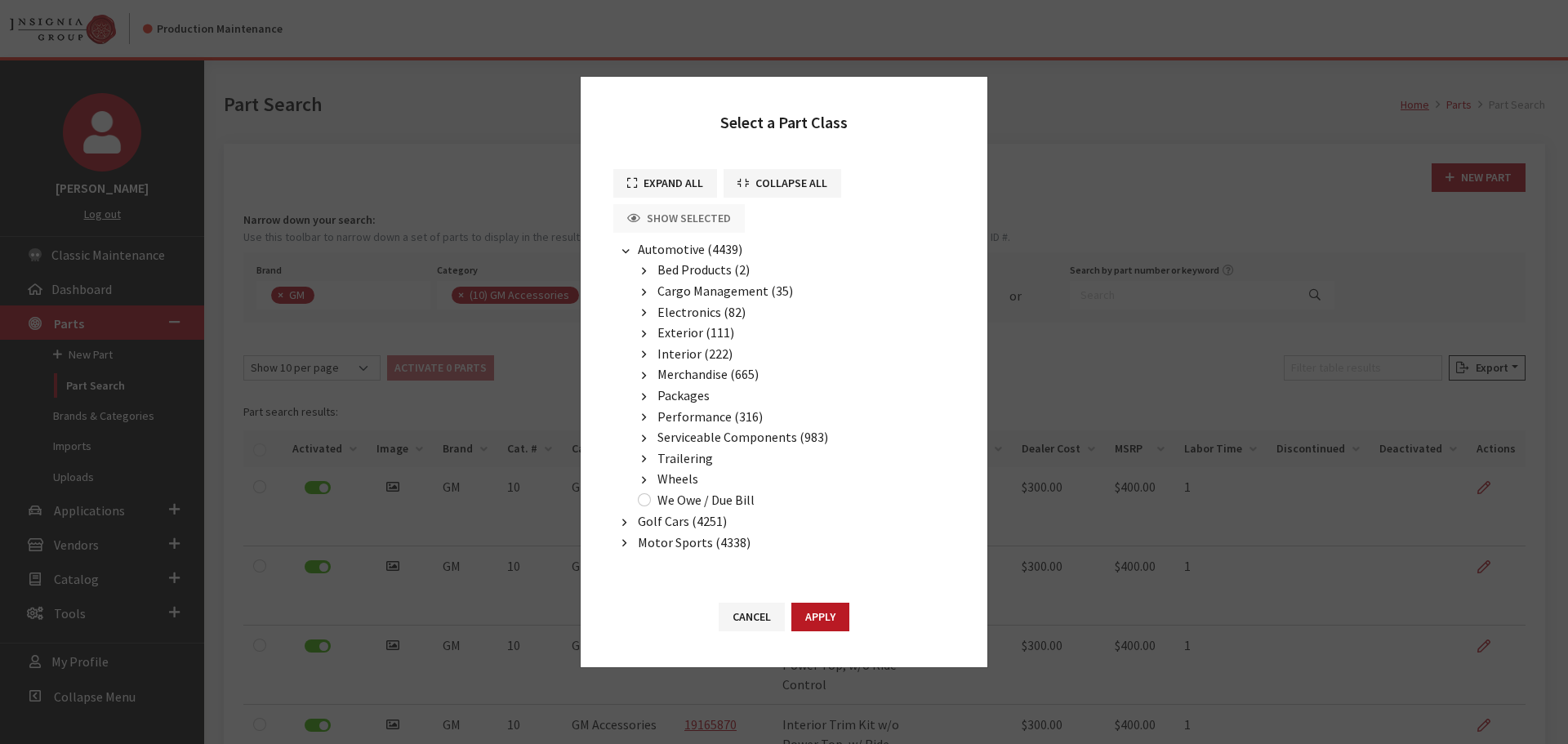
click at [671, 483] on span "Wheels" at bounding box center [677, 479] width 41 height 17
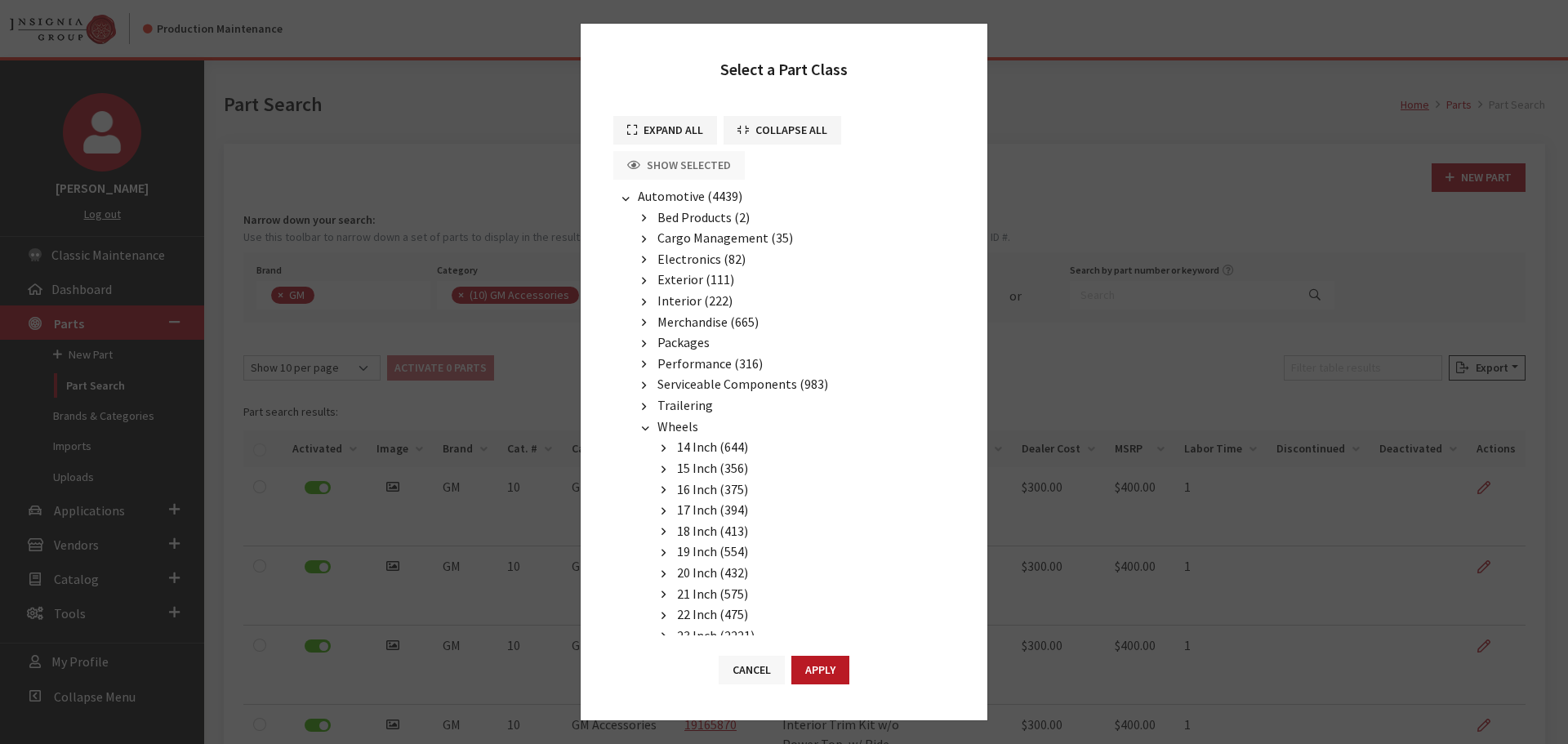
click at [752, 676] on button "Cancel" at bounding box center [751, 670] width 66 height 28
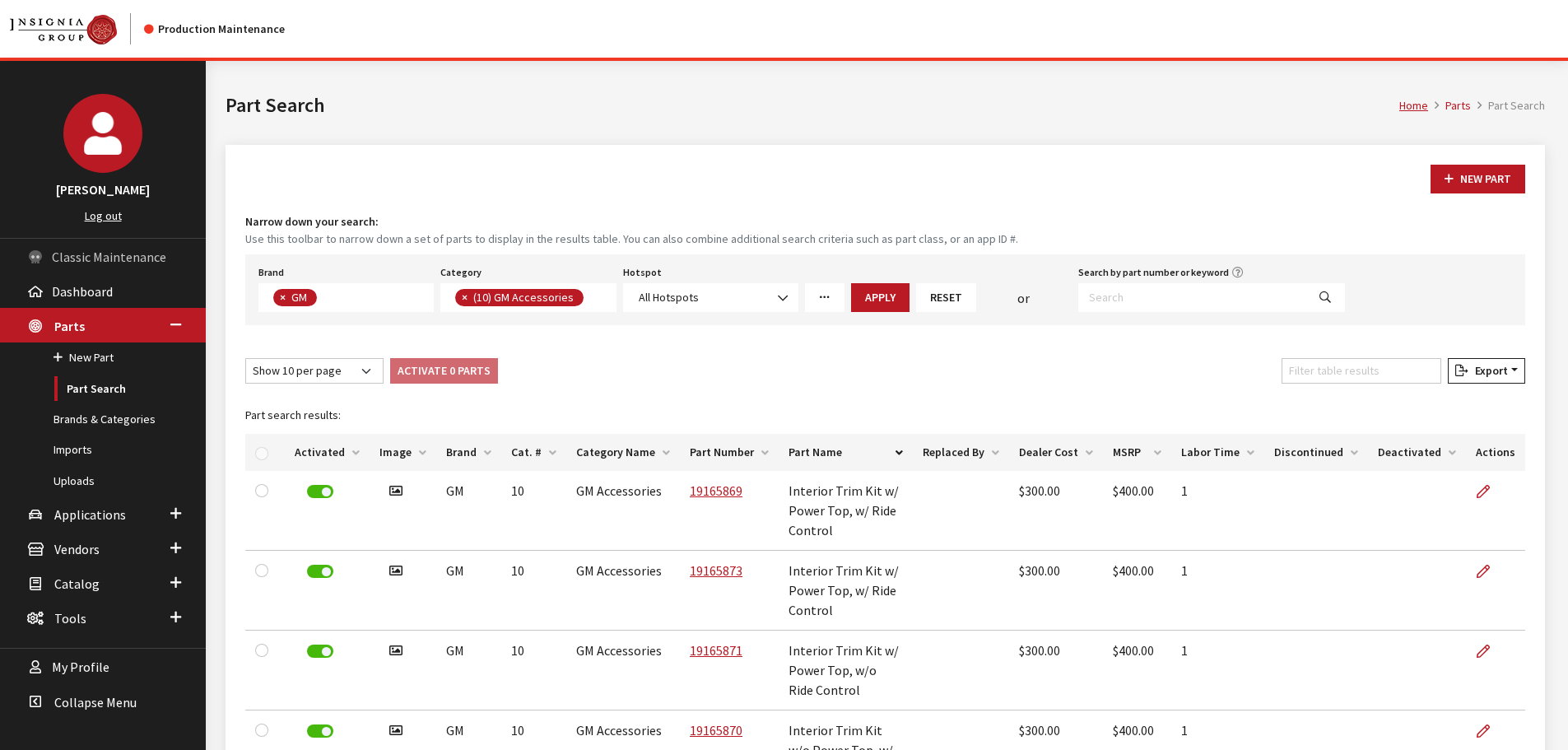
click at [94, 252] on span "Classic Maintenance" at bounding box center [109, 257] width 114 height 17
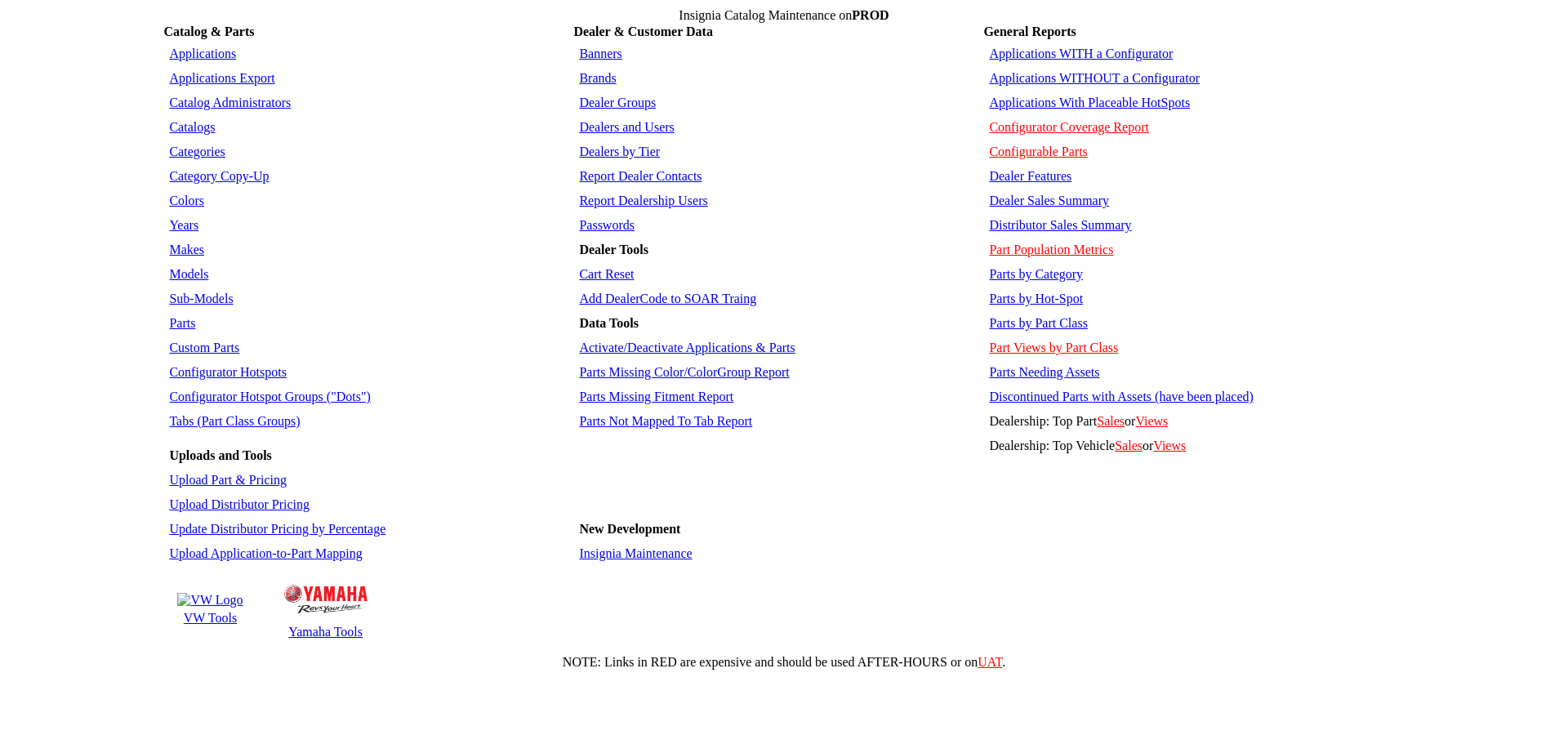
click at [1030, 316] on link "Parts by Part Class" at bounding box center [1038, 323] width 98 height 14
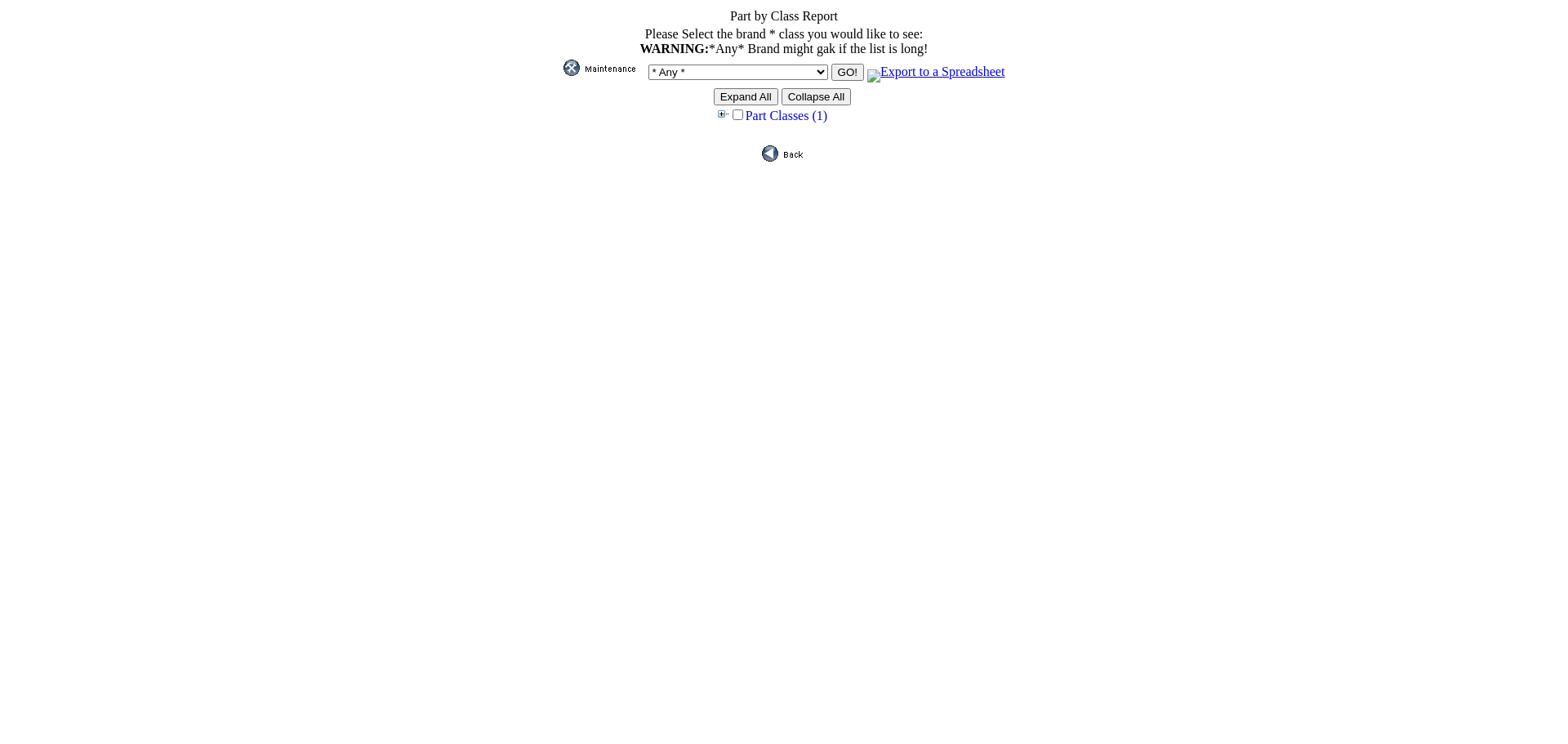
click at [688, 68] on select "* Any * 3D Carbon 3M ACE Acura Advent Agri-Cover Alfa Romeo AlloyGator Alpine A…" at bounding box center [738, 72] width 179 height 16
select select "1"
click at [763, 64] on select "* Any * 3D Carbon 3M ACE Acura Advent Agri-Cover Alfa Romeo AlloyGator Alpine A…" at bounding box center [738, 72] width 179 height 16
click at [756, 118] on link "Part Classes (1)" at bounding box center [787, 115] width 82 height 14
click at [783, 139] on link "Automotive (4439)" at bounding box center [805, 135] width 100 height 14
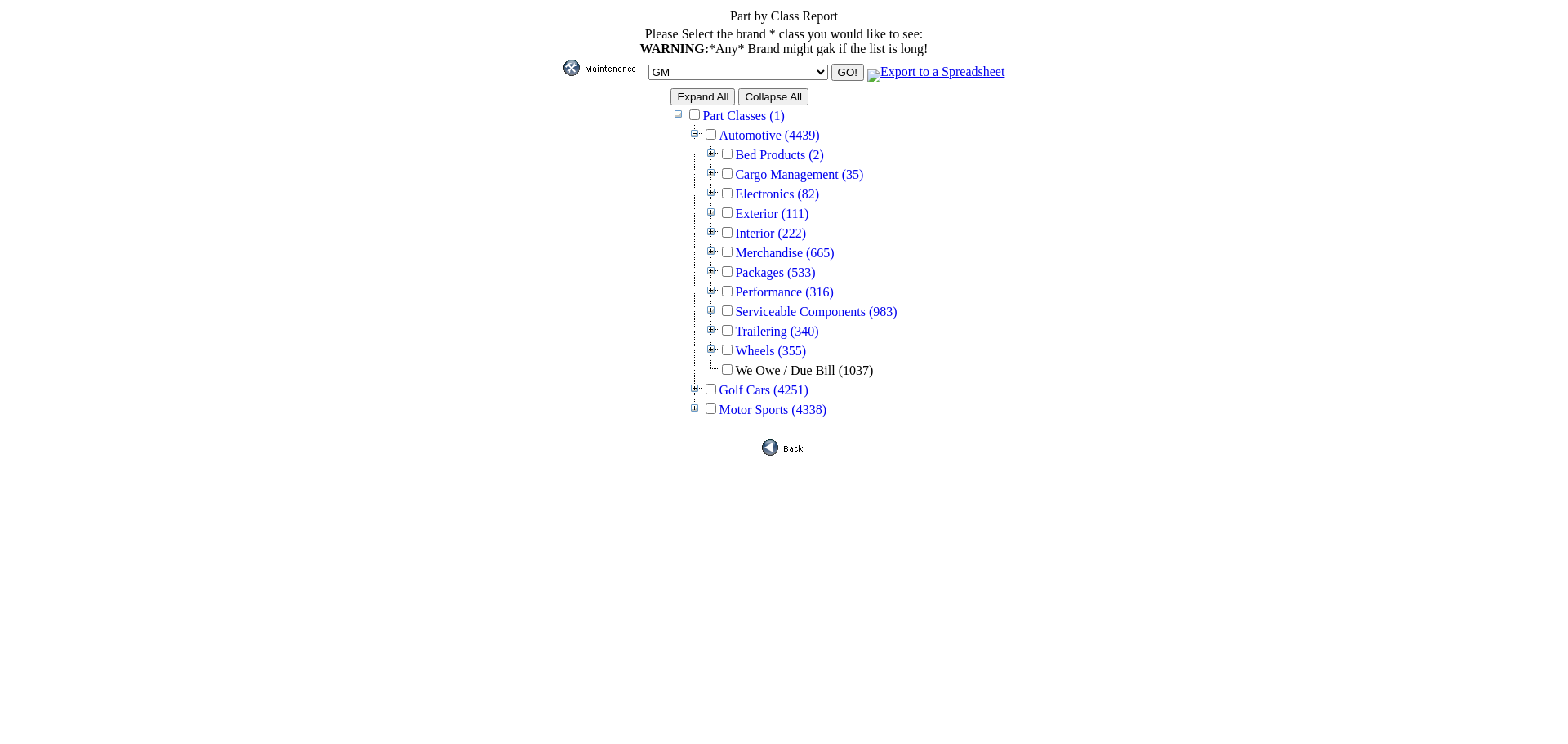
click at [733, 344] on input "checkbox" at bounding box center [727, 349] width 11 height 11
checkbox input "true"
click at [832, 65] on input "GO!" at bounding box center [847, 72] width 33 height 18
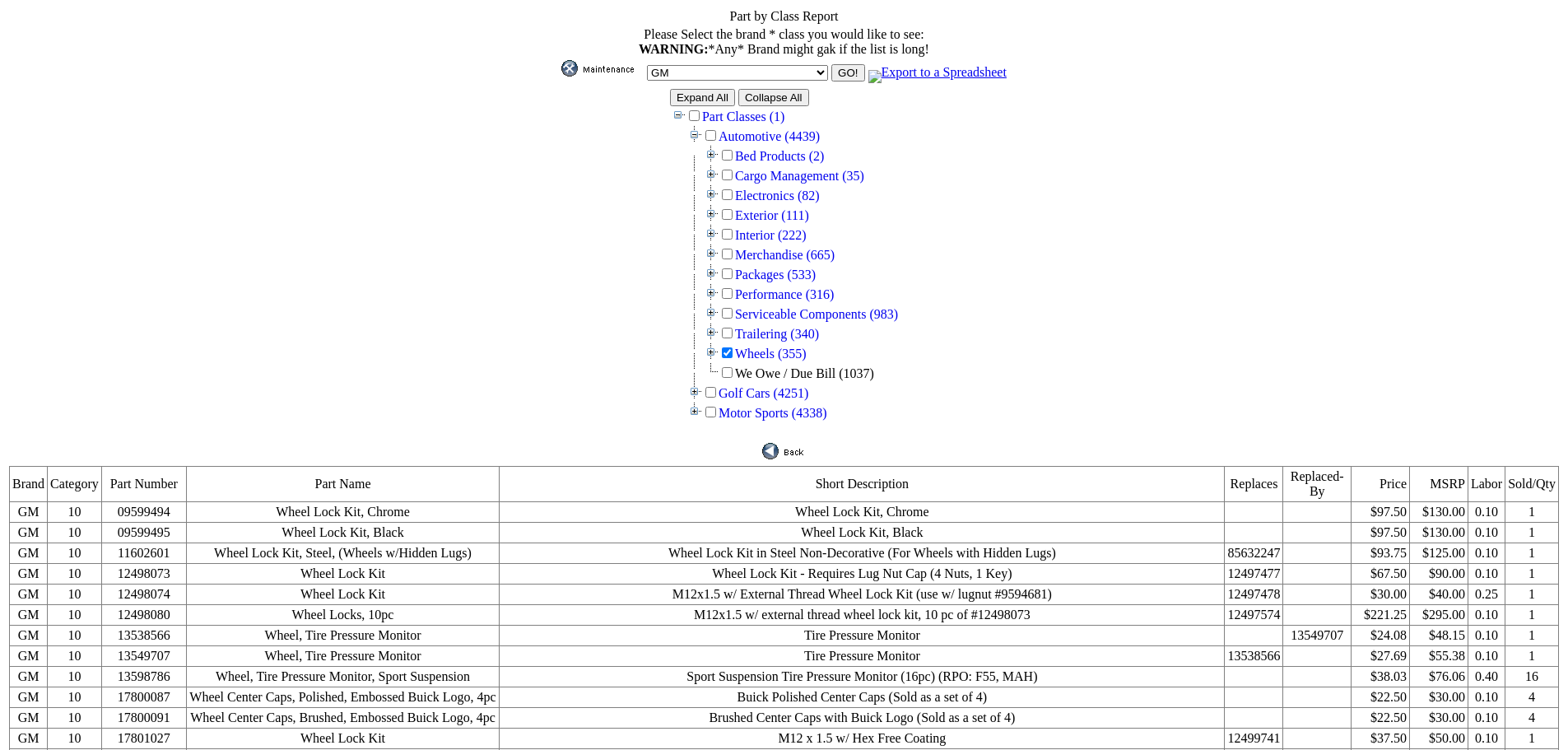
click at [718, 343] on img at bounding box center [710, 351] width 16 height 17
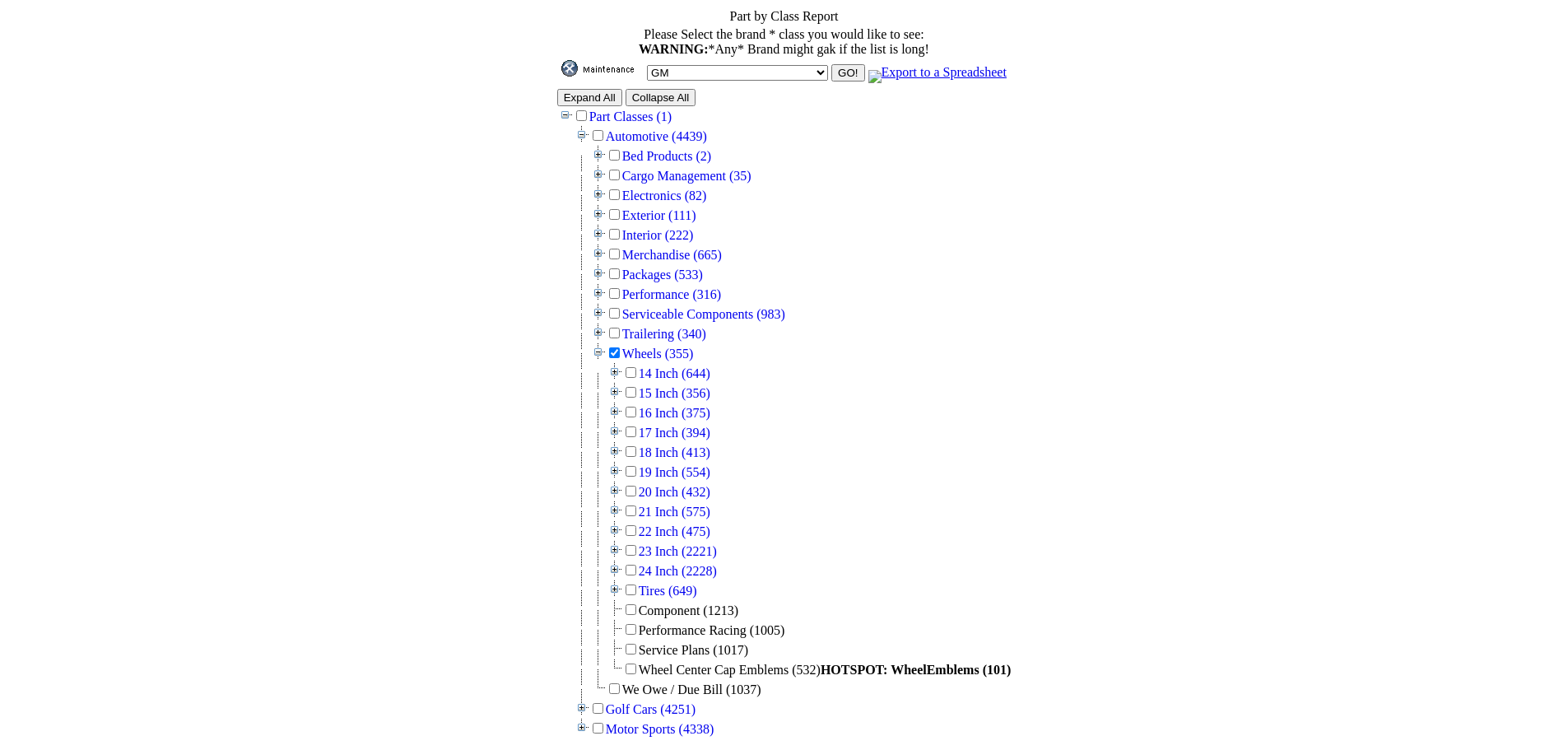
click at [619, 347] on input "checkbox" at bounding box center [614, 352] width 11 height 11
checkbox input "false"
click at [650, 408] on td "16 Inch (375)" at bounding box center [666, 413] width 88 height 20
click at [636, 407] on input "checkbox" at bounding box center [630, 412] width 11 height 11
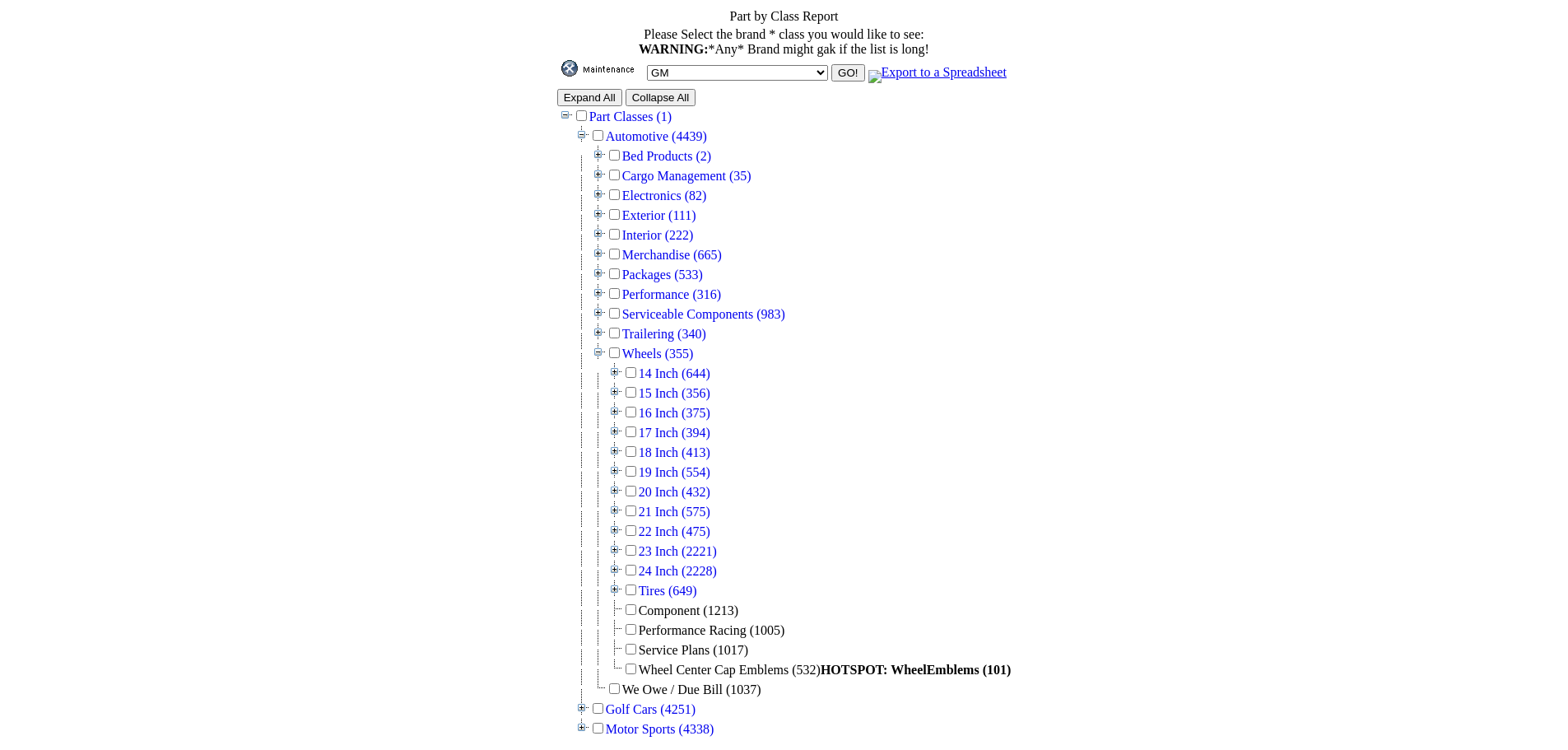
checkbox input "true"
click at [636, 426] on input "checkbox" at bounding box center [630, 431] width 11 height 11
checkbox input "true"
click at [636, 446] on input "checkbox" at bounding box center [630, 452] width 11 height 11
checkbox input "true"
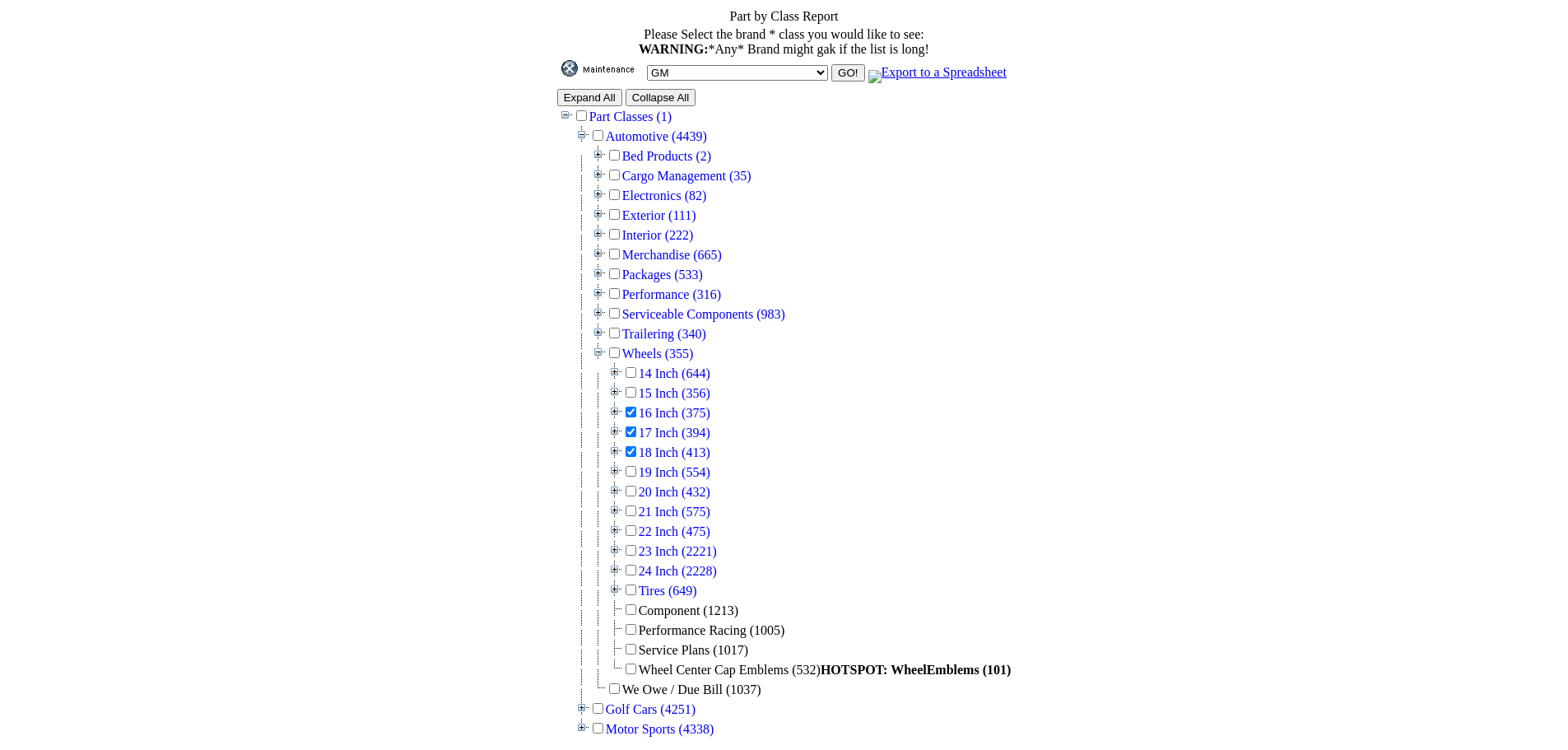
click at [650, 464] on td "19 Inch (554)" at bounding box center [666, 472] width 88 height 20
click at [636, 466] on input "checkbox" at bounding box center [630, 471] width 11 height 11
checkbox input "true"
click at [636, 486] on input "checkbox" at bounding box center [630, 491] width 11 height 11
checkbox input "true"
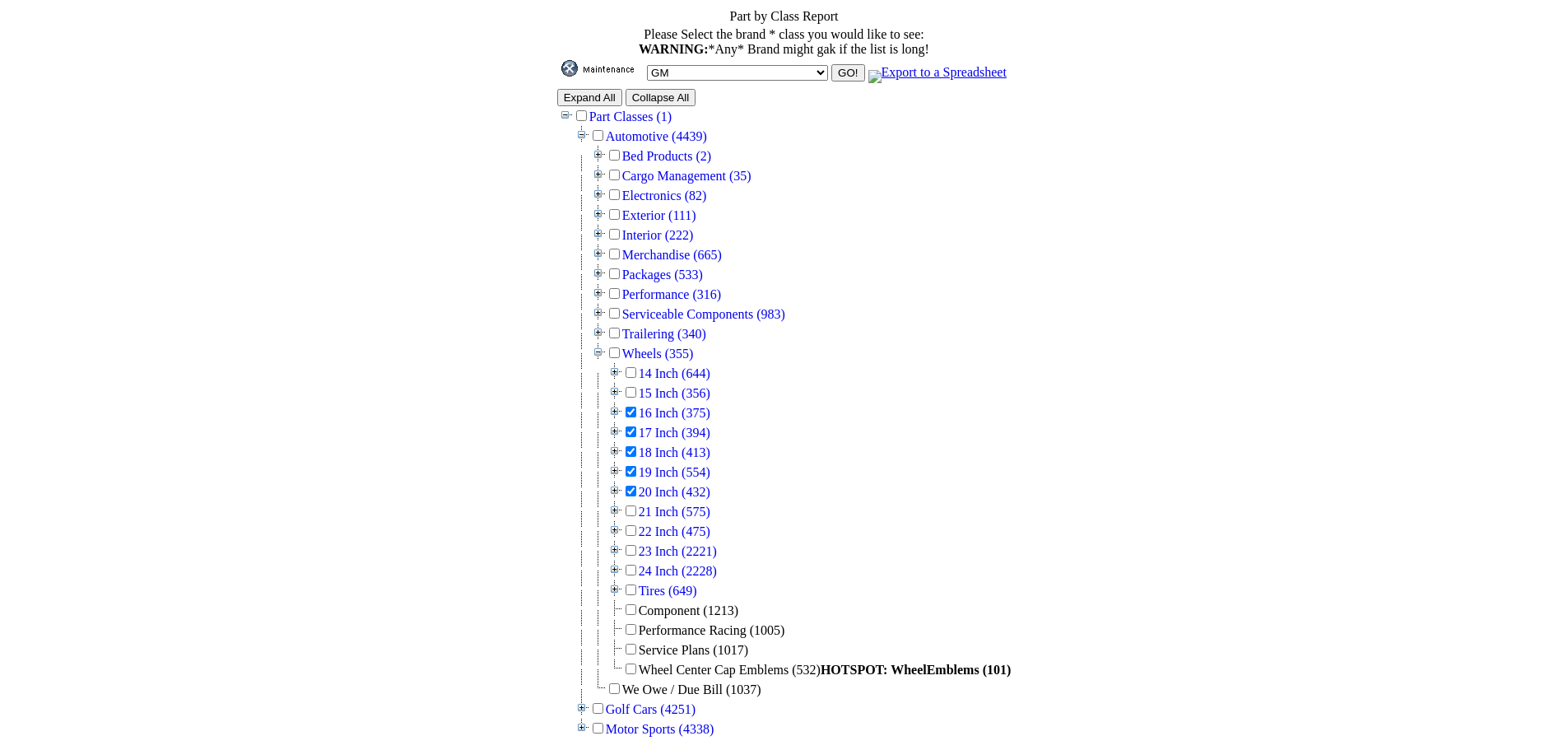
drag, startPoint x: 652, startPoint y: 494, endPoint x: 652, endPoint y: 508, distance: 14.0
click at [636, 505] on input "checkbox" at bounding box center [630, 510] width 11 height 11
checkbox input "true"
click at [636, 526] on input "checkbox" at bounding box center [630, 531] width 11 height 11
checkbox input "true"
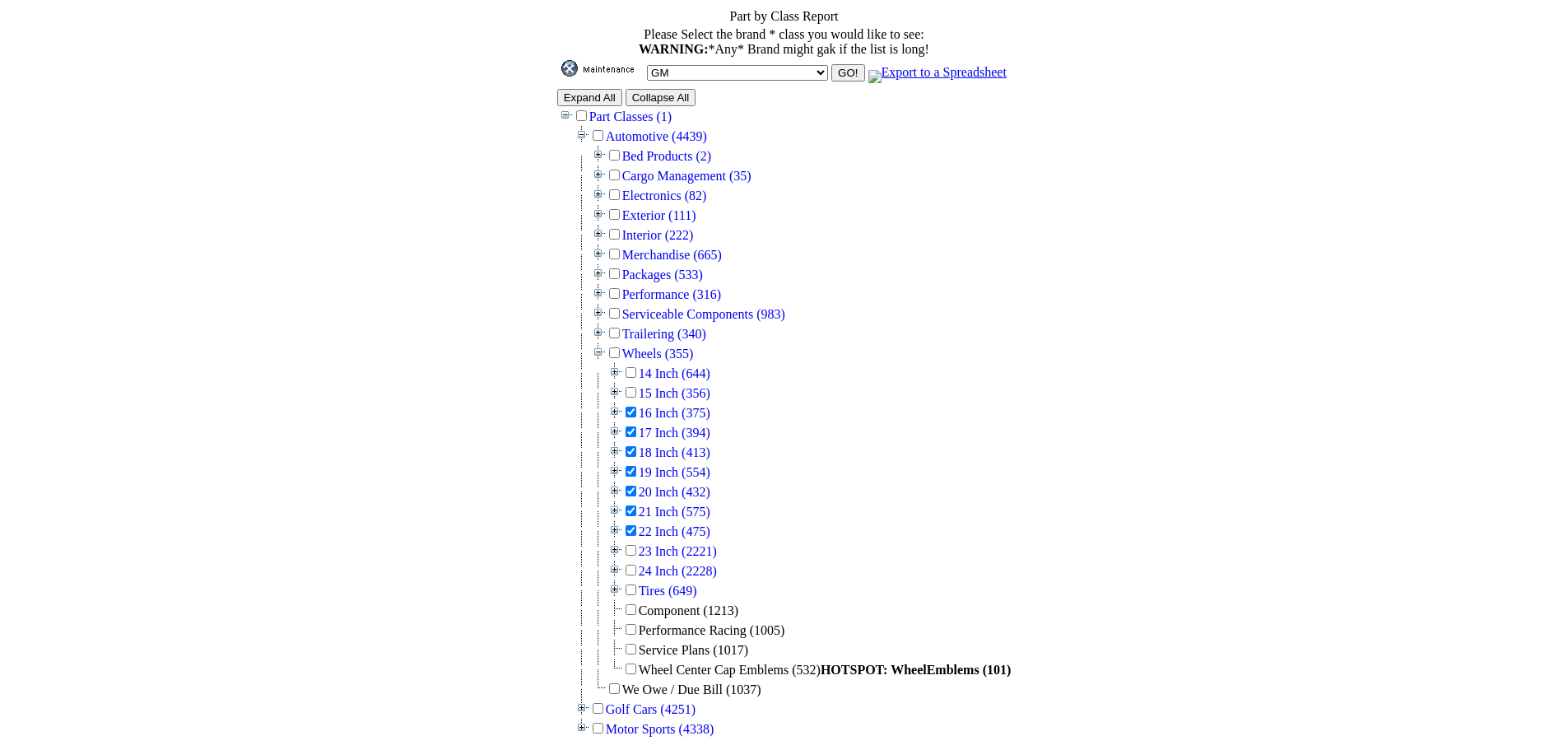
click at [831, 66] on input "GO!" at bounding box center [847, 72] width 33 height 18
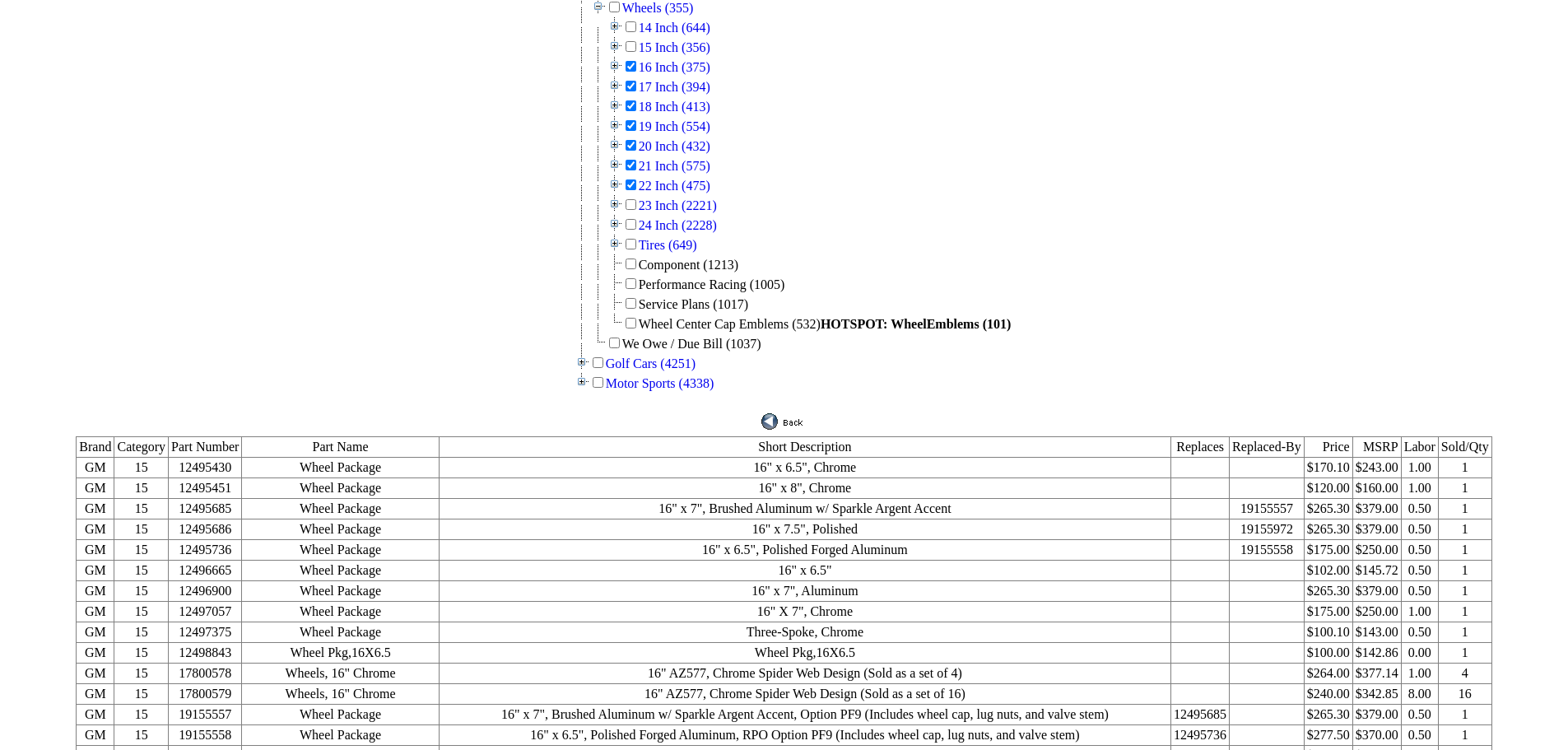
scroll to position [181, 0]
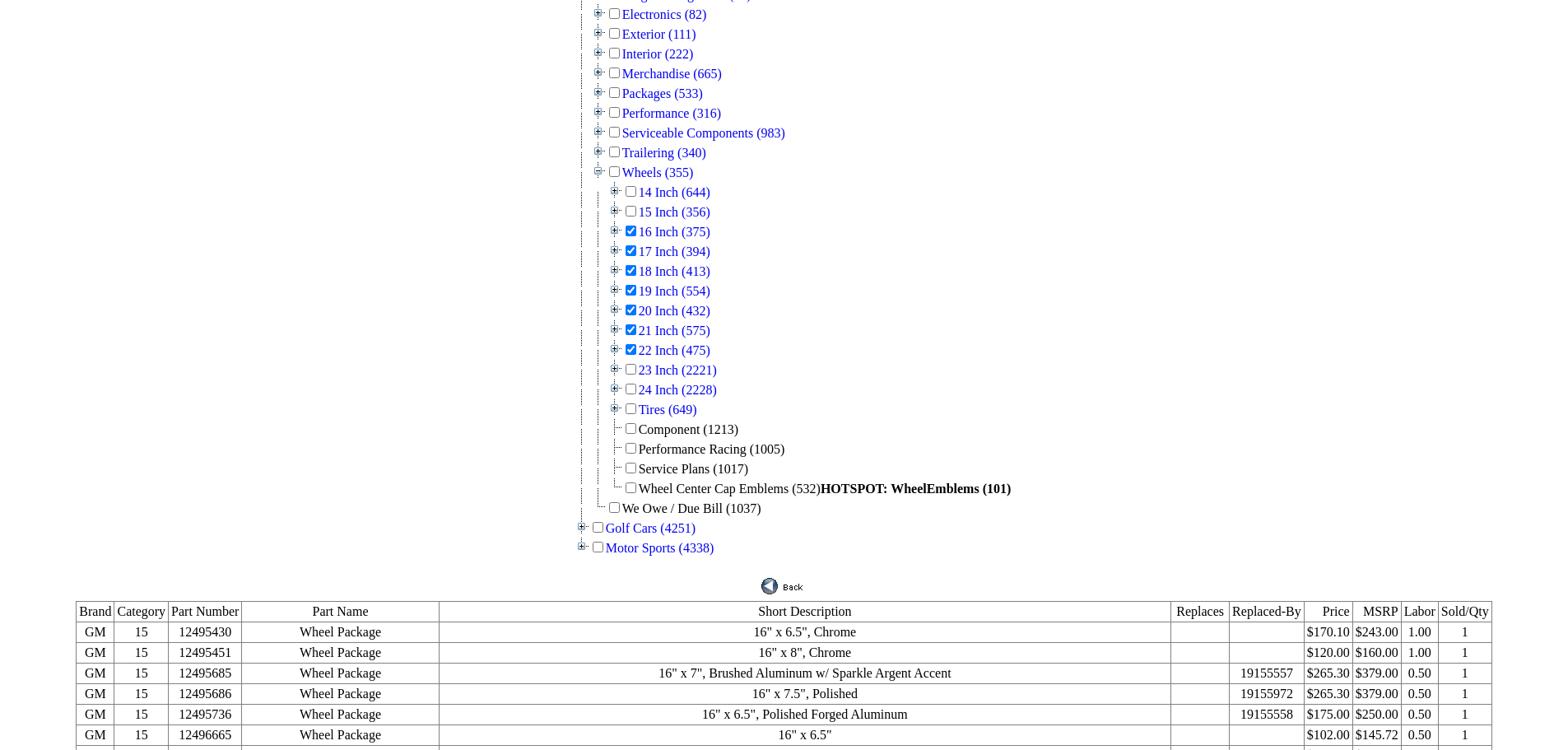
click at [636, 364] on input "checkbox" at bounding box center [630, 369] width 11 height 11
checkbox input "true"
click at [636, 383] on input "checkbox" at bounding box center [630, 388] width 11 height 11
checkbox input "true"
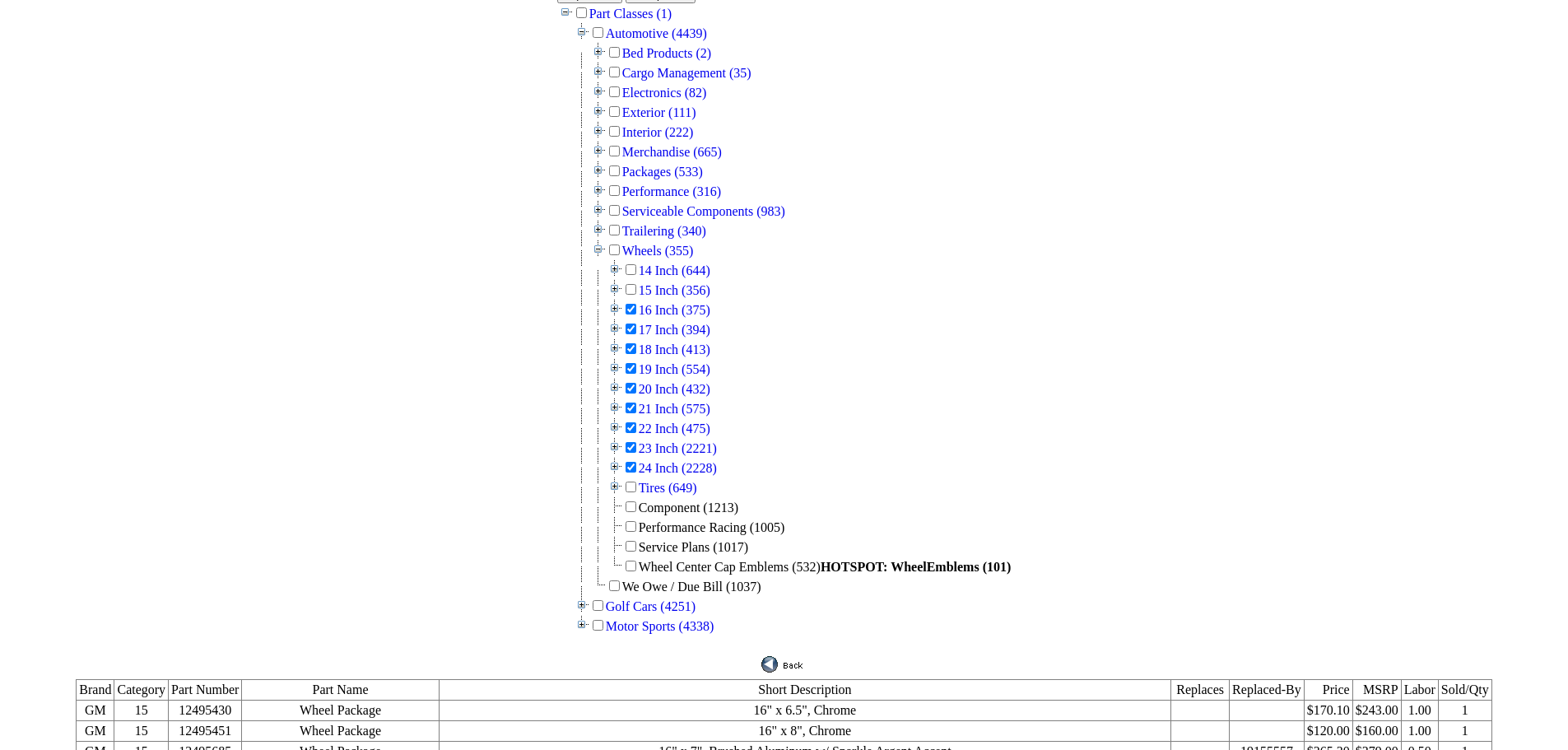
scroll to position [0, 0]
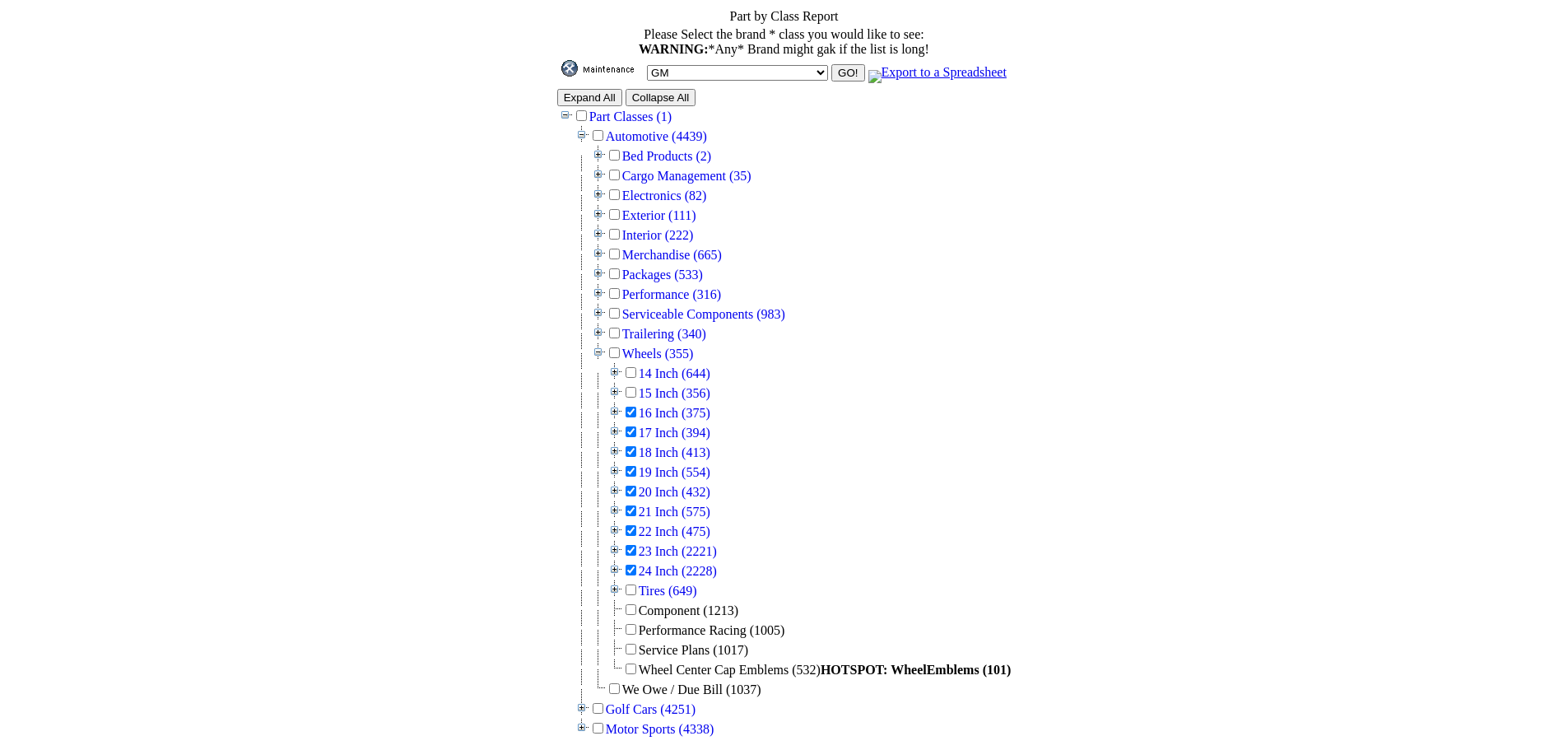
click at [831, 70] on input "GO!" at bounding box center [847, 72] width 33 height 18
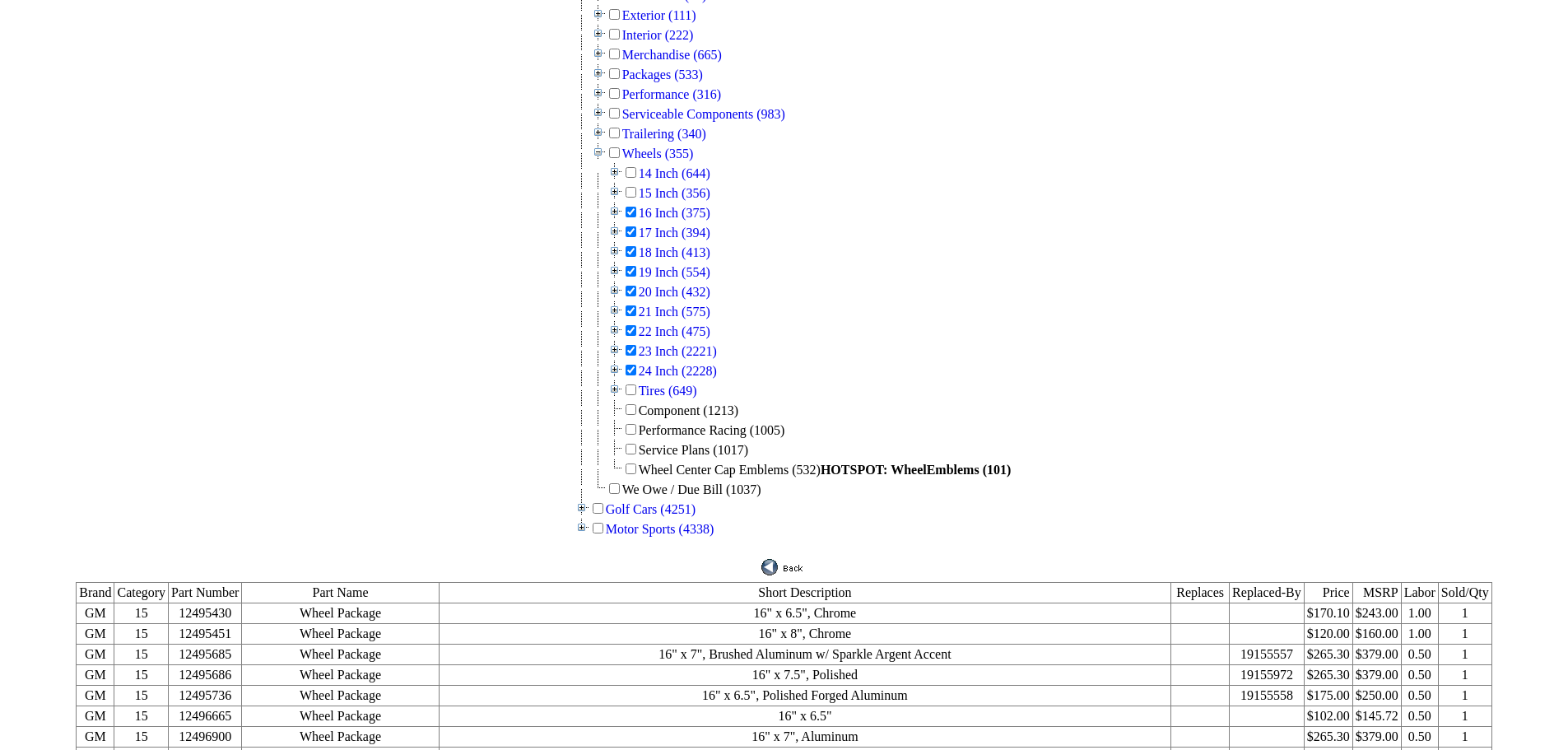
scroll to position [99, 0]
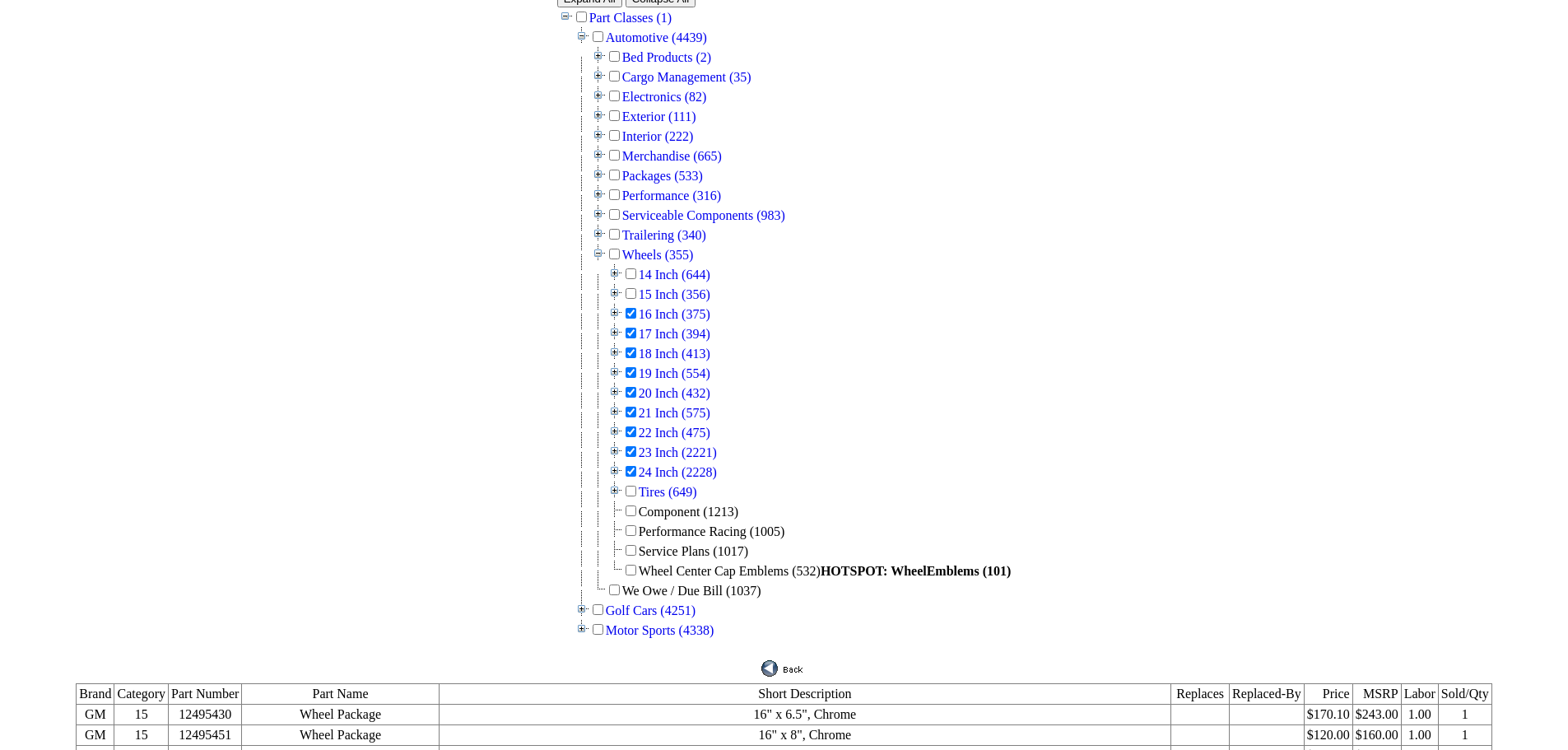
click at [619, 249] on input "checkbox" at bounding box center [614, 254] width 11 height 11
checkbox input "true"
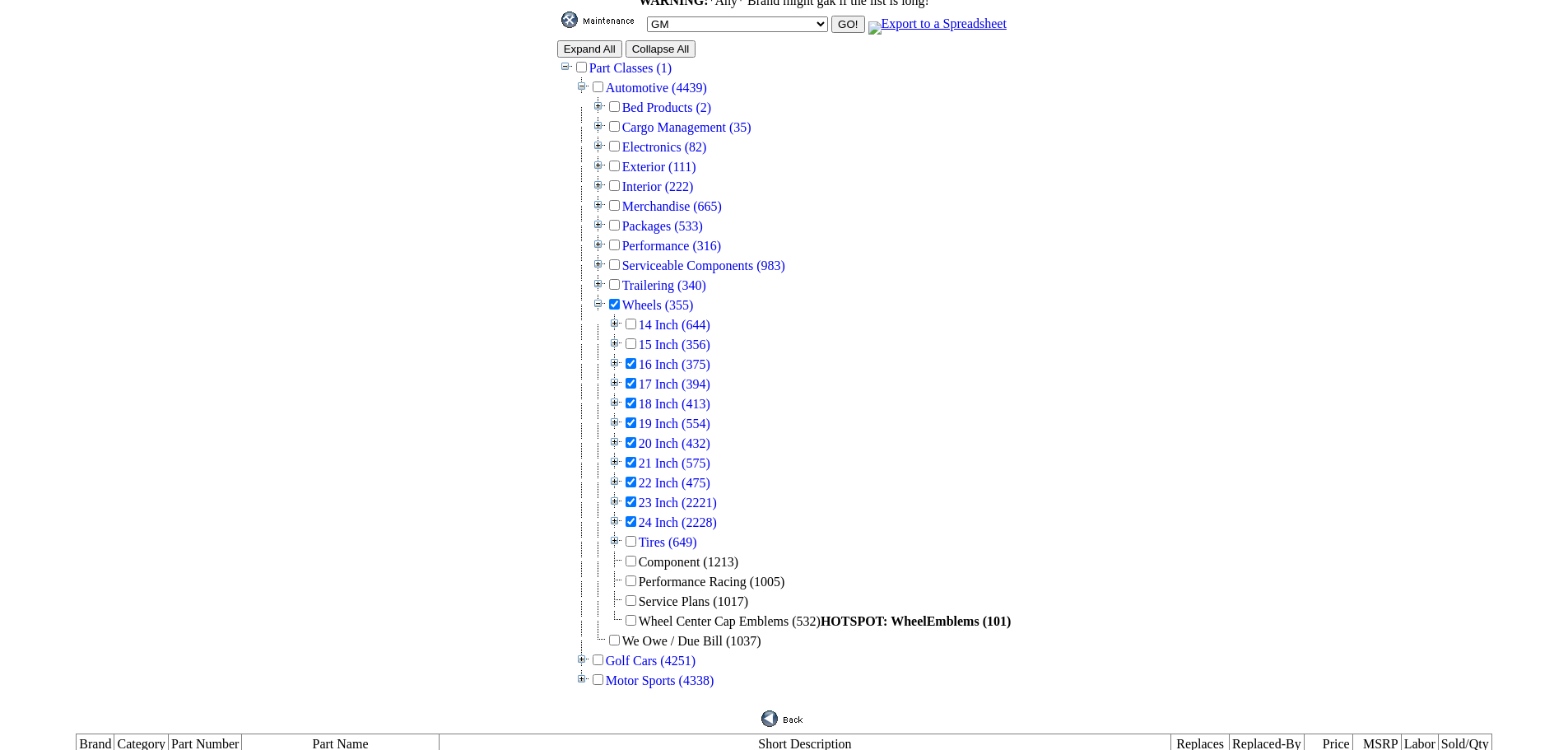
scroll to position [0, 0]
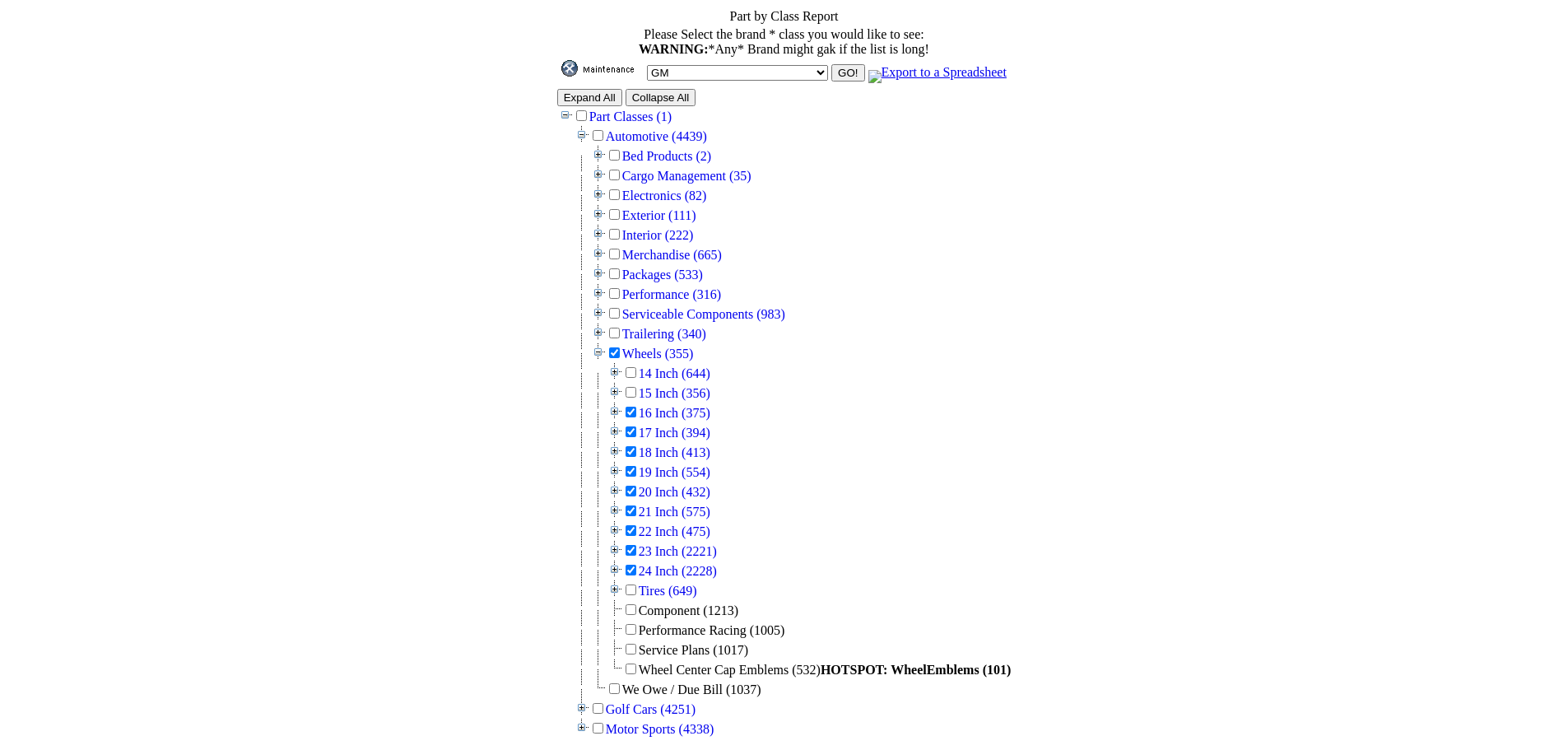
click at [831, 66] on input "GO!" at bounding box center [847, 72] width 33 height 18
click at [674, 525] on link "22 Inch (475)" at bounding box center [674, 531] width 71 height 14
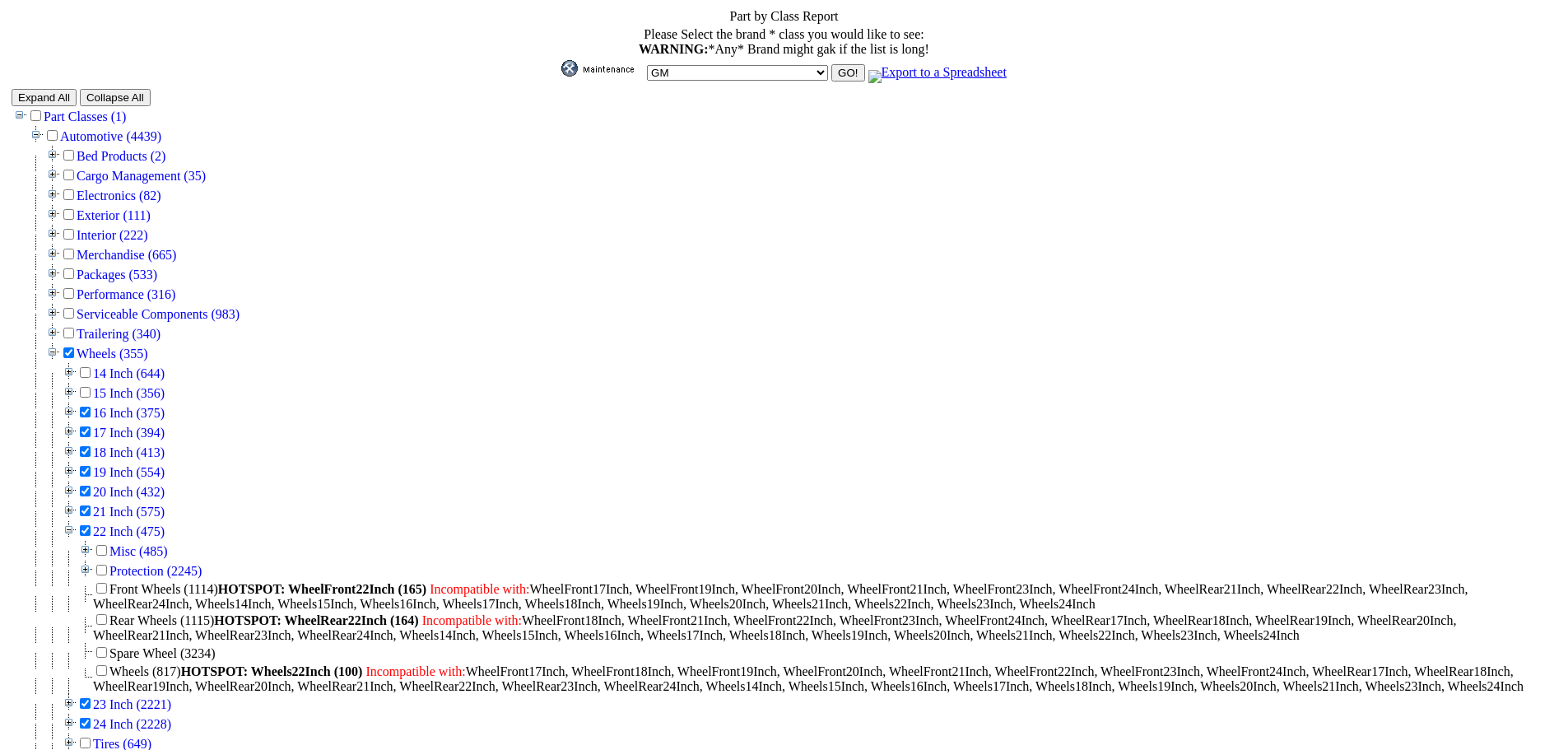
click at [100, 665] on input "checkbox" at bounding box center [102, 670] width 11 height 11
checkbox input "true"
click at [831, 64] on input "GO!" at bounding box center [847, 72] width 33 height 18
click at [67, 347] on input "checkbox" at bounding box center [68, 352] width 11 height 11
click at [66, 347] on input "checkbox" at bounding box center [68, 352] width 11 height 11
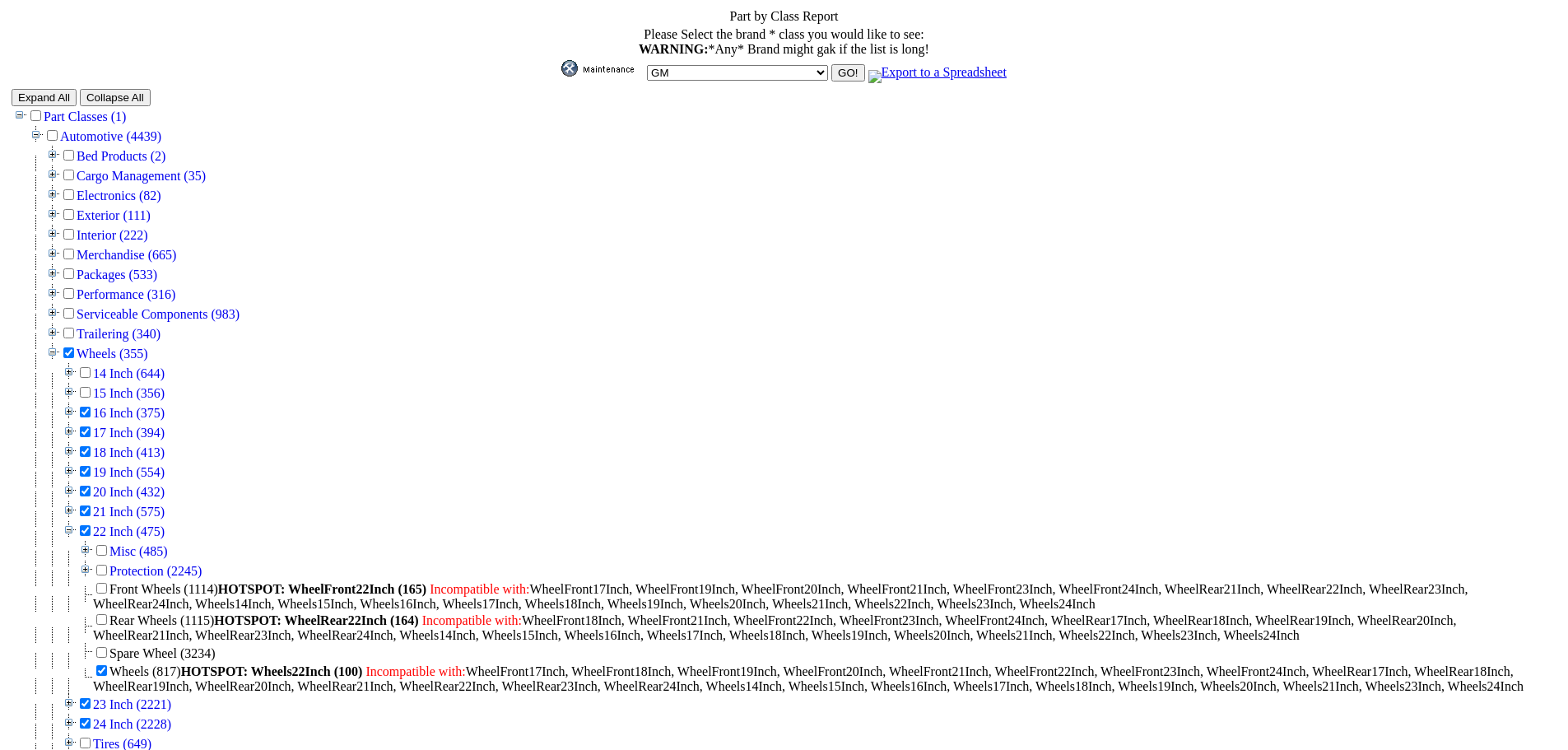
click at [66, 347] on input "checkbox" at bounding box center [68, 352] width 11 height 11
checkbox input "false"
click at [87, 407] on input "checkbox" at bounding box center [85, 412] width 11 height 11
checkbox input "false"
click at [85, 426] on input "checkbox" at bounding box center [85, 431] width 11 height 11
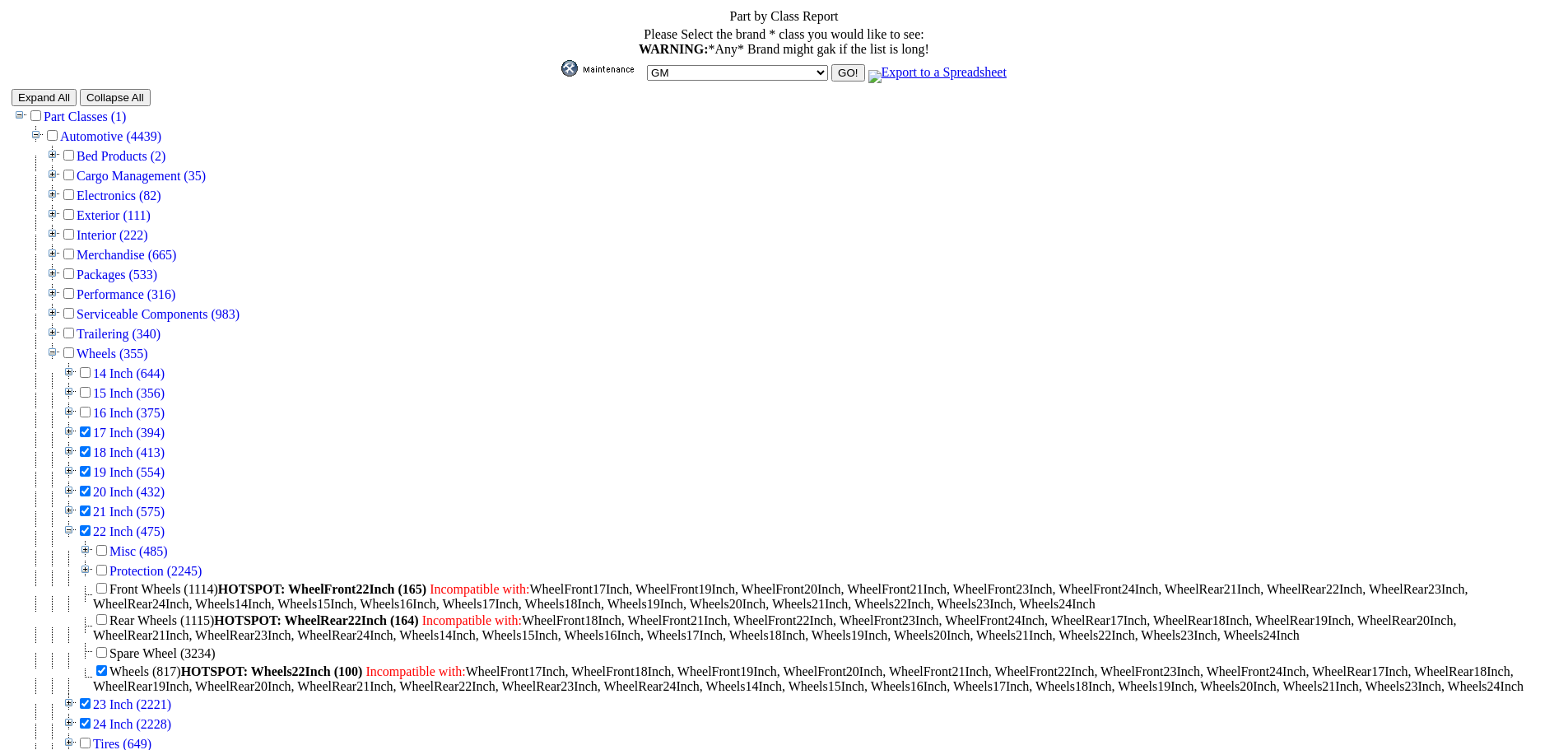
checkbox input "false"
click at [87, 446] on input "checkbox" at bounding box center [85, 452] width 11 height 11
checkbox input "false"
click at [85, 466] on input "checkbox" at bounding box center [85, 471] width 11 height 11
checkbox input "false"
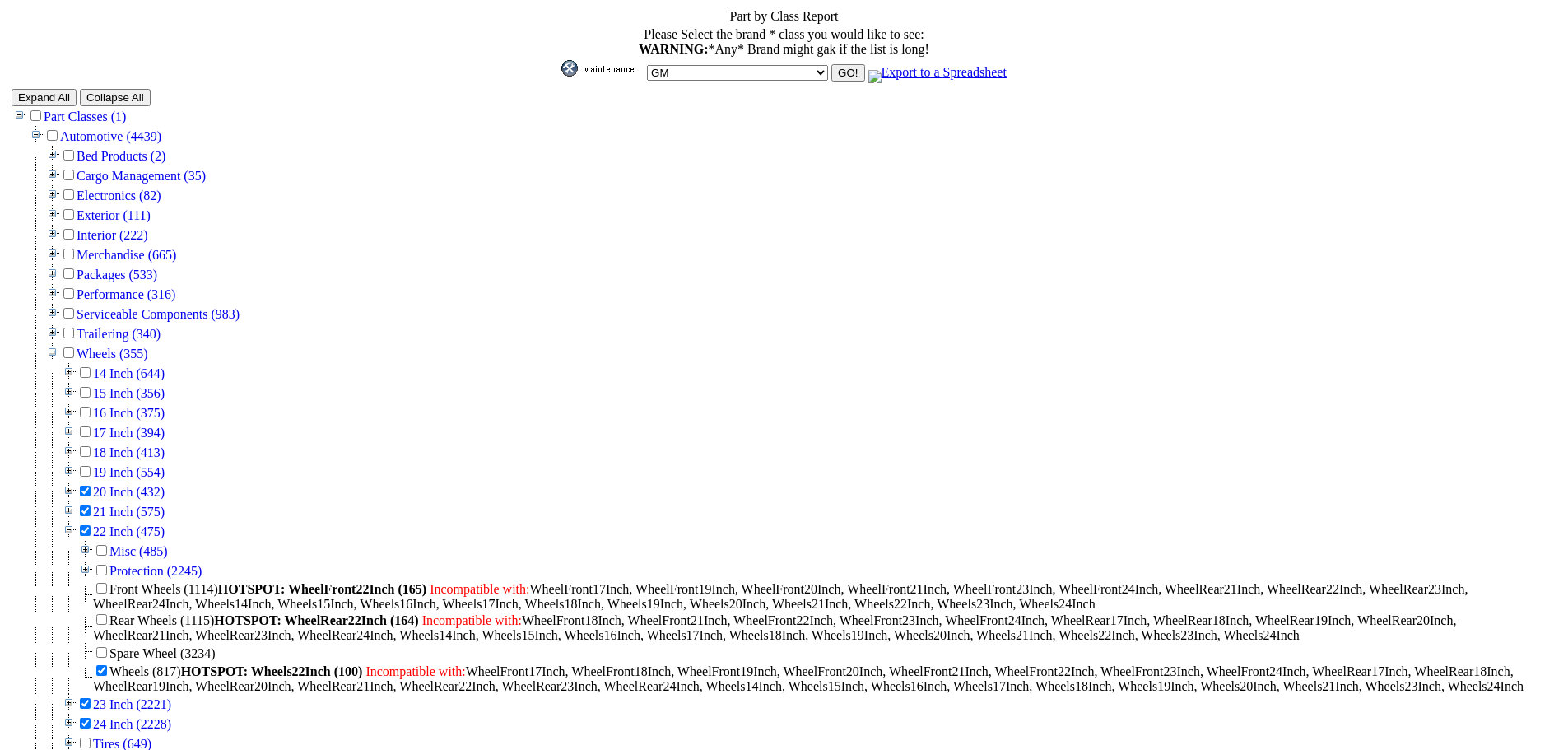
click at [84, 486] on input "checkbox" at bounding box center [85, 491] width 11 height 11
checkbox input "true"
click at [831, 66] on input "GO!" at bounding box center [847, 72] width 33 height 18
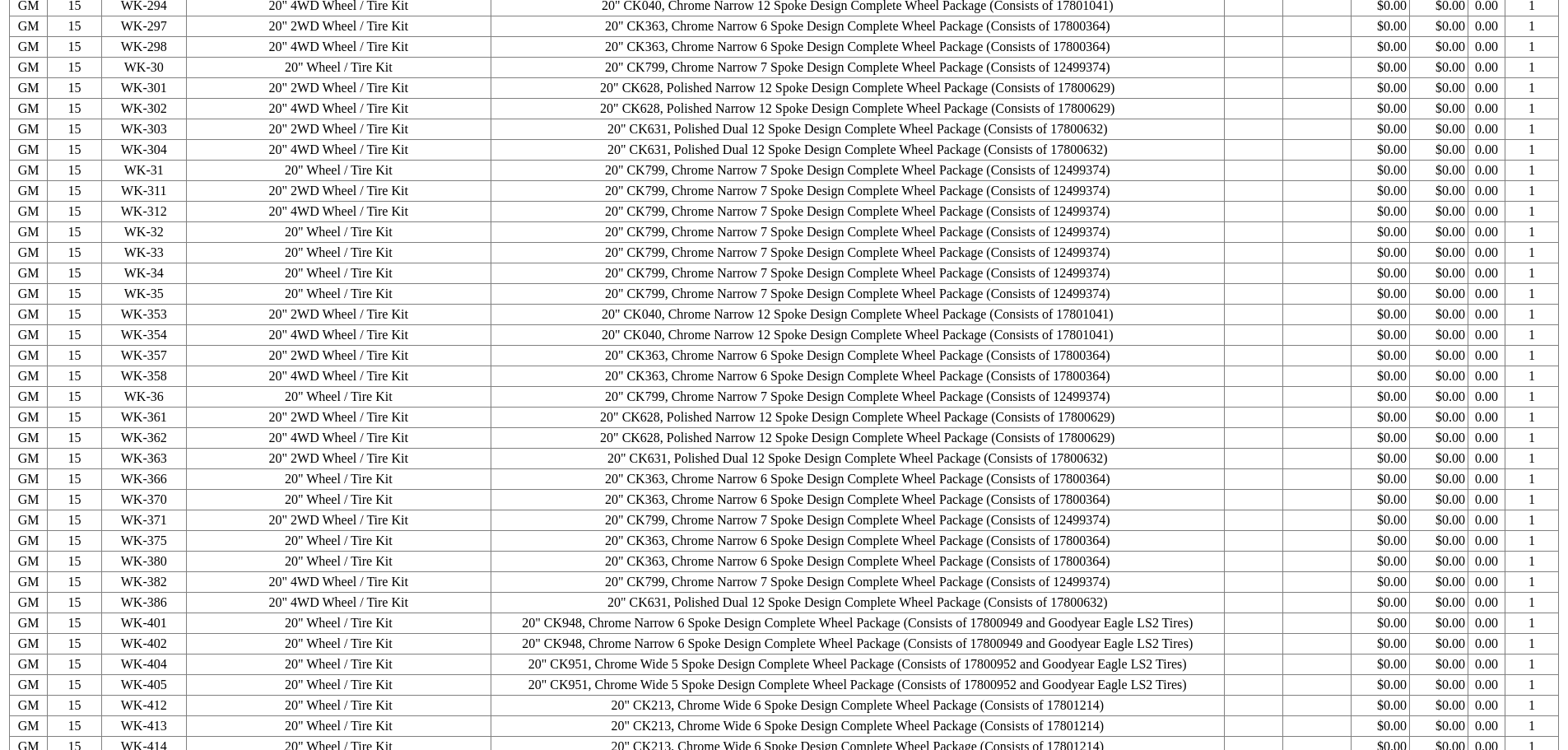
scroll to position [8892, 0]
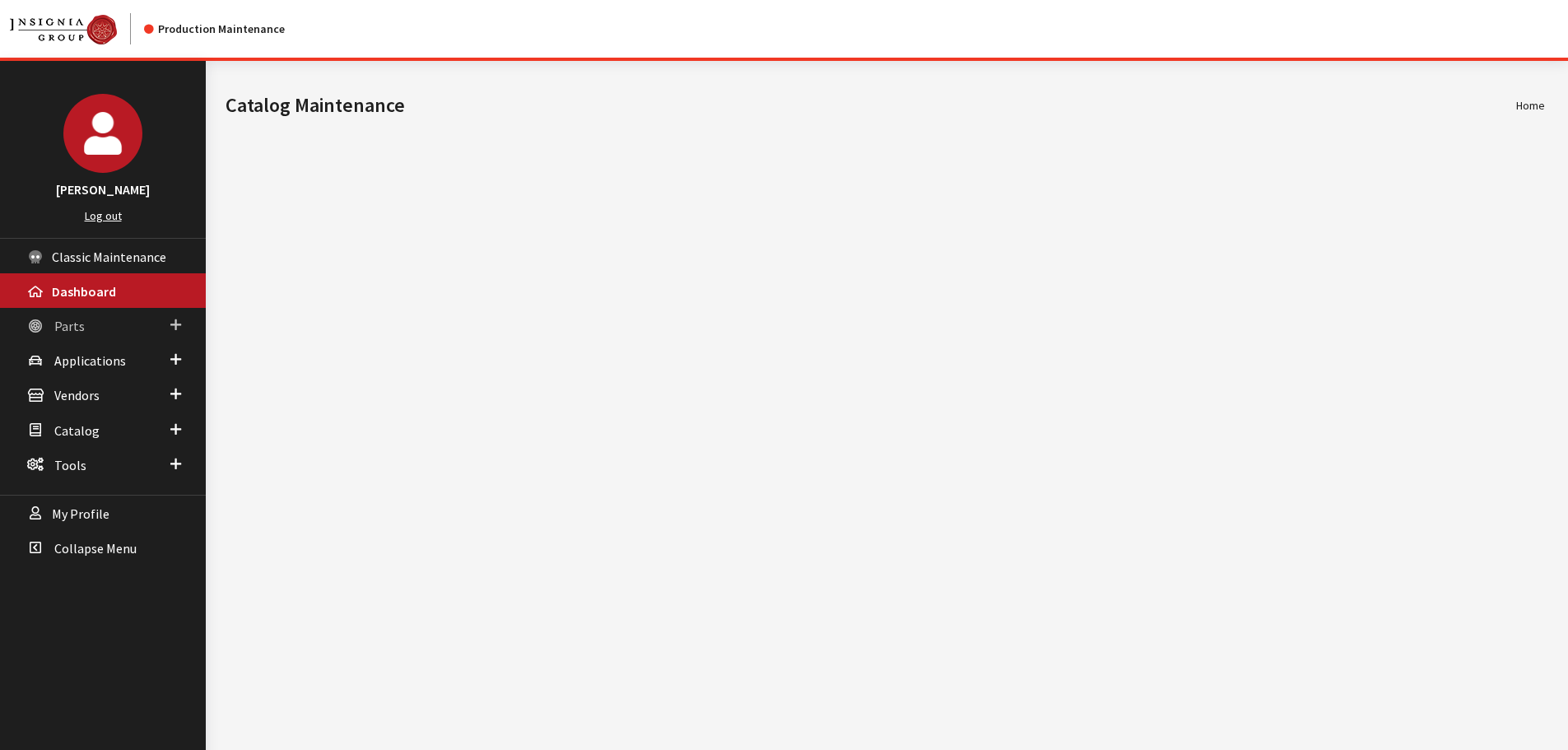
click at [60, 315] on link "Parts" at bounding box center [103, 325] width 206 height 34
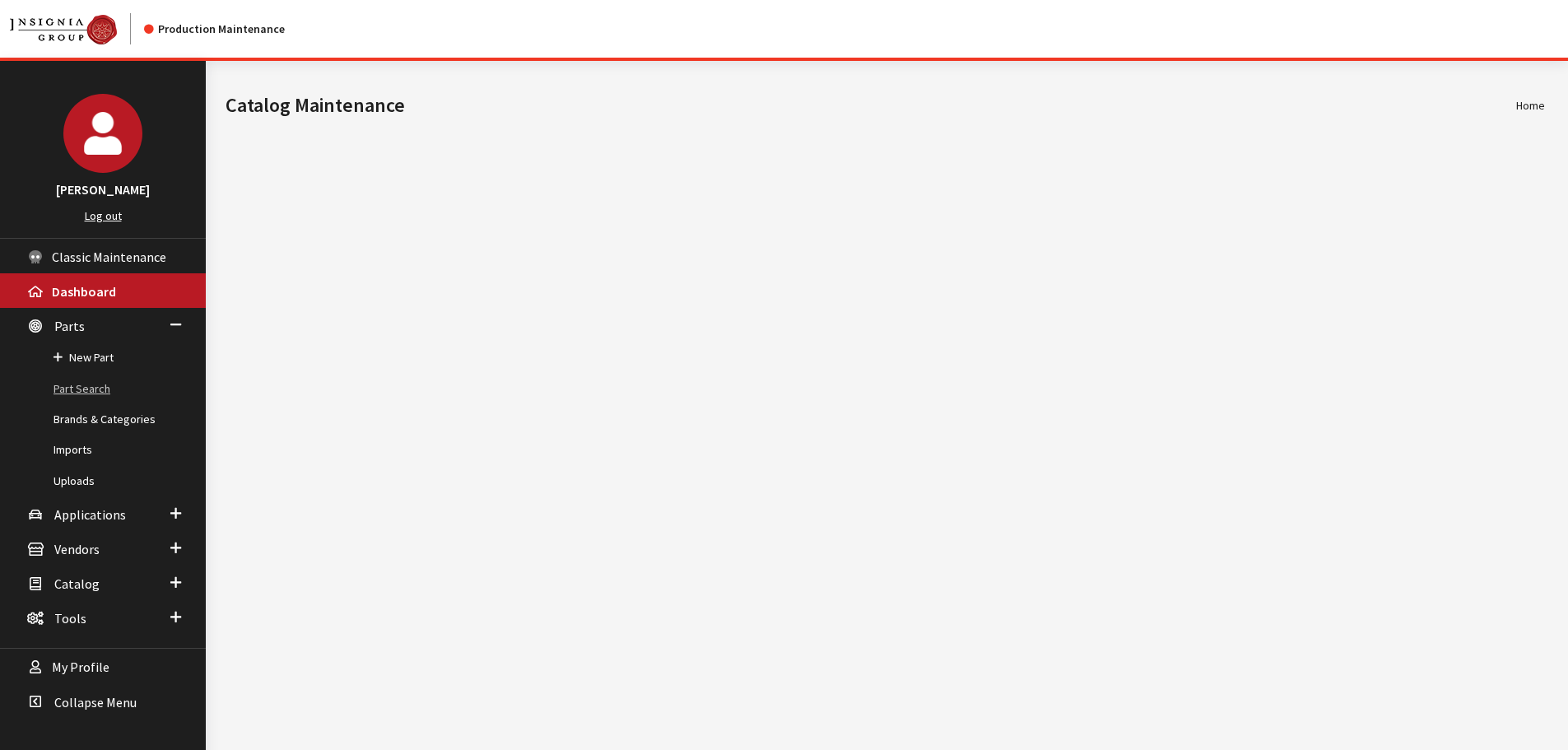
click at [76, 384] on link "Part Search" at bounding box center [103, 389] width 206 height 30
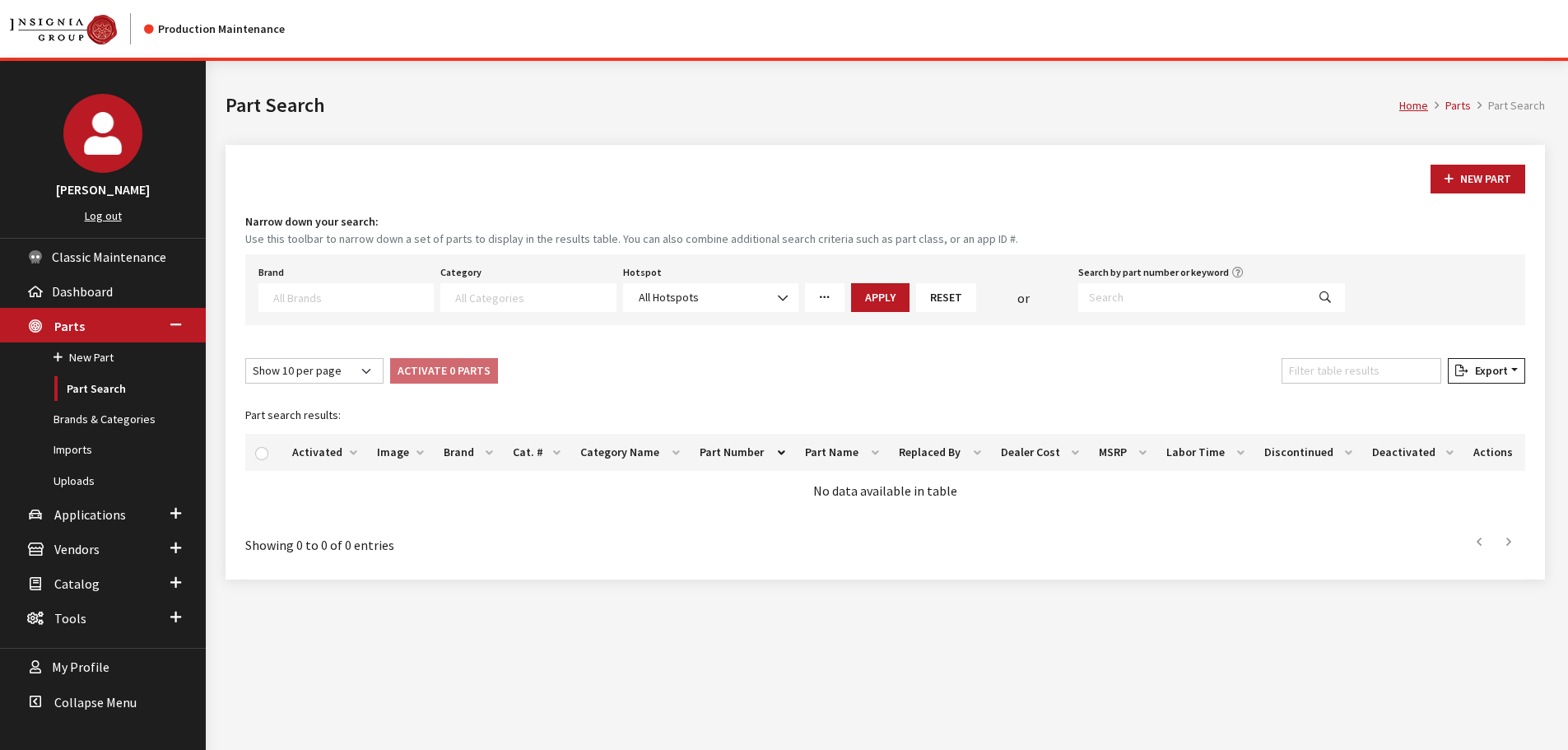
select select
click at [1133, 301] on input "Search by part number or keyword" at bounding box center [1192, 298] width 228 height 29
paste input "84802384"
type input "84802384"
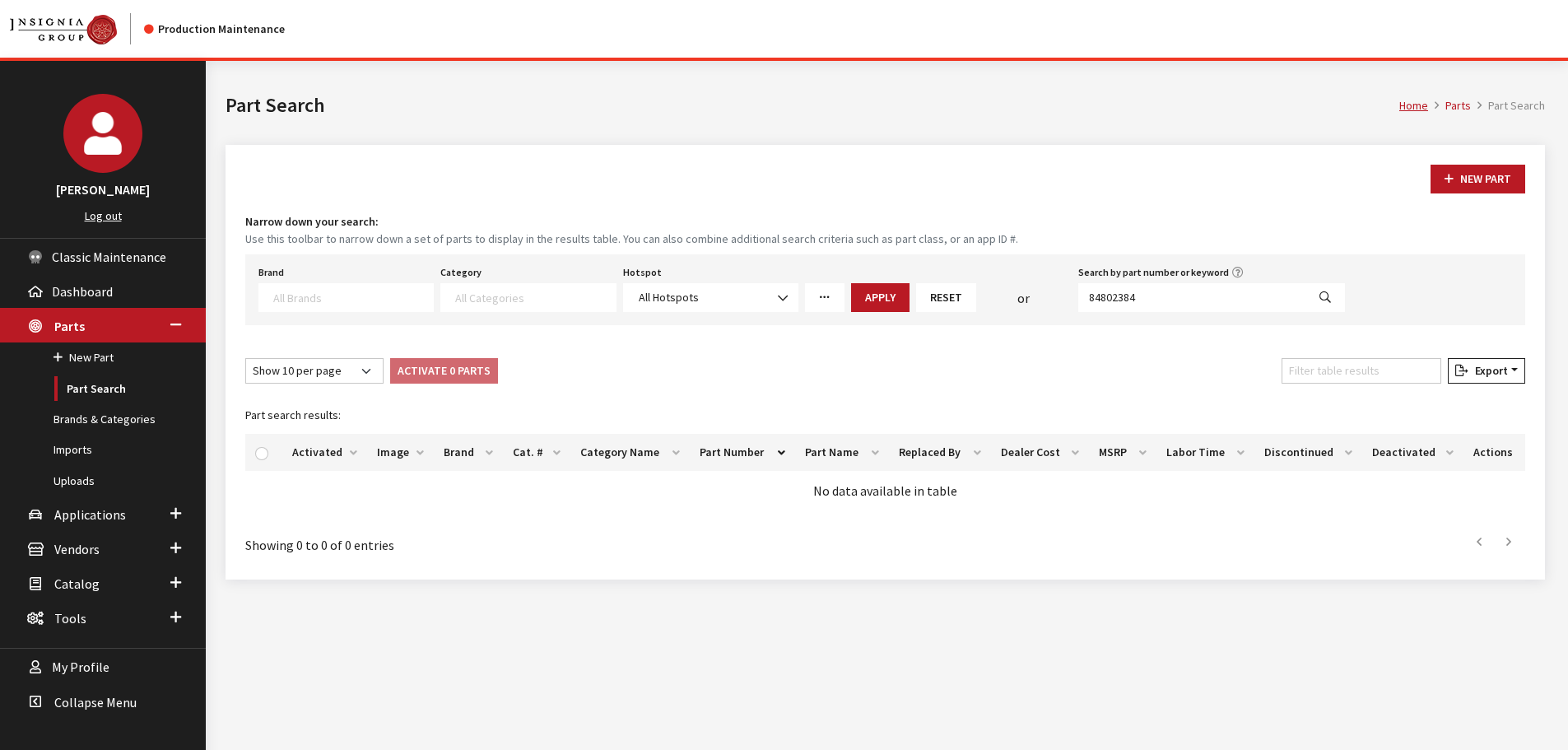
select select
